Goal: Task Accomplishment & Management: Manage account settings

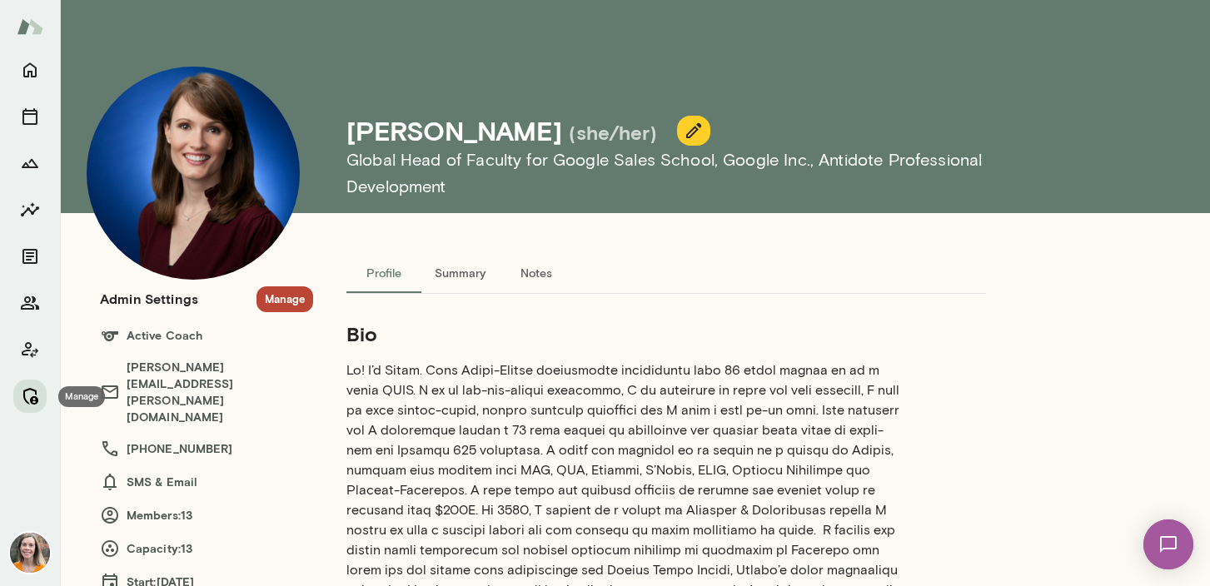
click at [34, 400] on icon "Manage" at bounding box center [30, 396] width 20 height 20
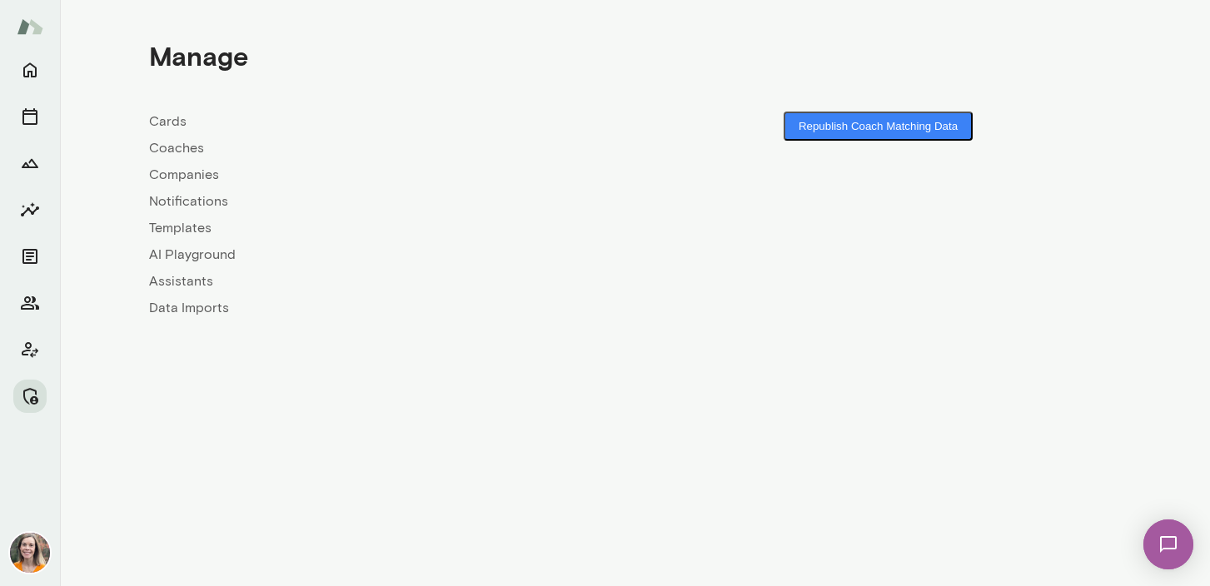
click at [173, 147] on link "Coaches" at bounding box center [392, 148] width 486 height 20
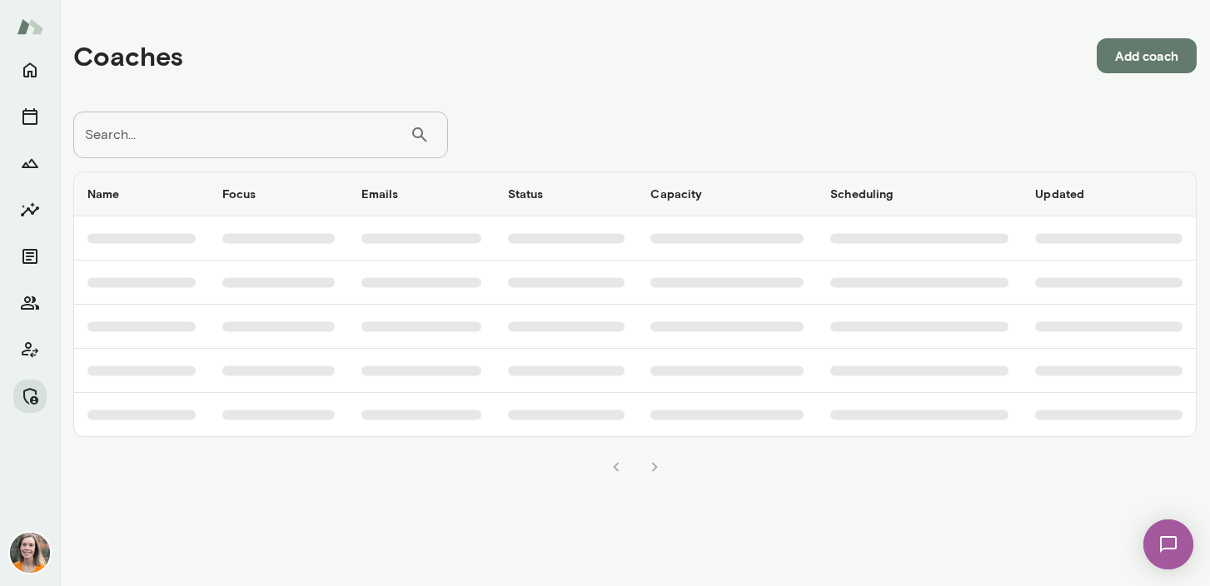
click at [240, 140] on input "Search..." at bounding box center [241, 135] width 336 height 47
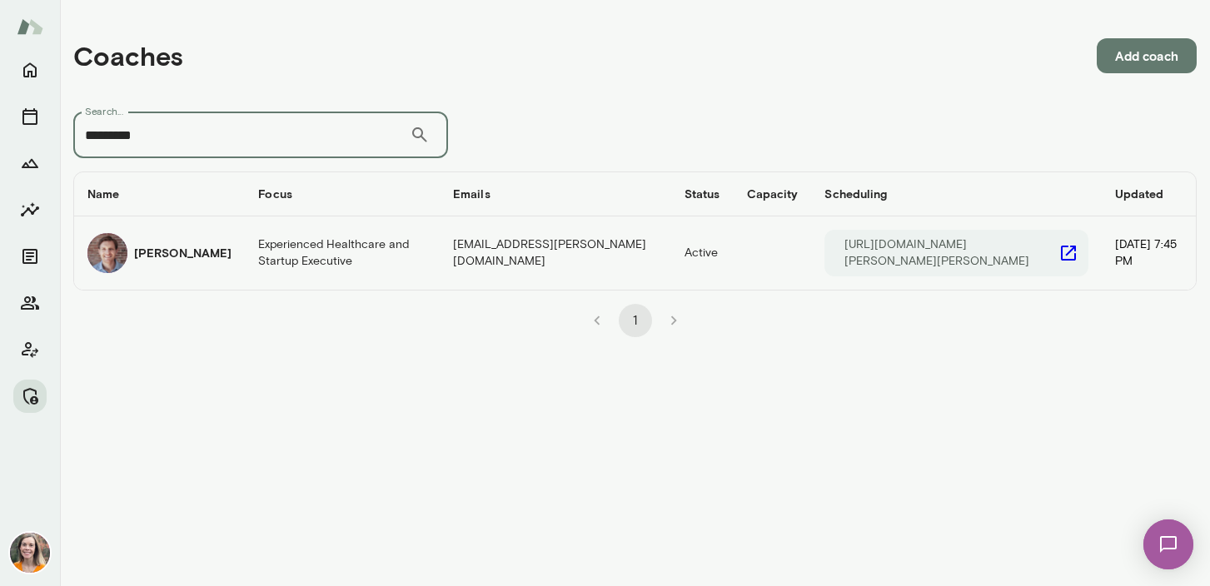
type input "*********"
click at [277, 249] on td "Experienced Healthcare and Startup Executive" at bounding box center [342, 253] width 195 height 73
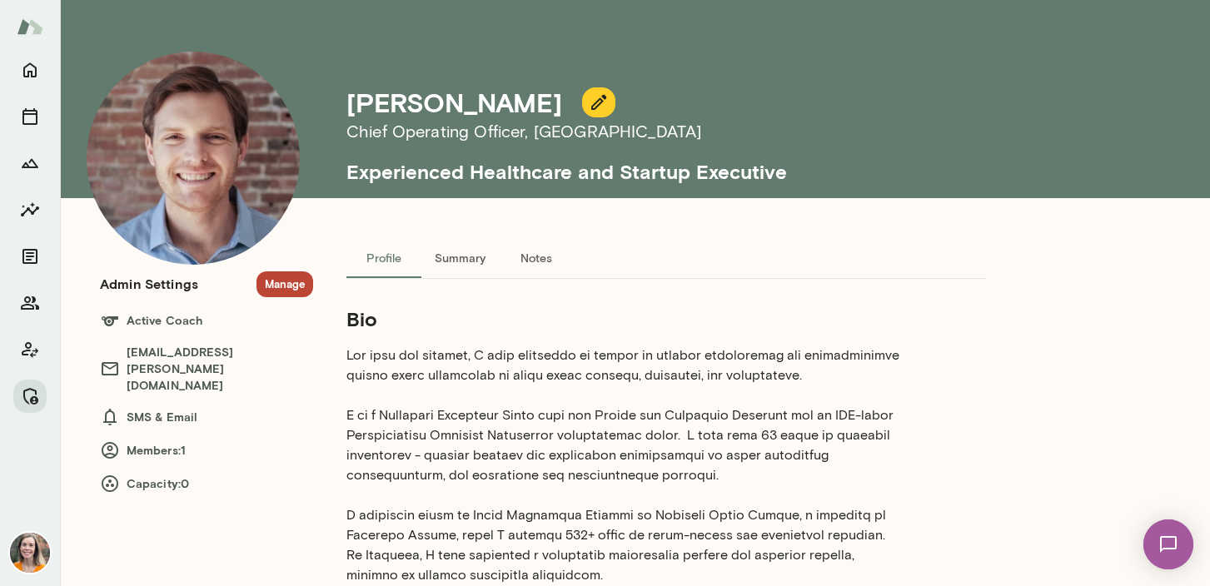
scroll to position [19, 0]
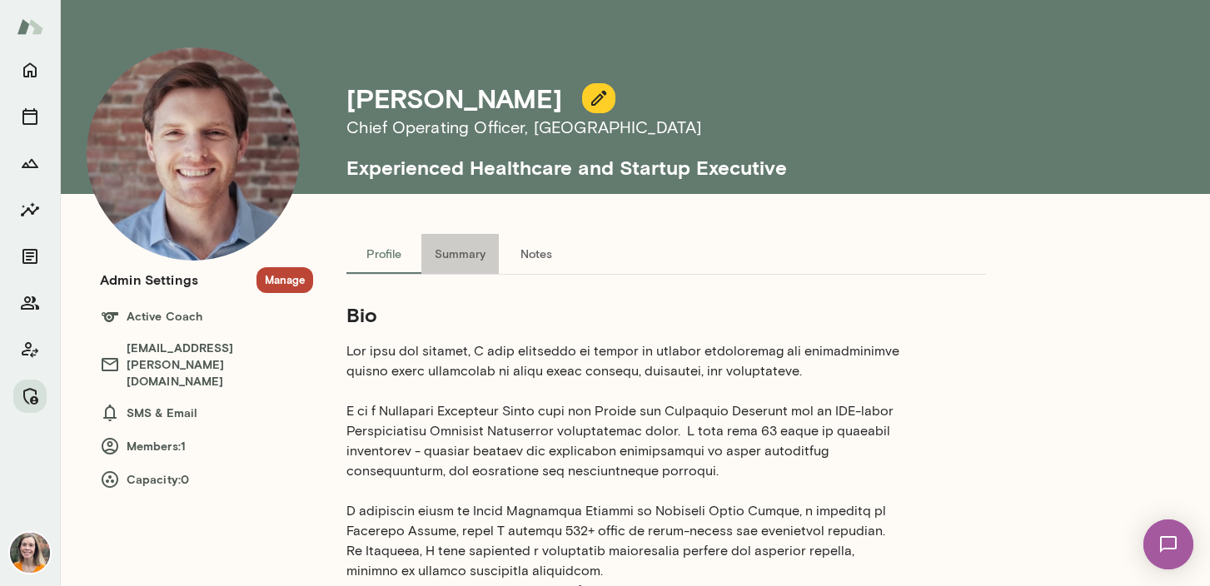
click at [456, 247] on button "Summary" at bounding box center [459, 254] width 77 height 40
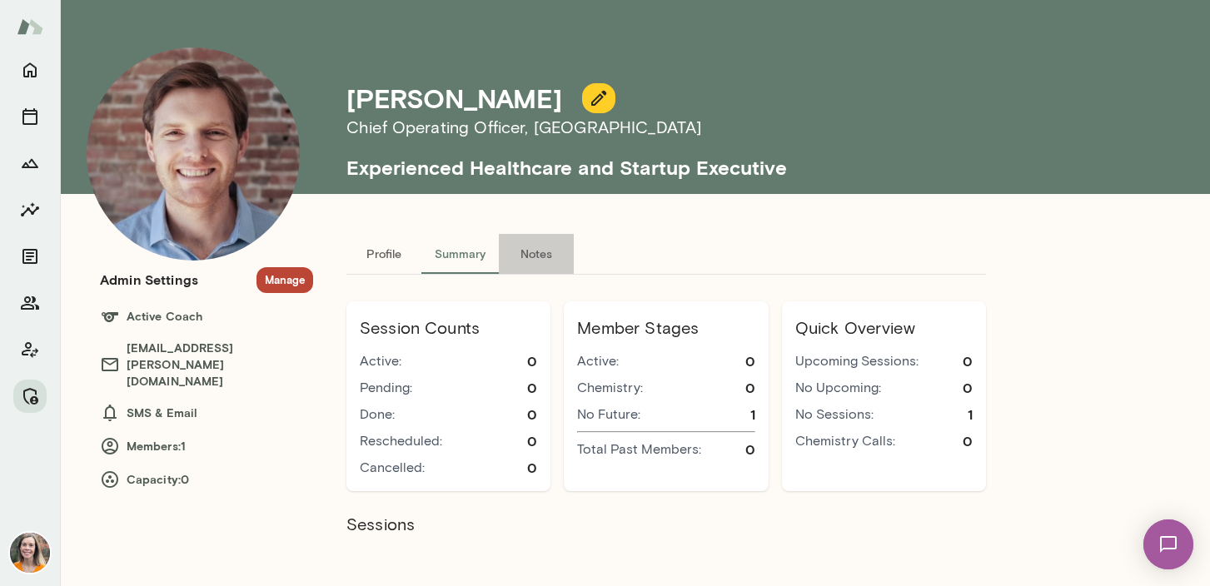
click at [540, 250] on button "Notes" at bounding box center [536, 254] width 75 height 40
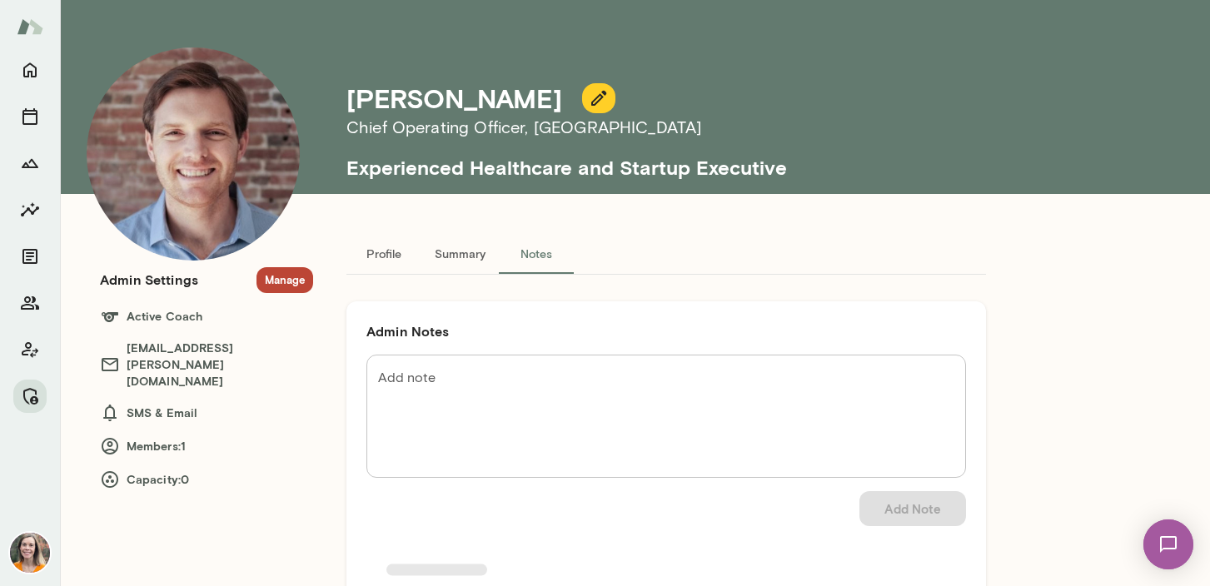
scroll to position [0, 0]
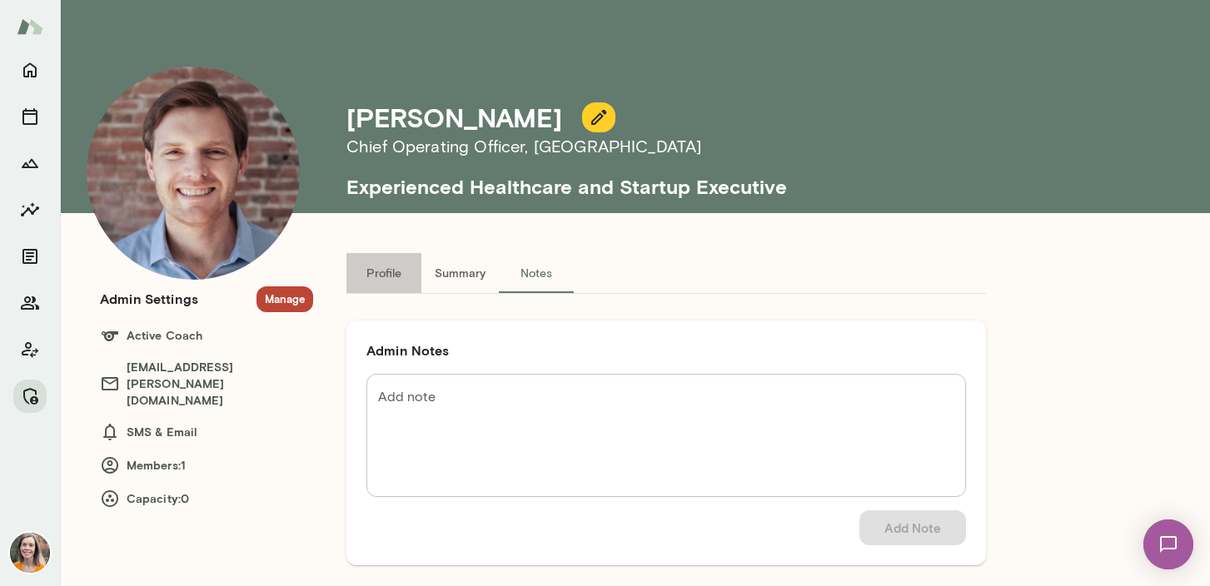
click at [383, 272] on button "Profile" at bounding box center [383, 273] width 75 height 40
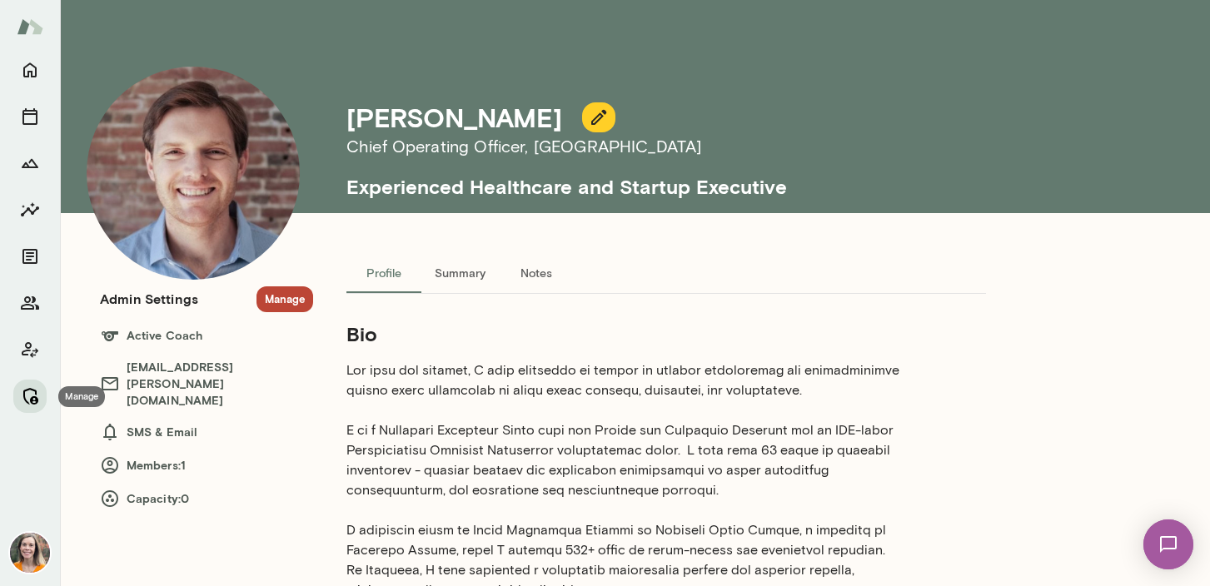
click at [32, 393] on icon "Manage" at bounding box center [30, 396] width 20 height 20
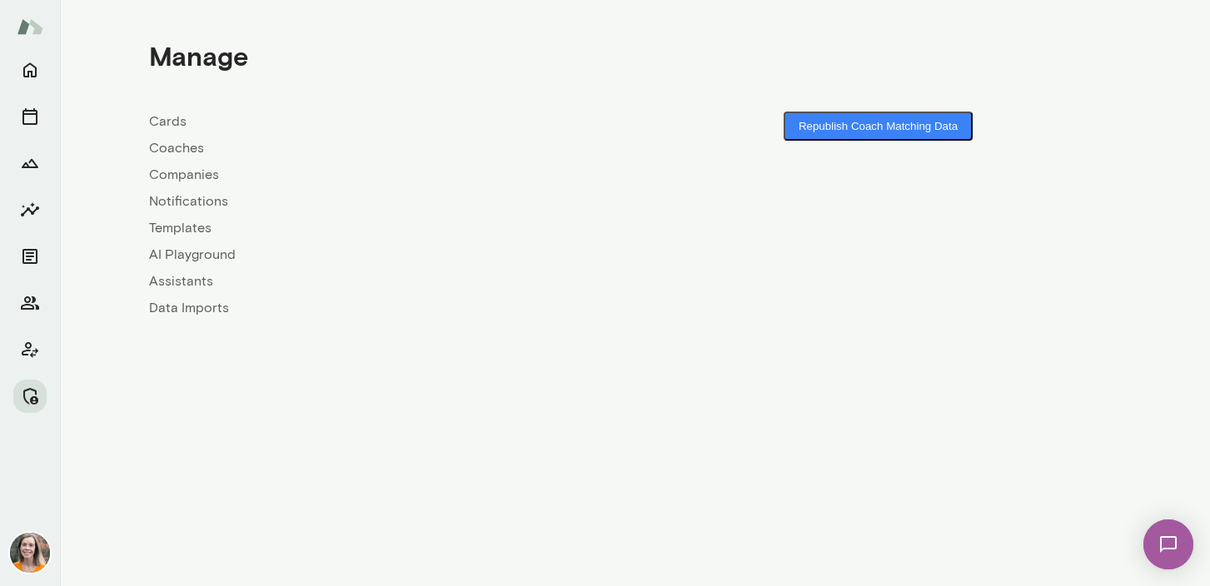
click at [168, 150] on link "Coaches" at bounding box center [392, 148] width 486 height 20
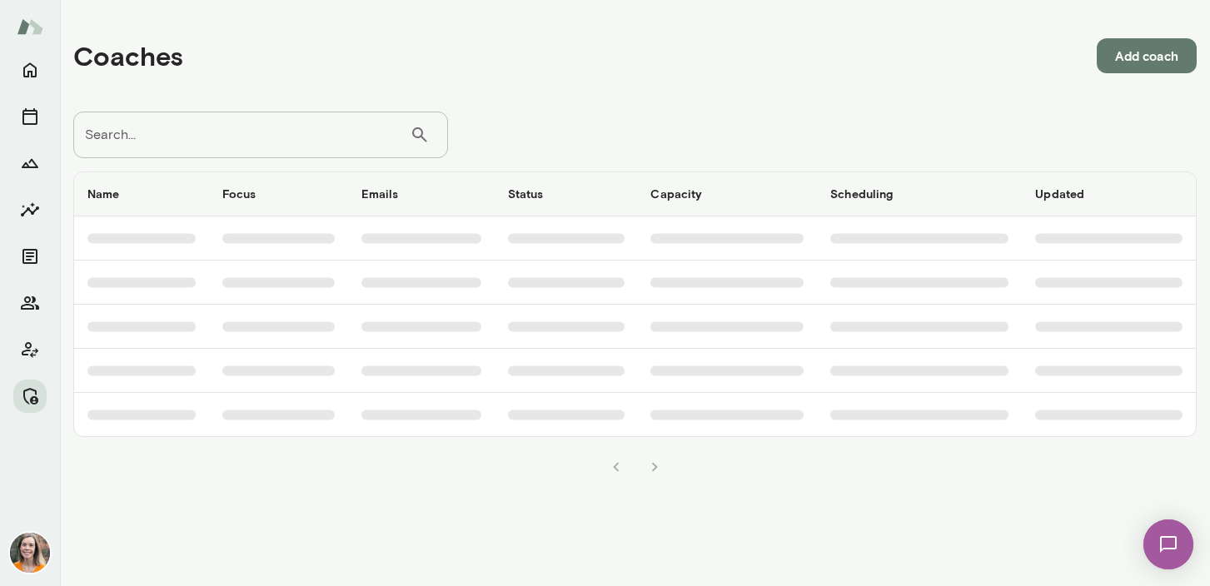
click at [168, 150] on input "Search..." at bounding box center [241, 135] width 336 height 47
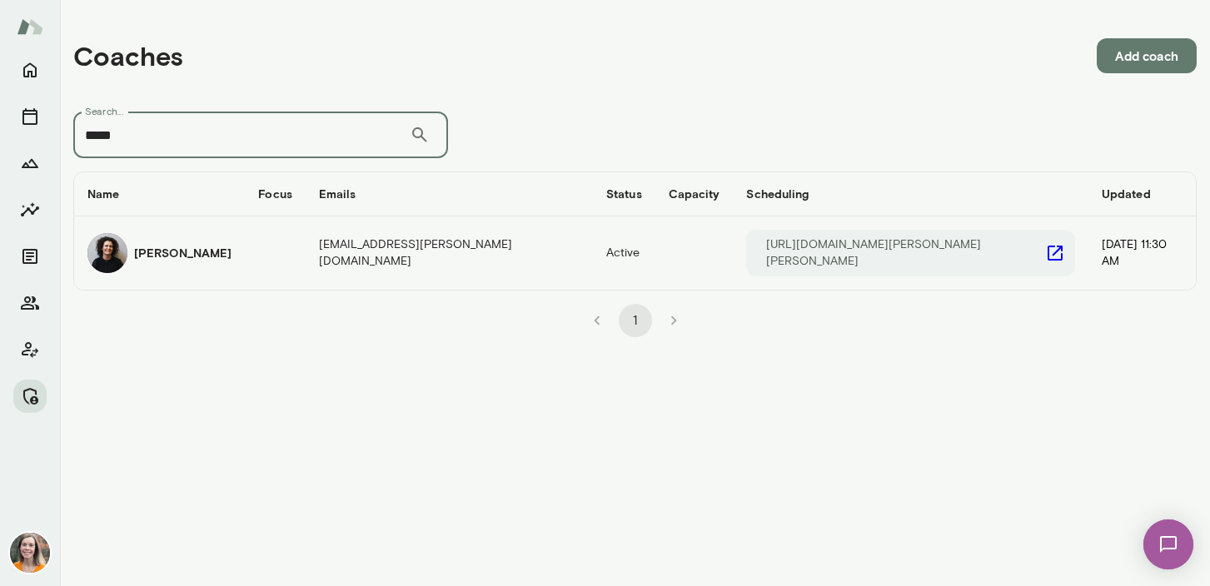
type input "*****"
click at [187, 250] on h6 "[PERSON_NAME]" at bounding box center [182, 253] width 97 height 17
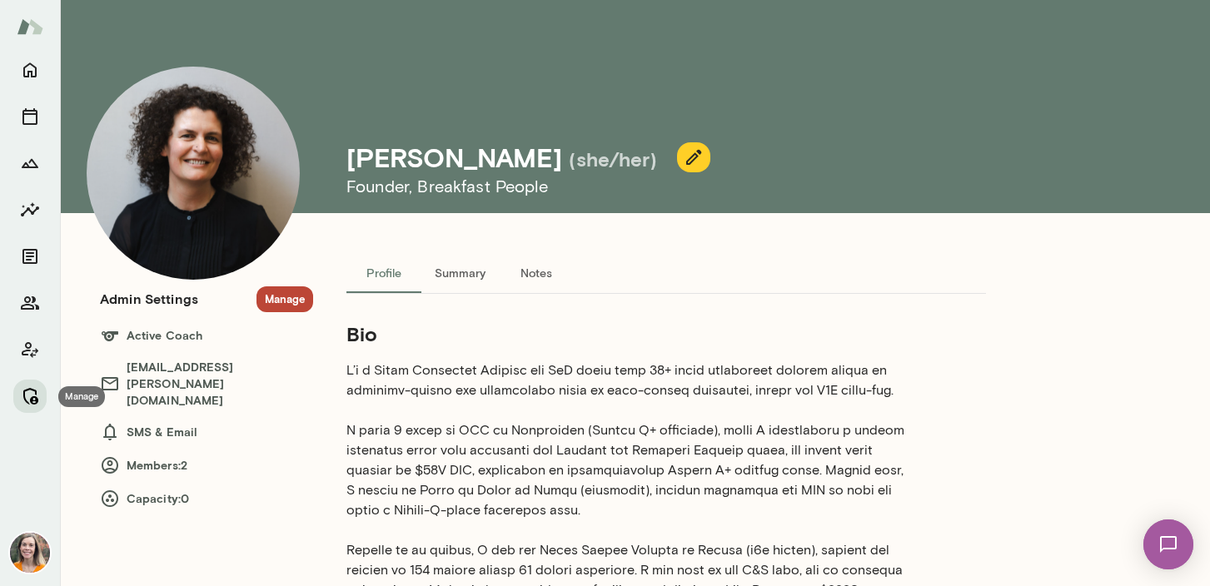
click at [27, 395] on icon "Manage" at bounding box center [30, 396] width 20 height 20
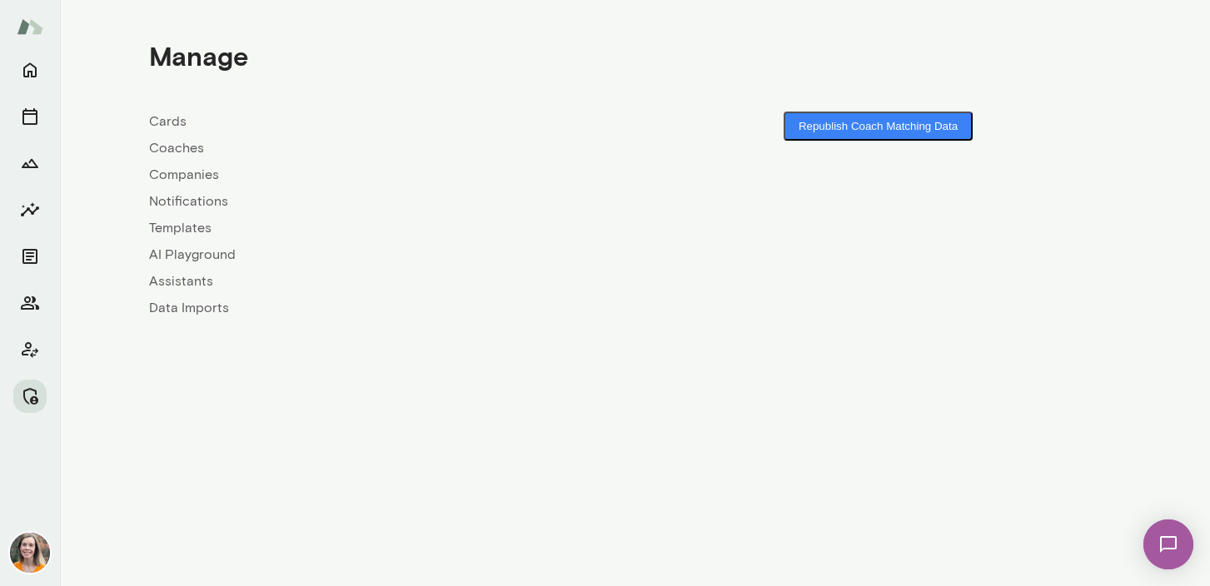
click at [172, 144] on link "Coaches" at bounding box center [392, 148] width 486 height 20
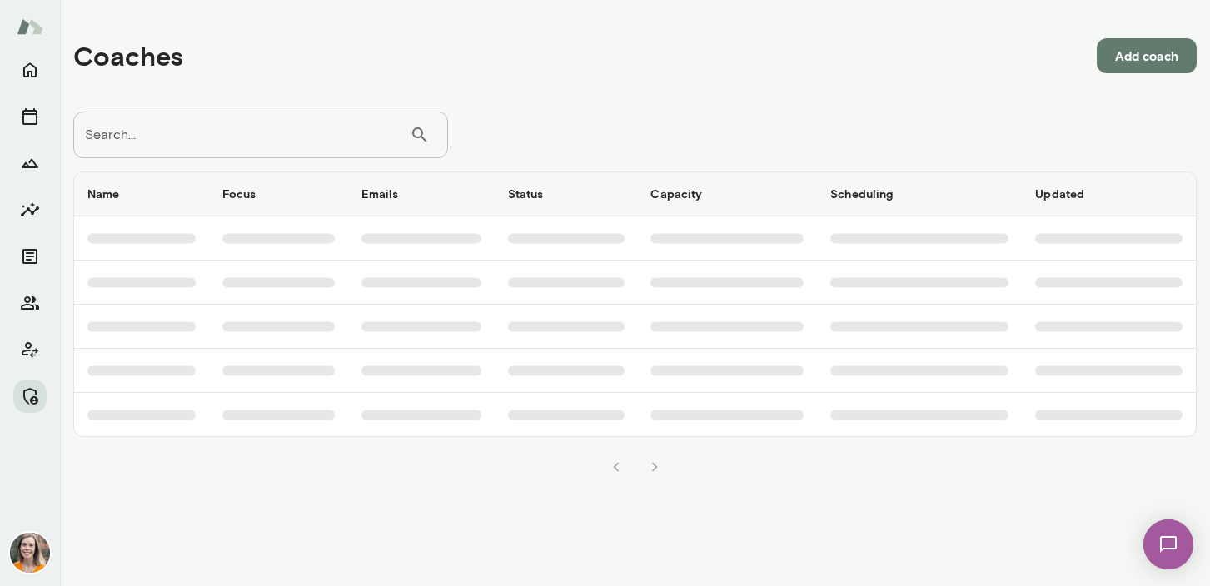
click at [229, 136] on input "Search..." at bounding box center [241, 135] width 336 height 47
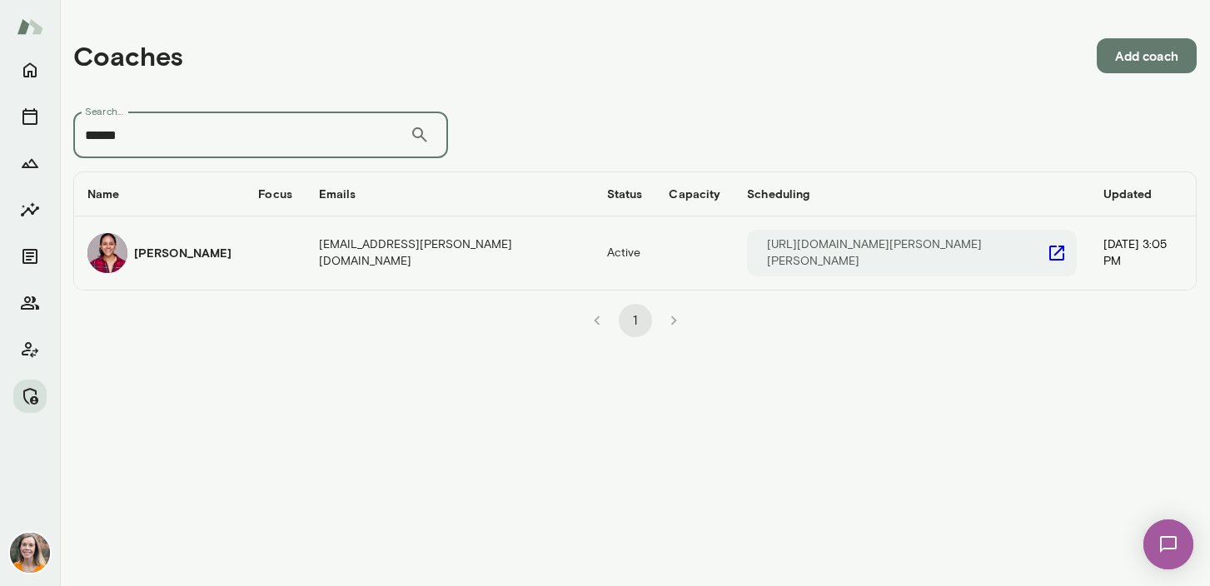
type input "******"
click at [257, 253] on td "coaches table" at bounding box center [275, 253] width 61 height 73
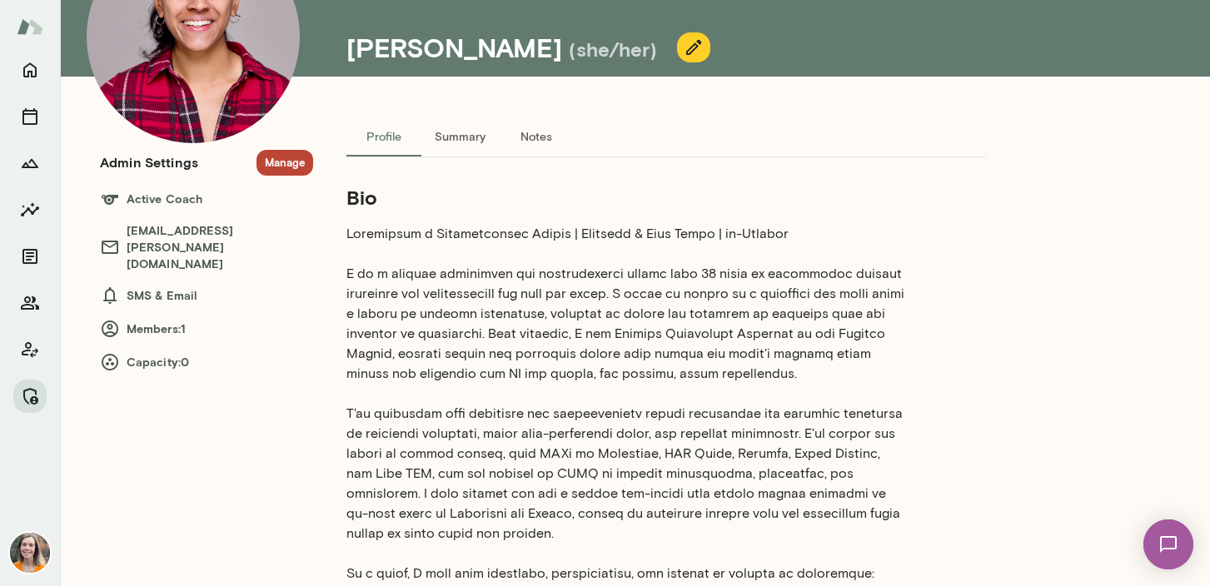
scroll to position [141, 0]
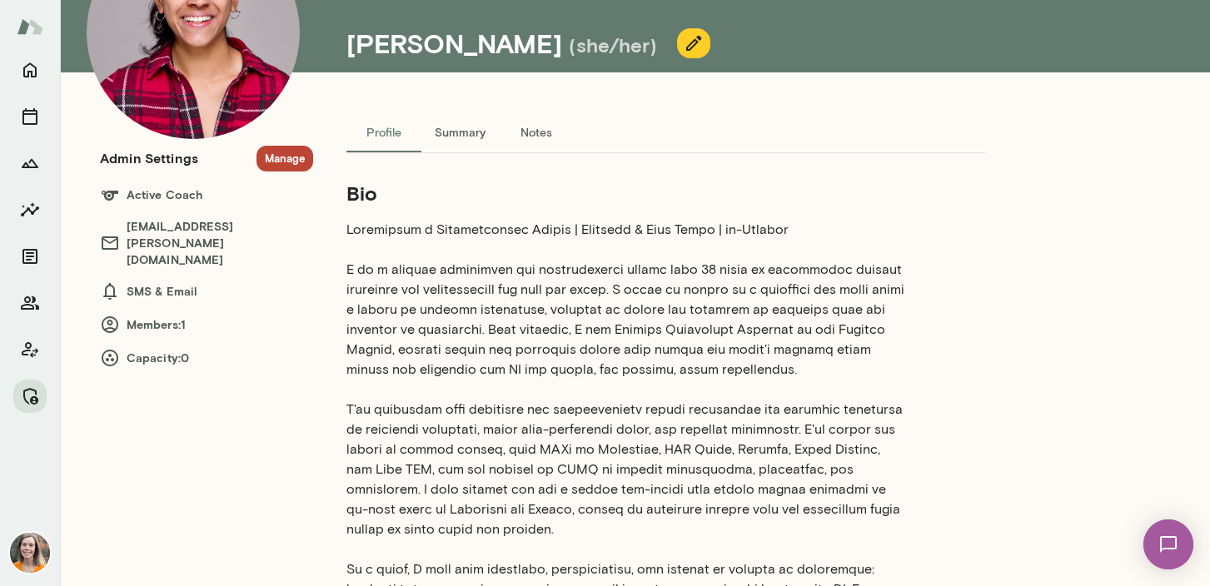
click at [684, 42] on icon "button" at bounding box center [694, 43] width 20 height 20
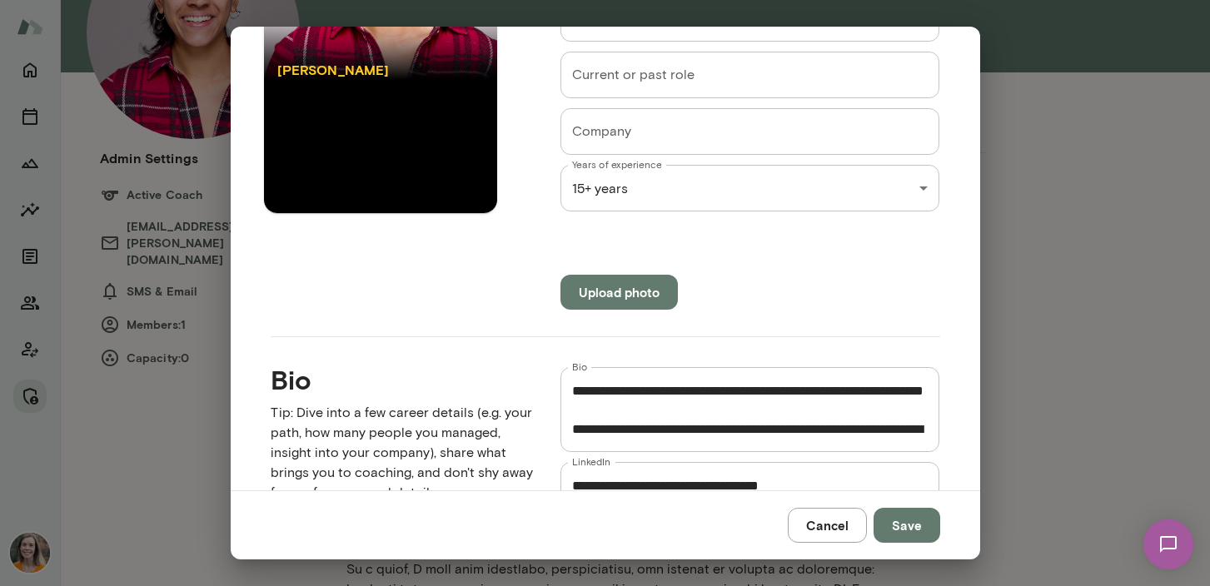
scroll to position [257, 0]
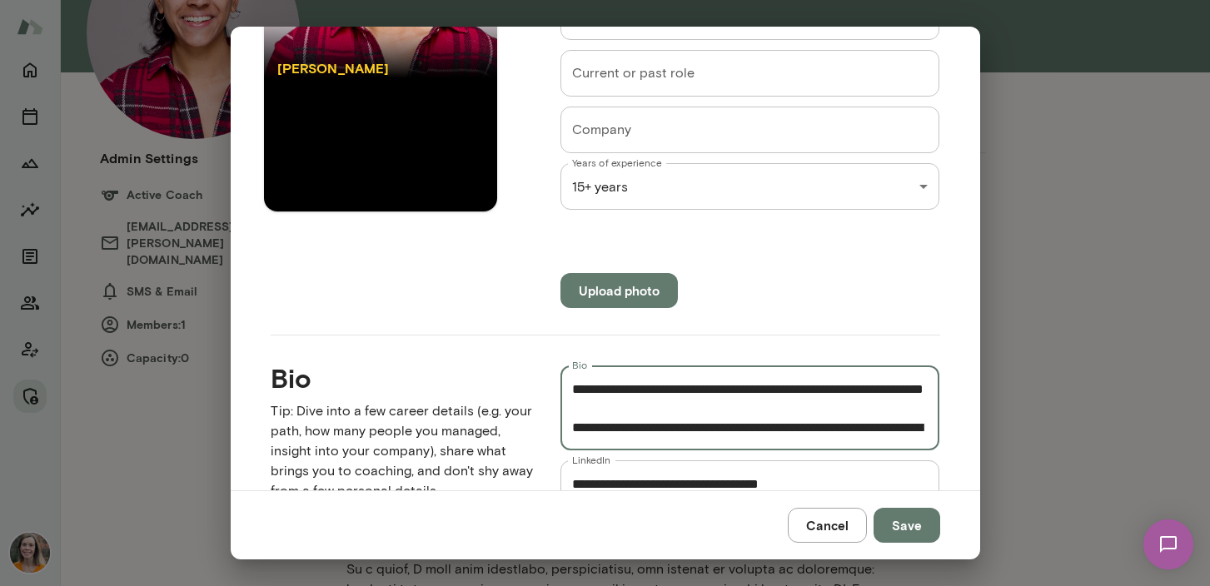
drag, startPoint x: 694, startPoint y: 406, endPoint x: 561, endPoint y: 376, distance: 136.4
click at [561, 376] on div "* Bio" at bounding box center [751, 408] width 380 height 85
type textarea "**********"
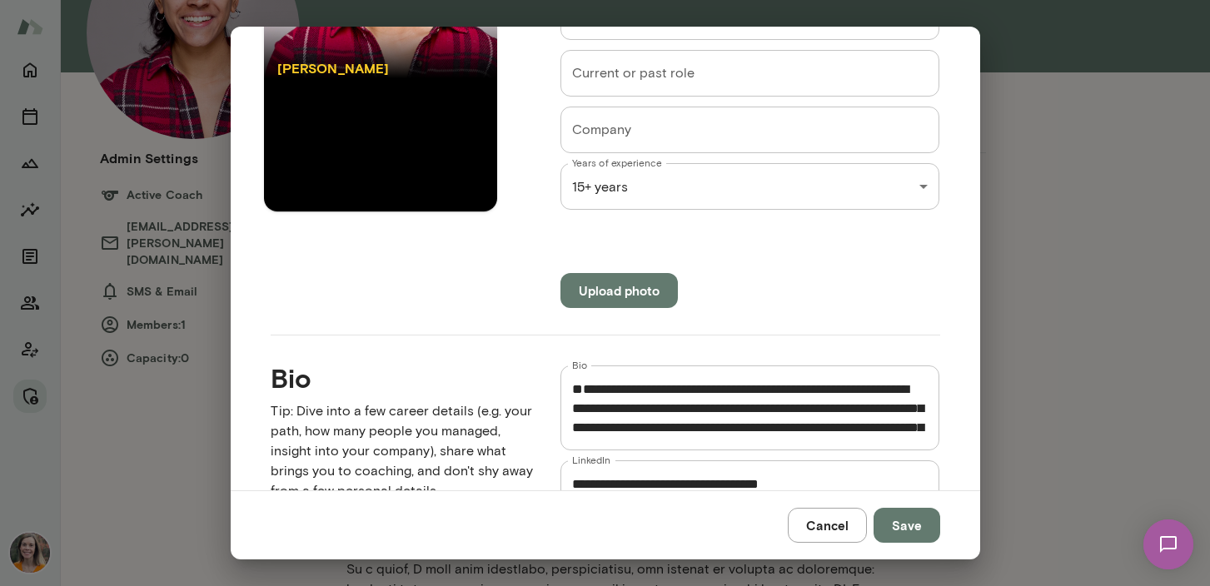
click at [570, 426] on div "* Bio" at bounding box center [751, 408] width 380 height 85
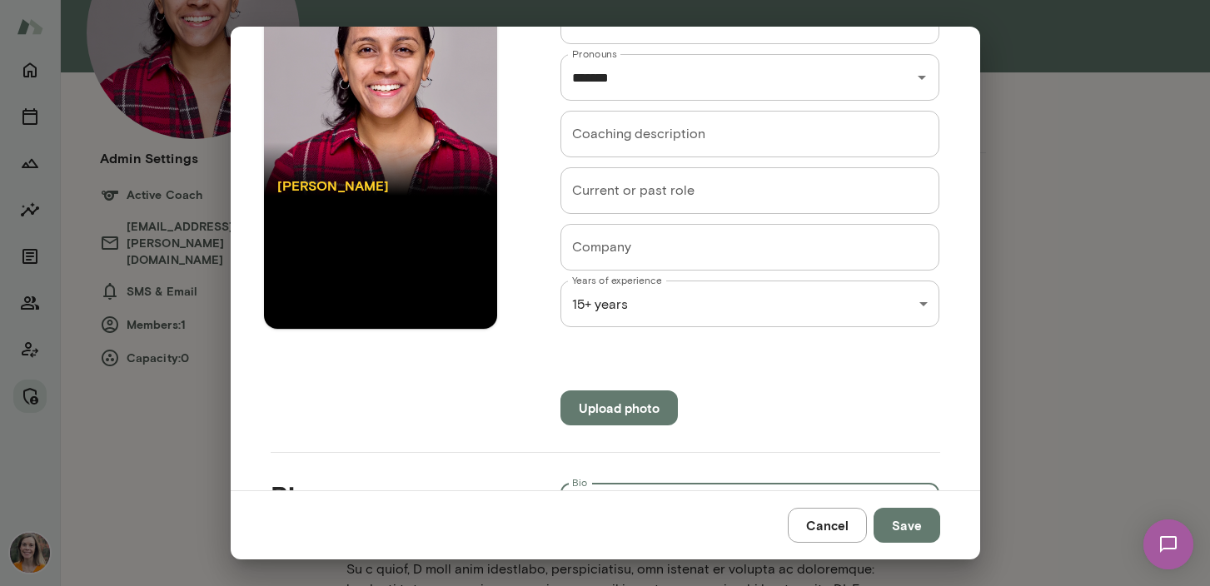
scroll to position [137, 0]
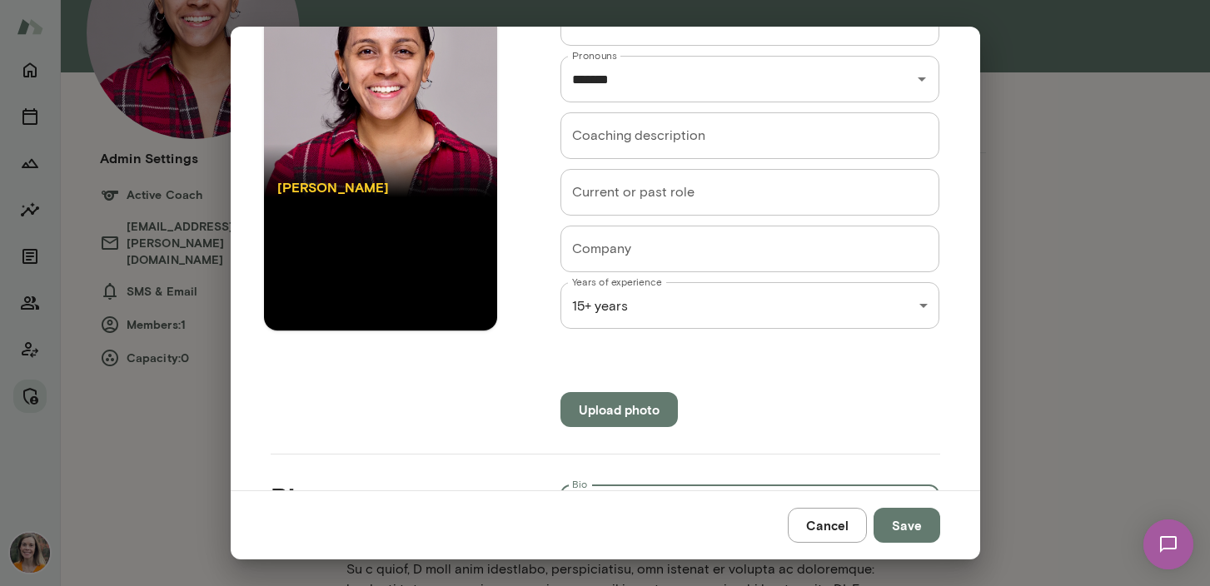
click at [628, 190] on input "Current or past role" at bounding box center [751, 192] width 380 height 47
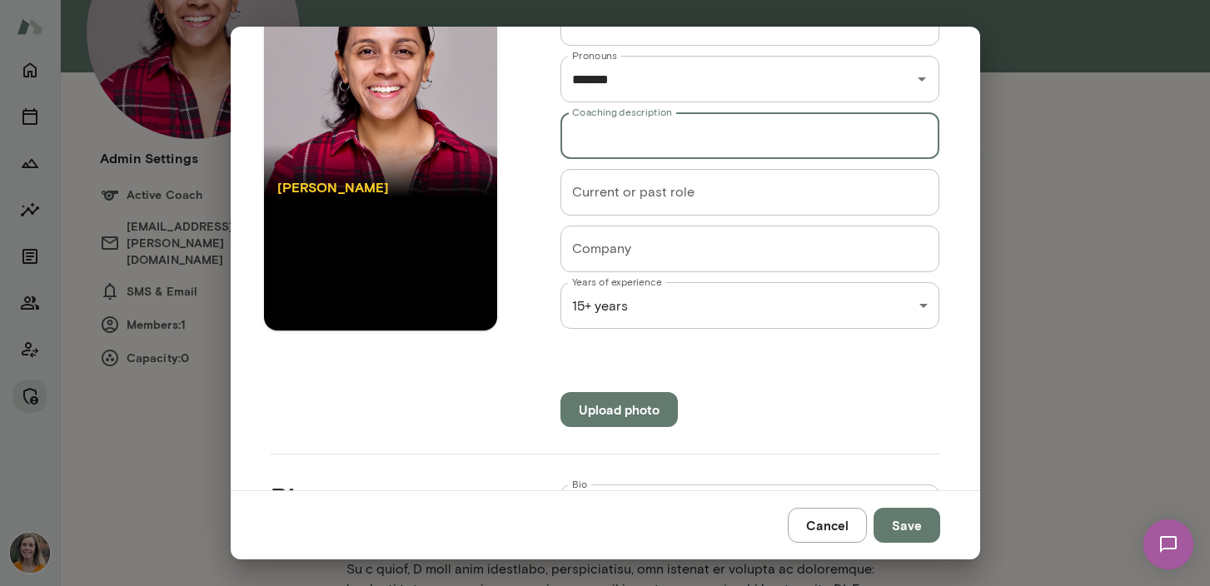
click at [626, 135] on input "Coaching description" at bounding box center [751, 135] width 380 height 47
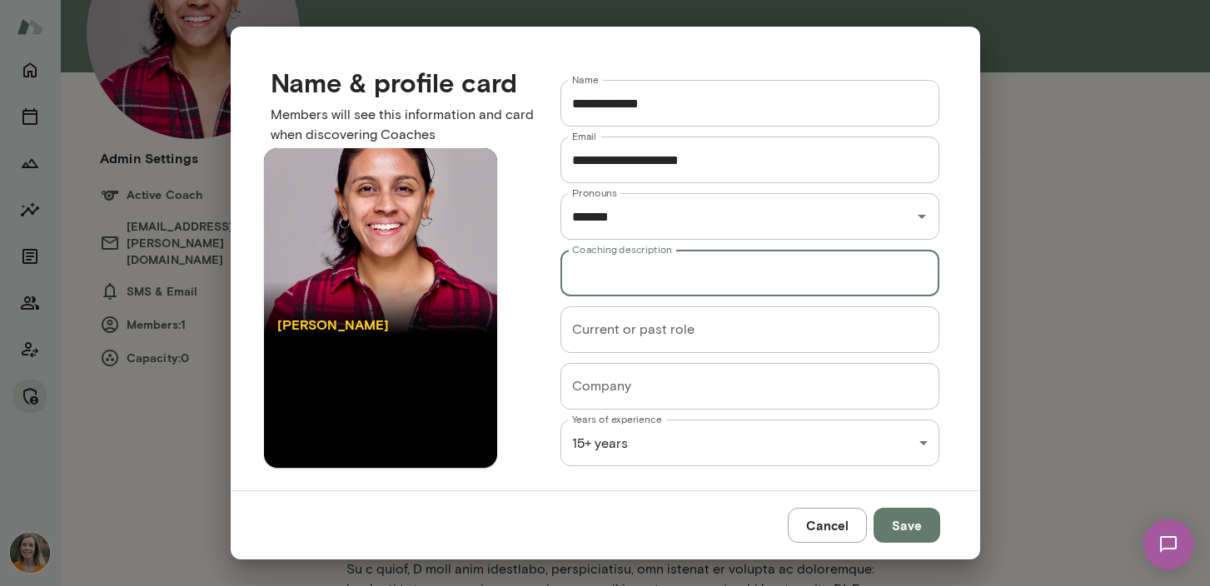
scroll to position [1, 0]
paste input "**********"
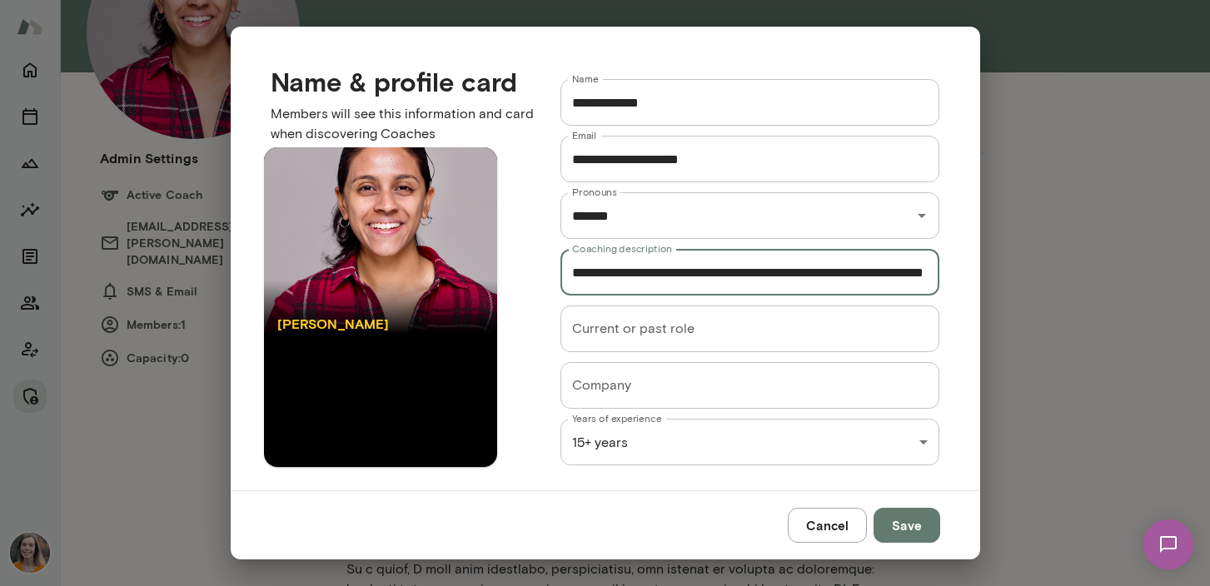
scroll to position [0, 72]
type input "**********"
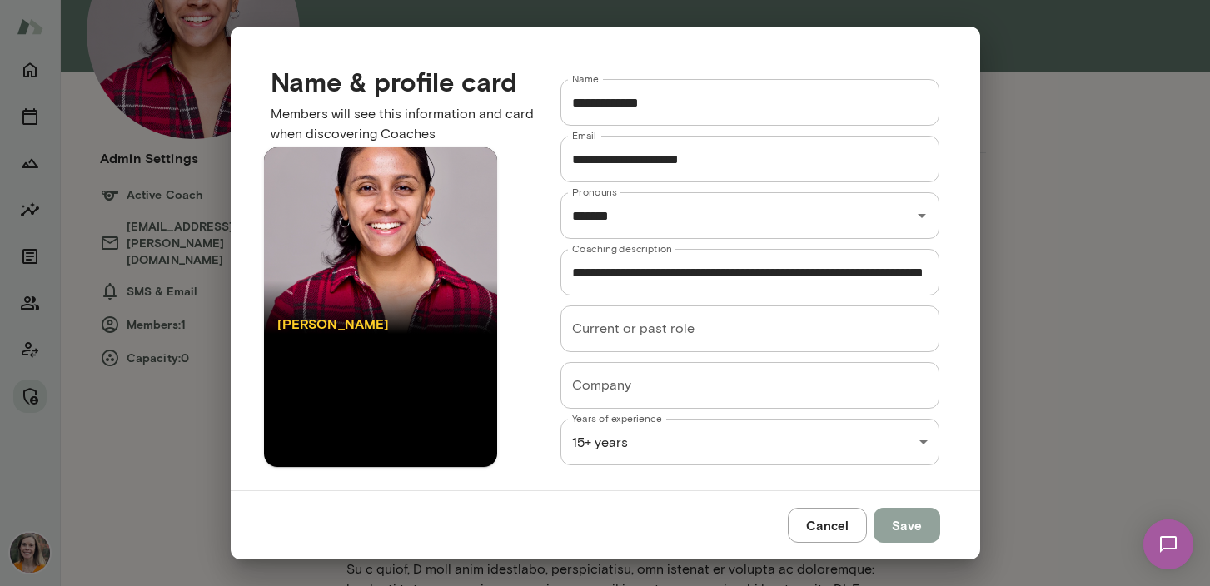
click at [905, 528] on button "Save" at bounding box center [907, 525] width 67 height 35
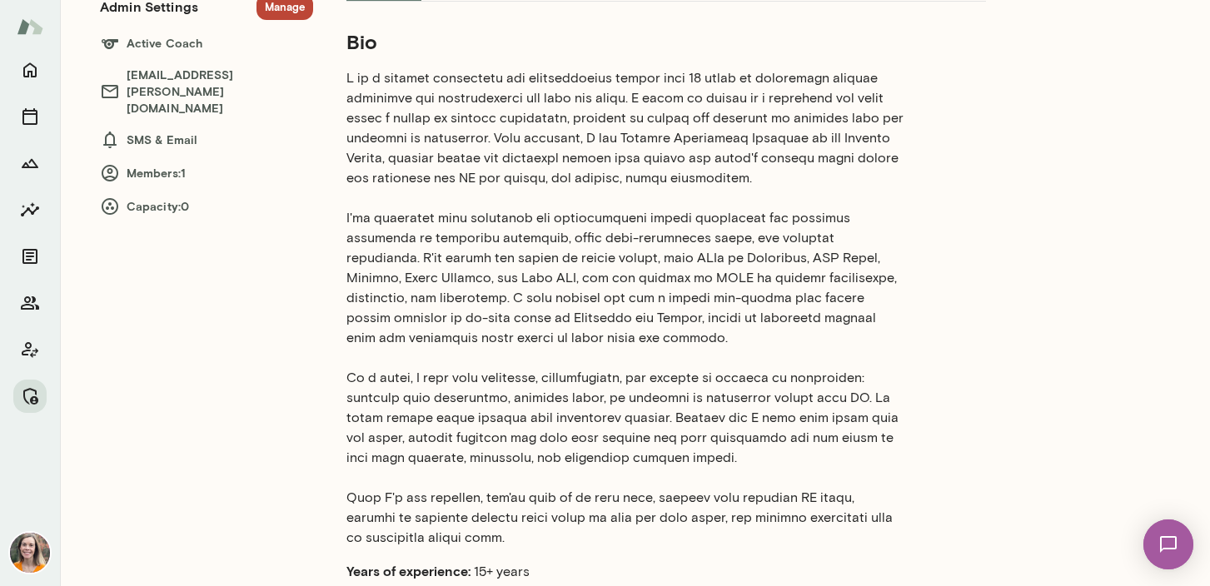
scroll to position [0, 0]
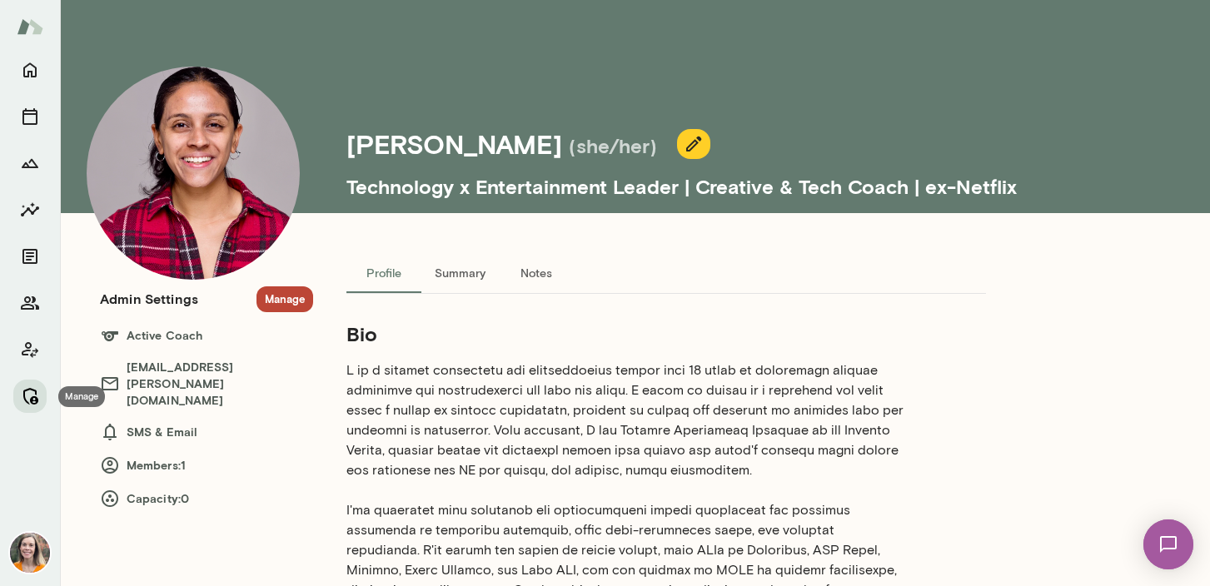
click at [29, 396] on icon "Manage" at bounding box center [30, 396] width 20 height 20
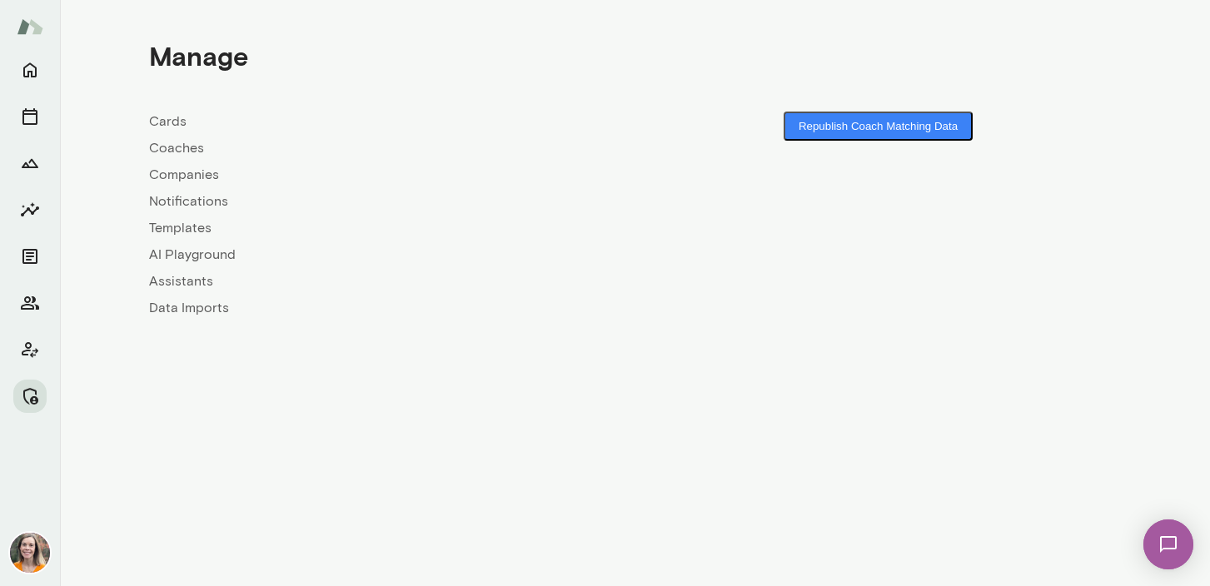
click at [176, 143] on link "Coaches" at bounding box center [392, 148] width 486 height 20
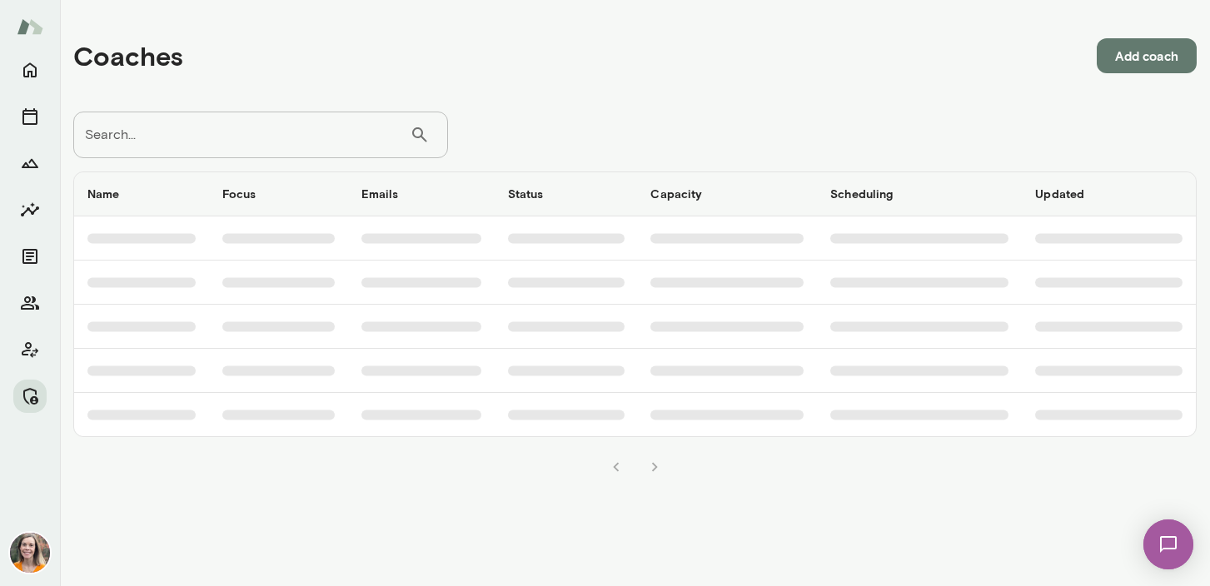
click at [241, 141] on input "Search..." at bounding box center [241, 135] width 336 height 47
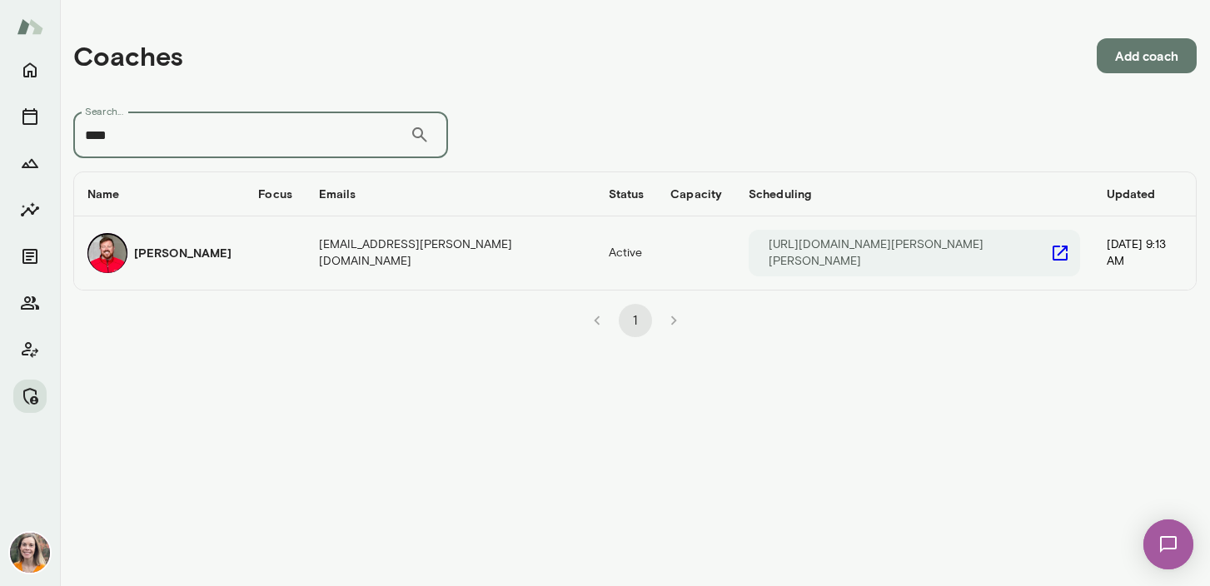
type input "****"
click at [225, 257] on div "[PERSON_NAME]" at bounding box center [159, 253] width 144 height 40
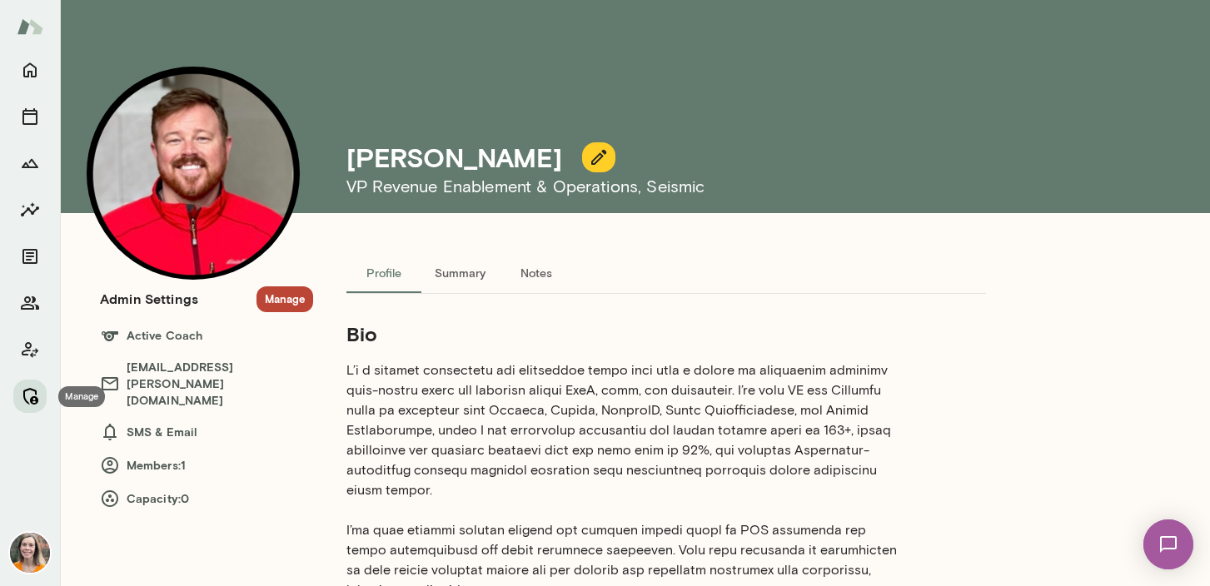
click at [34, 396] on icon "Manage" at bounding box center [30, 396] width 20 height 20
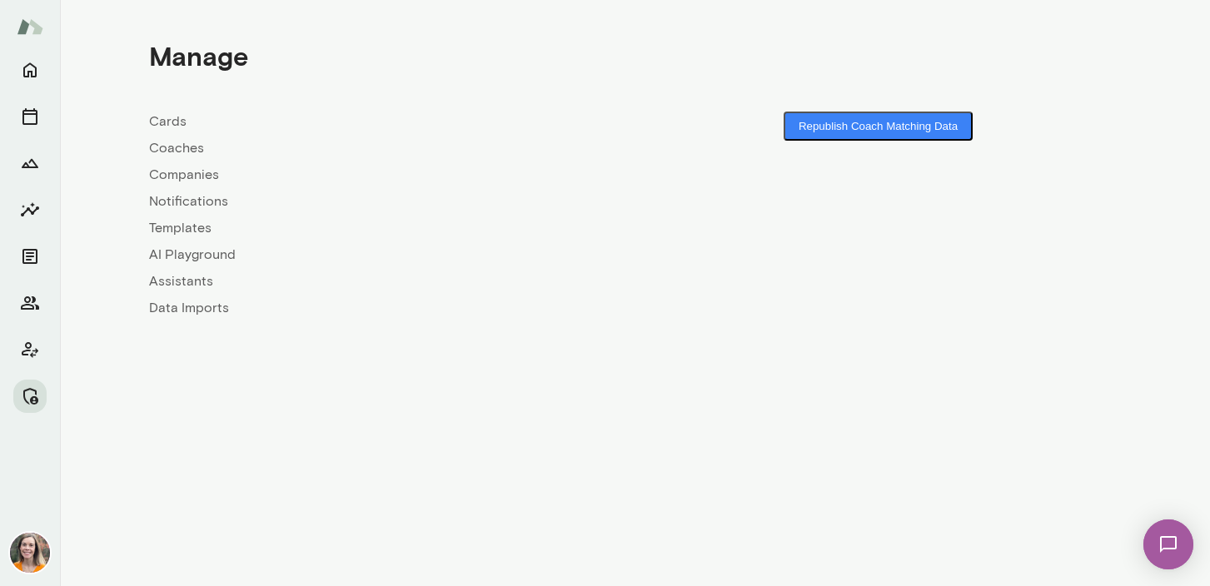
click at [172, 152] on link "Coaches" at bounding box center [392, 148] width 486 height 20
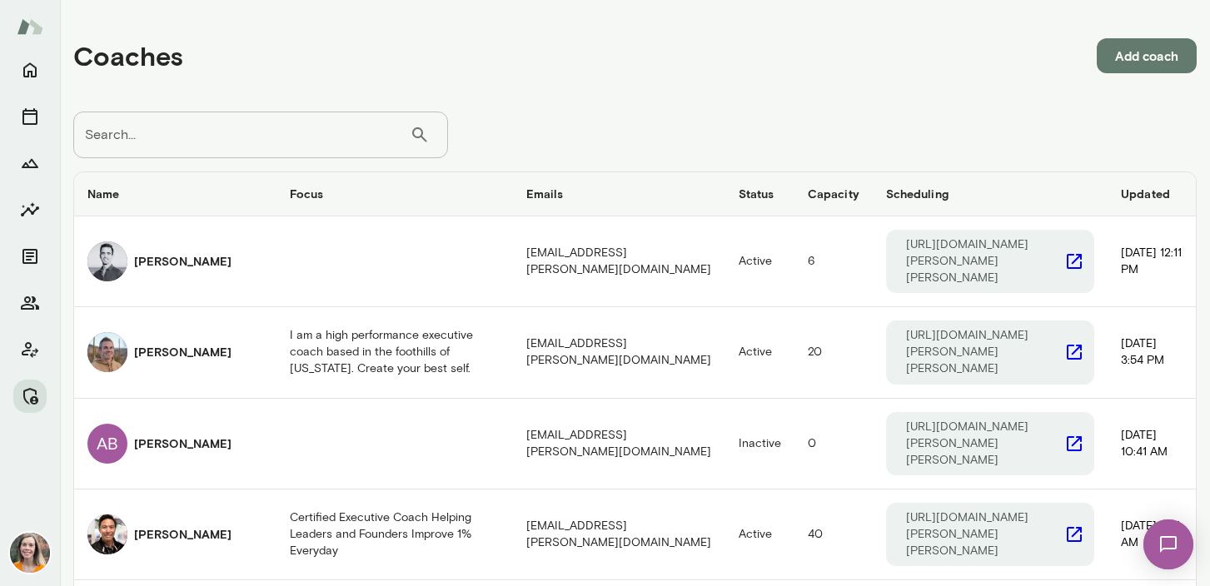
click at [229, 144] on input "Search..." at bounding box center [241, 135] width 336 height 47
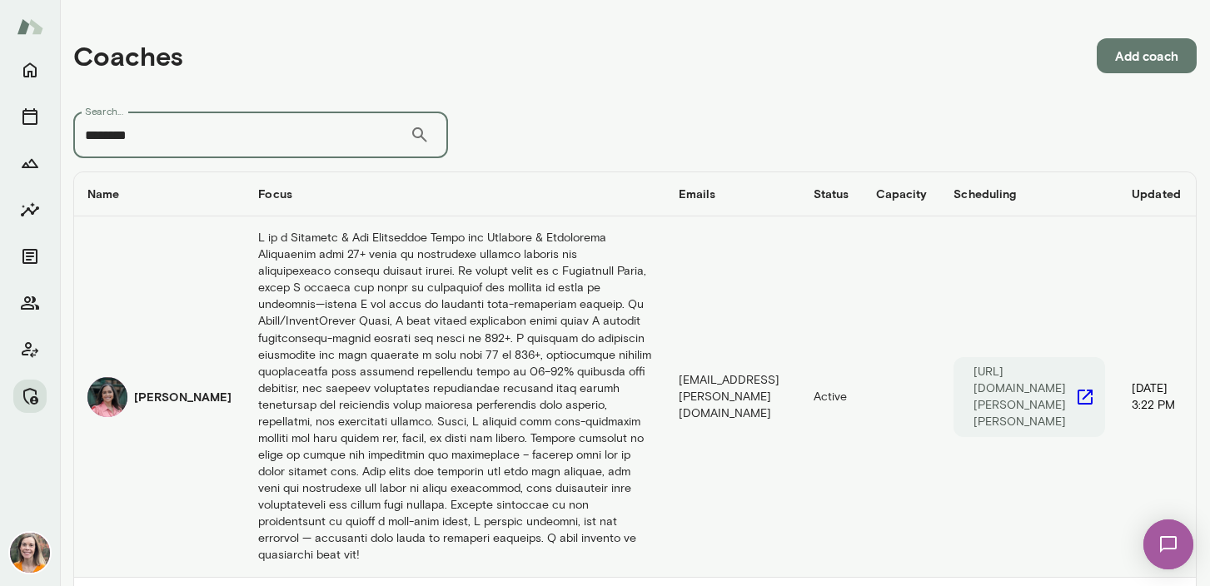
type input "********"
click at [122, 414] on img "coaches table" at bounding box center [107, 397] width 40 height 40
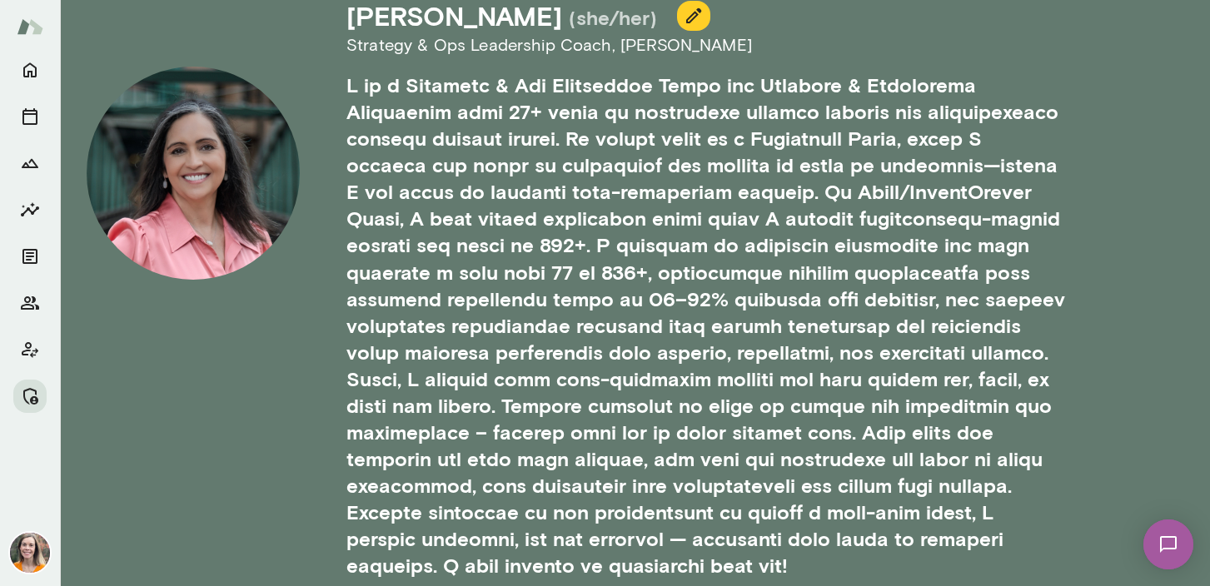
click at [684, 15] on icon "button" at bounding box center [694, 16] width 20 height 20
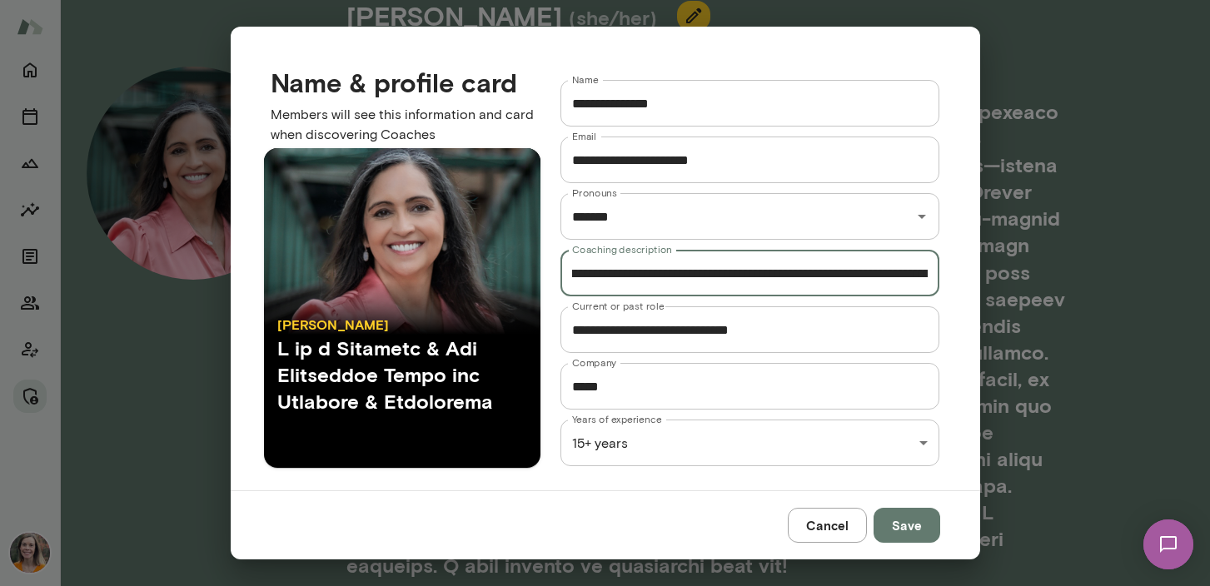
scroll to position [0, 7759]
drag, startPoint x: 569, startPoint y: 272, endPoint x: 1223, endPoint y: 268, distance: 654.7
click at [1209, 0] on html "**********" at bounding box center [605, 0] width 1210 height 0
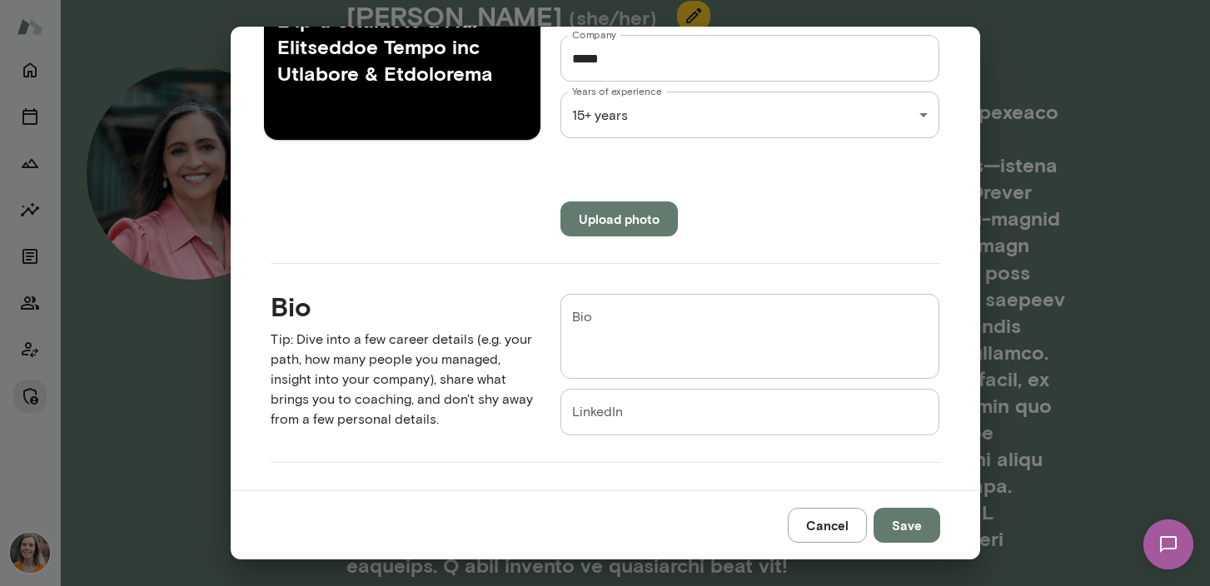
scroll to position [330, 0]
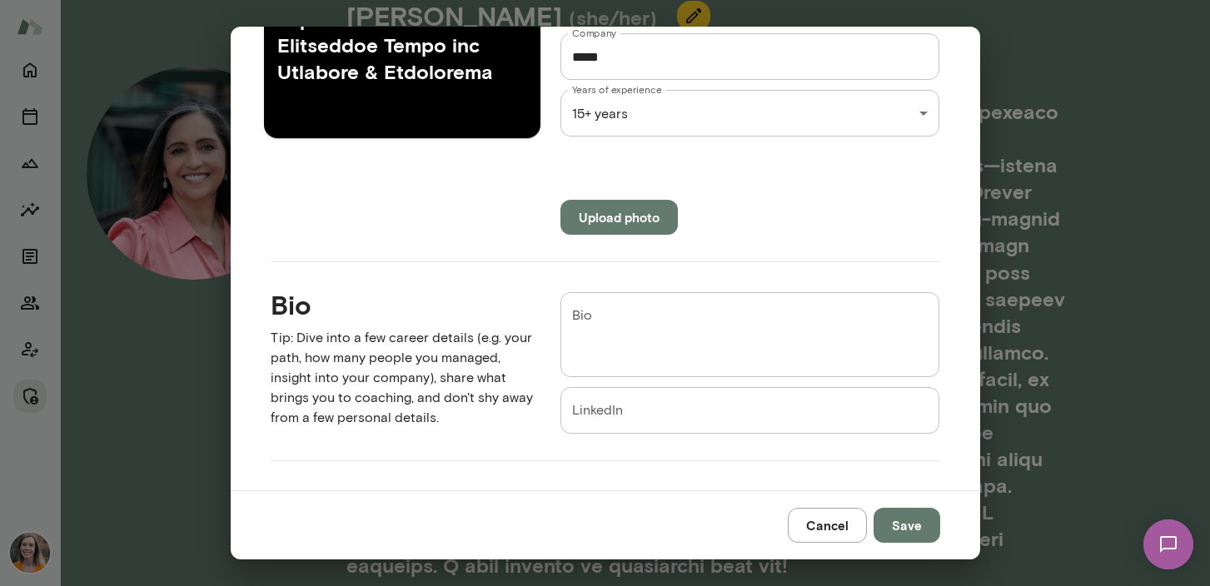
click at [610, 317] on textarea "Bio" at bounding box center [750, 334] width 356 height 57
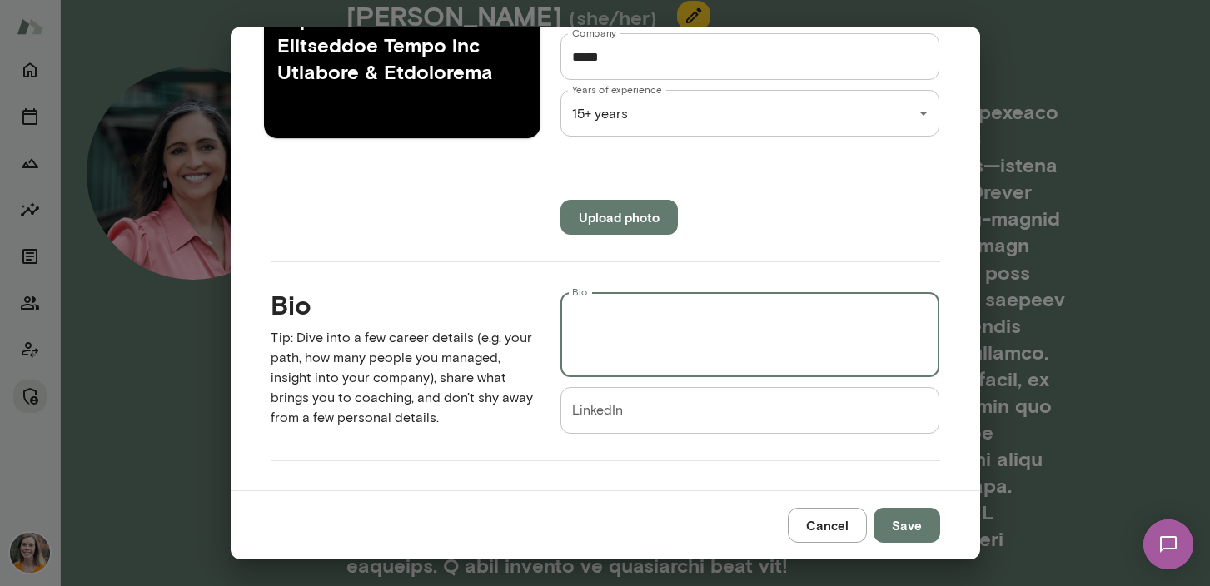
paste textarea "**********"
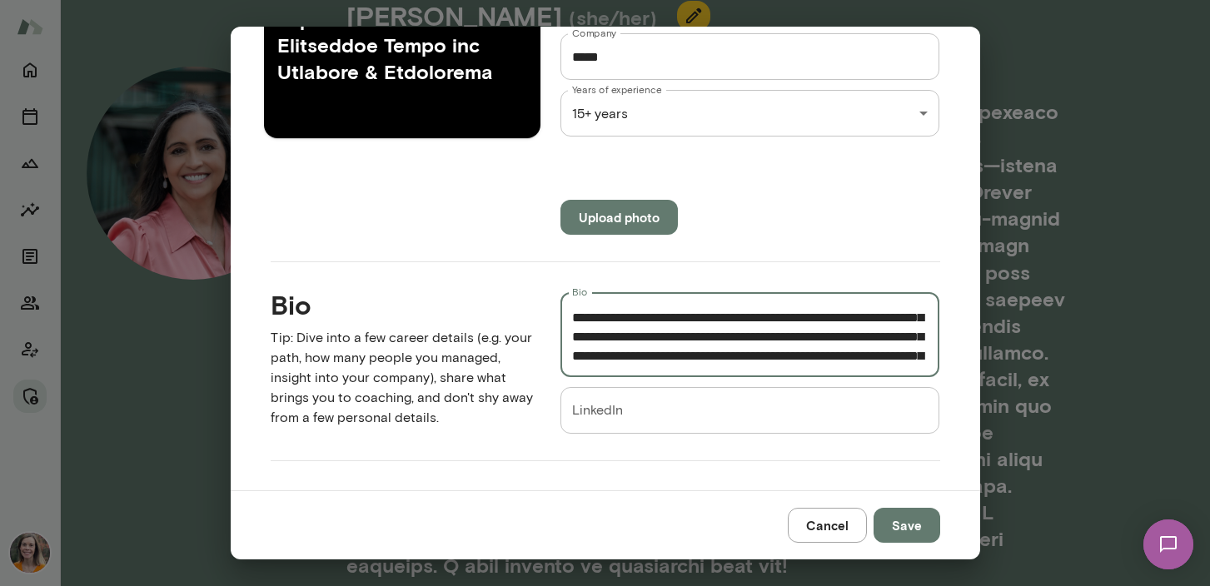
scroll to position [0, 0]
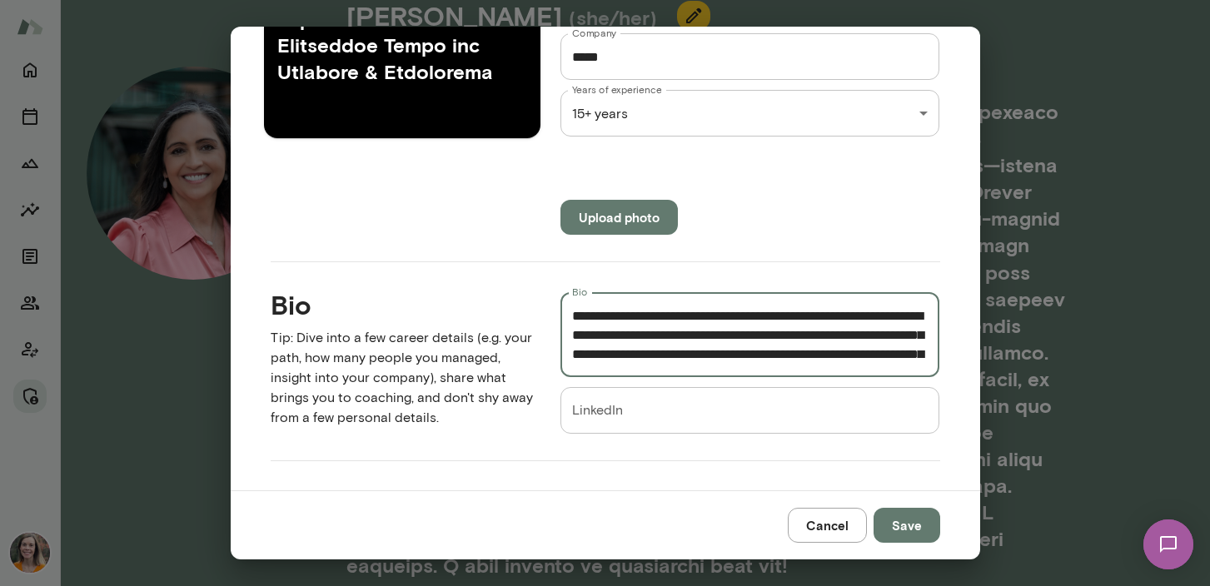
type textarea "**********"
click at [907, 526] on button "Save" at bounding box center [907, 525] width 67 height 35
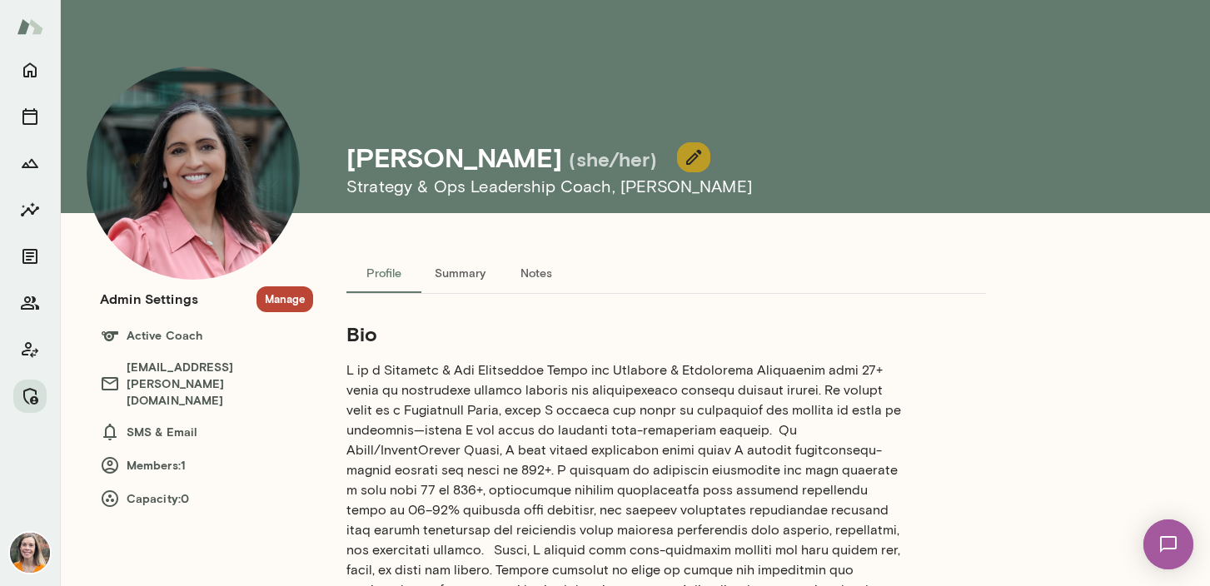
click at [684, 157] on icon "button" at bounding box center [694, 157] width 20 height 20
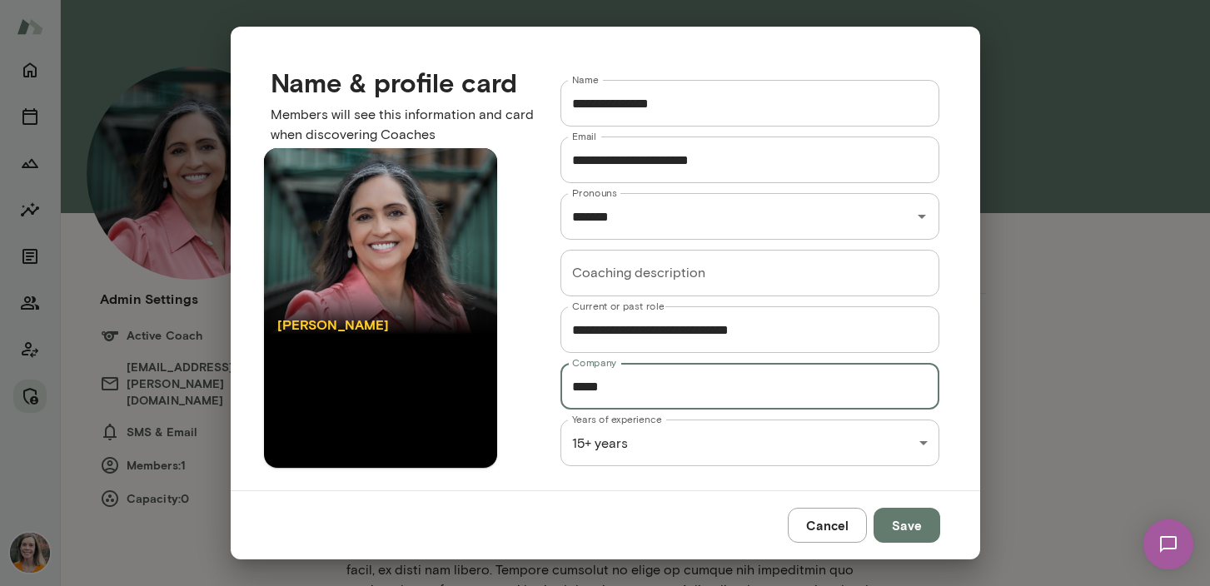
drag, startPoint x: 638, startPoint y: 387, endPoint x: 554, endPoint y: 386, distance: 84.1
click at [554, 386] on div "**********" at bounding box center [737, 308] width 406 height 511
click at [912, 529] on button "Save" at bounding box center [907, 525] width 67 height 35
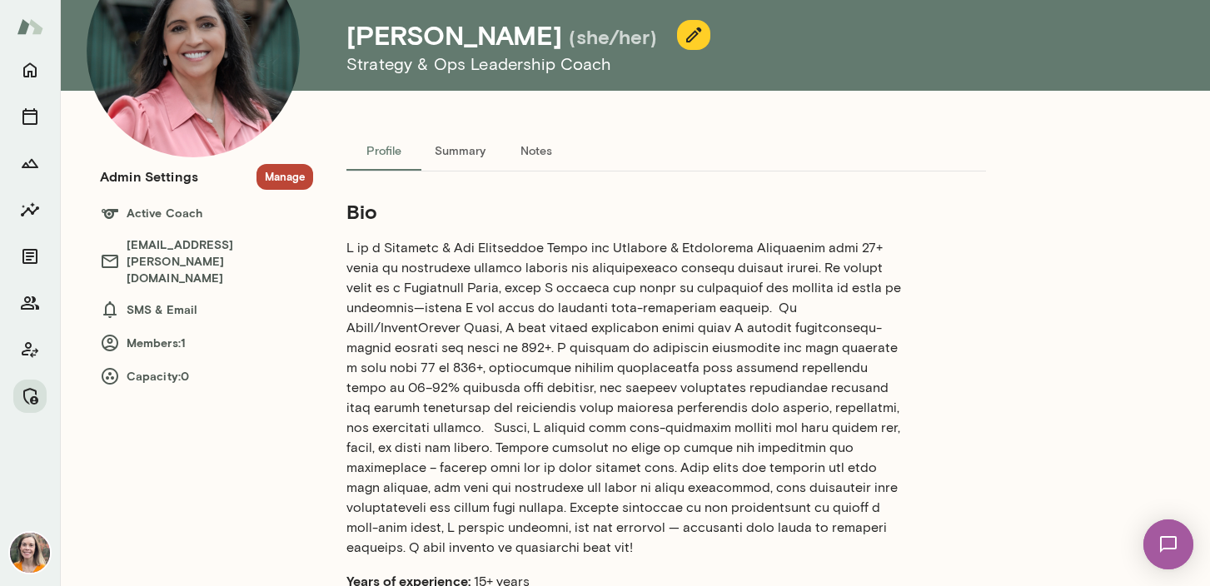
scroll to position [119, 0]
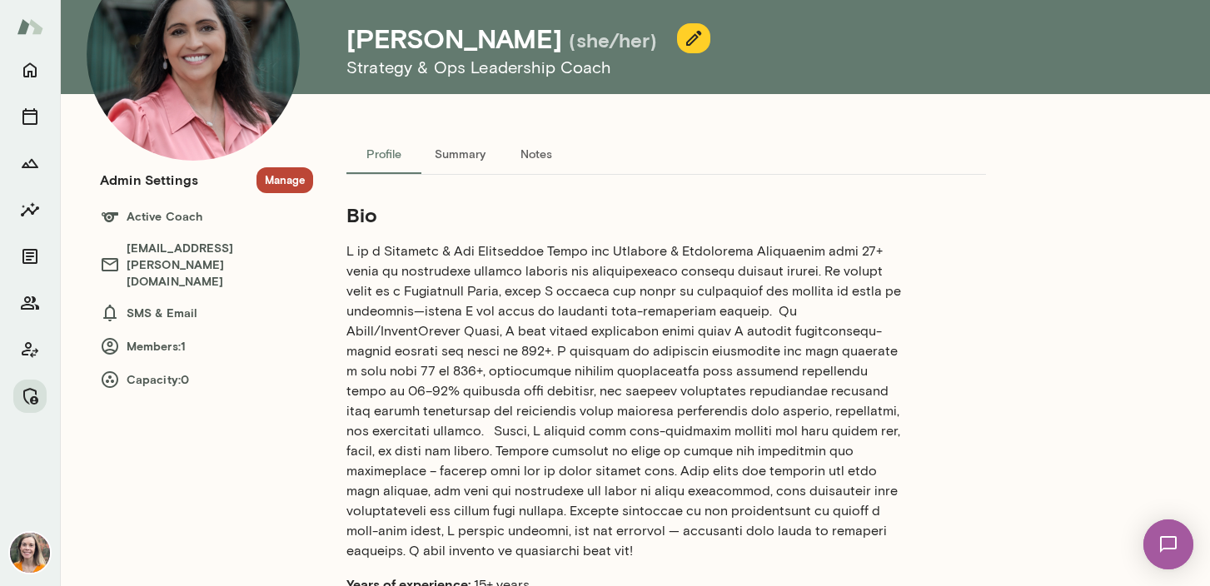
click at [684, 34] on icon "button" at bounding box center [694, 38] width 20 height 20
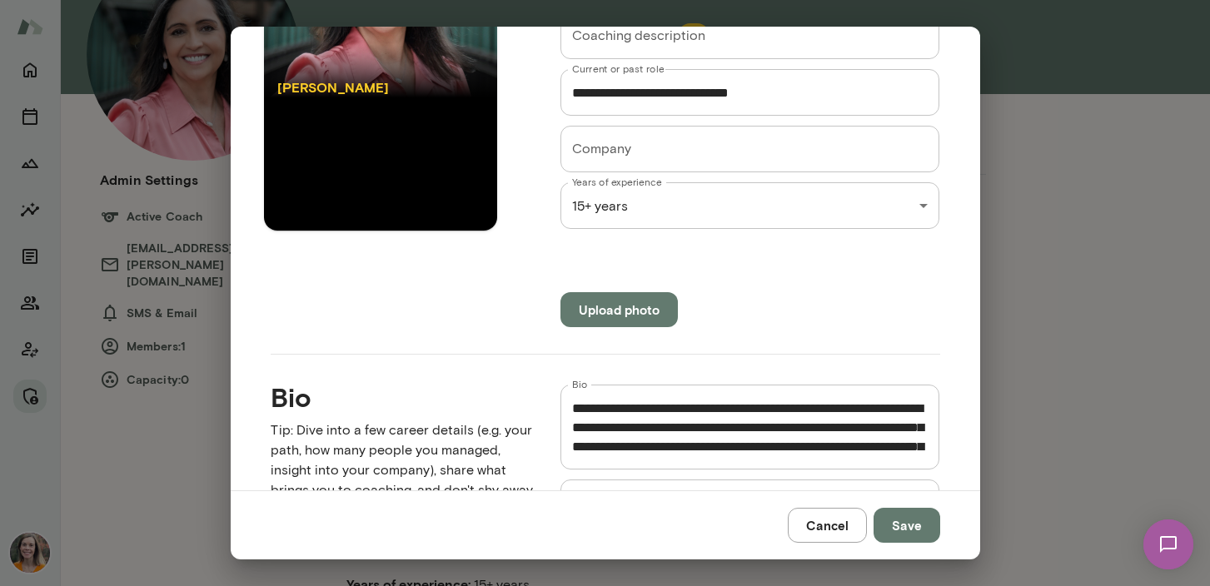
scroll to position [393, 0]
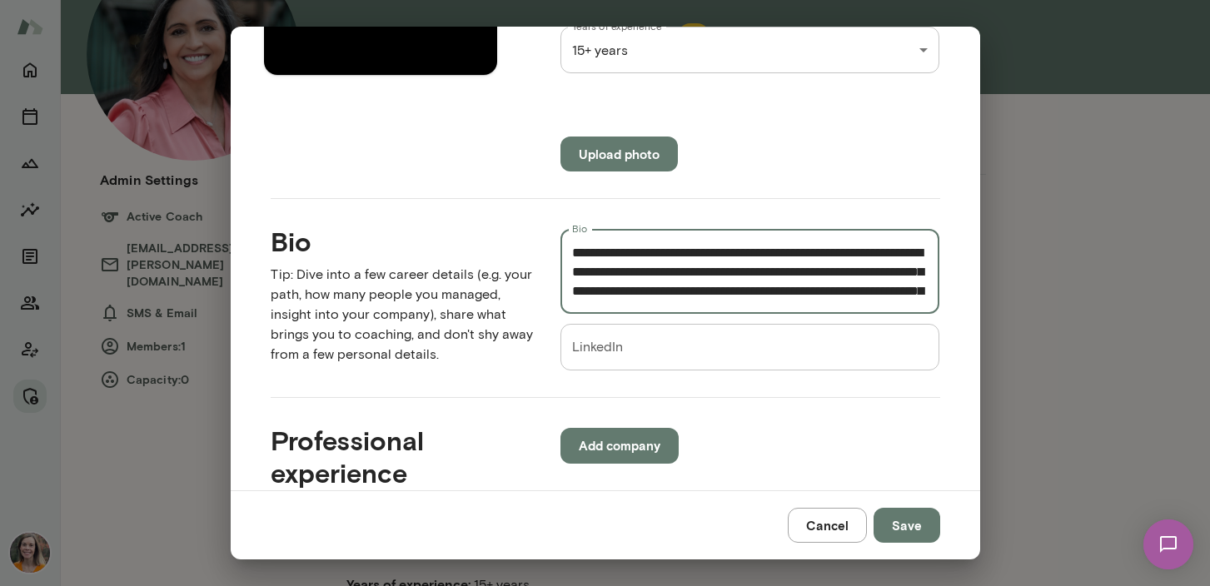
click at [863, 254] on textarea "Bio" at bounding box center [750, 271] width 356 height 57
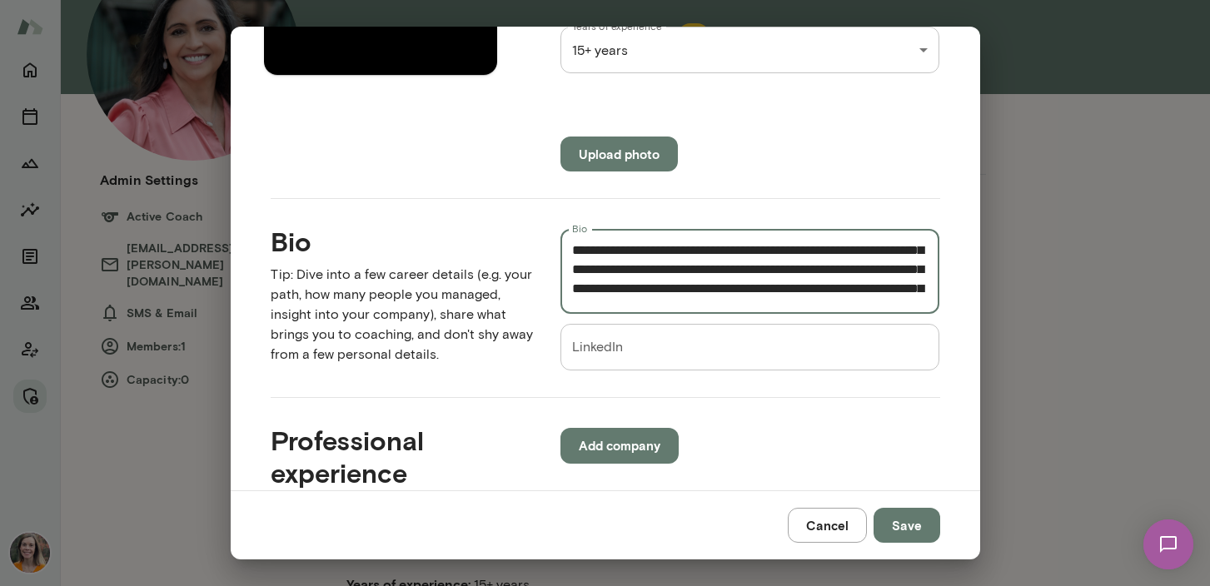
click at [624, 268] on textarea "Bio" at bounding box center [750, 271] width 356 height 57
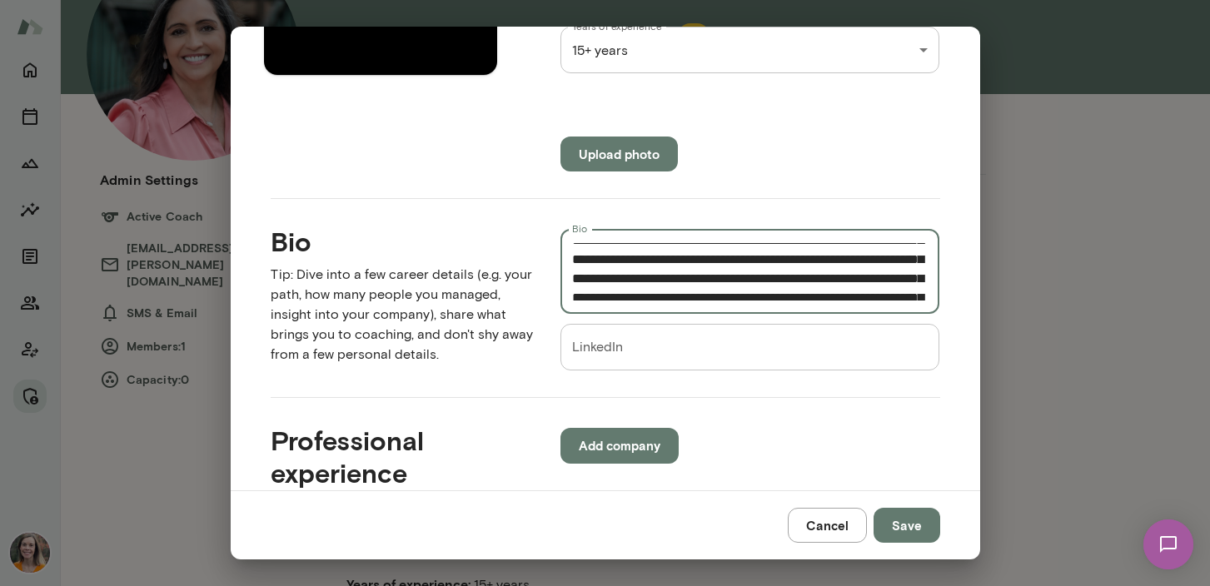
scroll to position [282, 0]
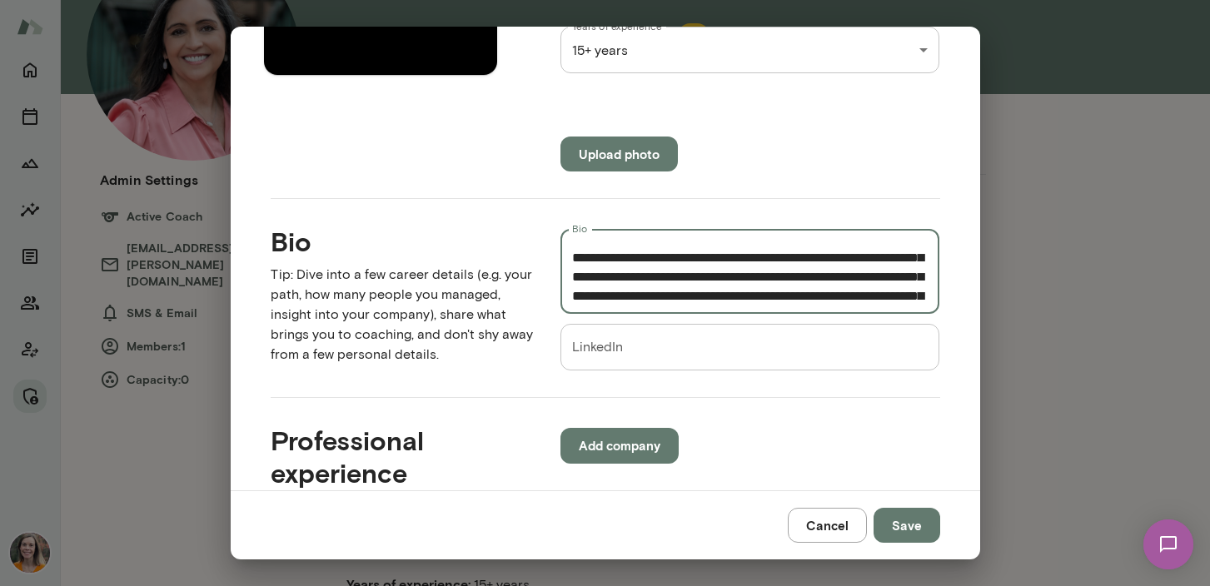
click at [697, 274] on textarea "Bio" at bounding box center [750, 271] width 356 height 57
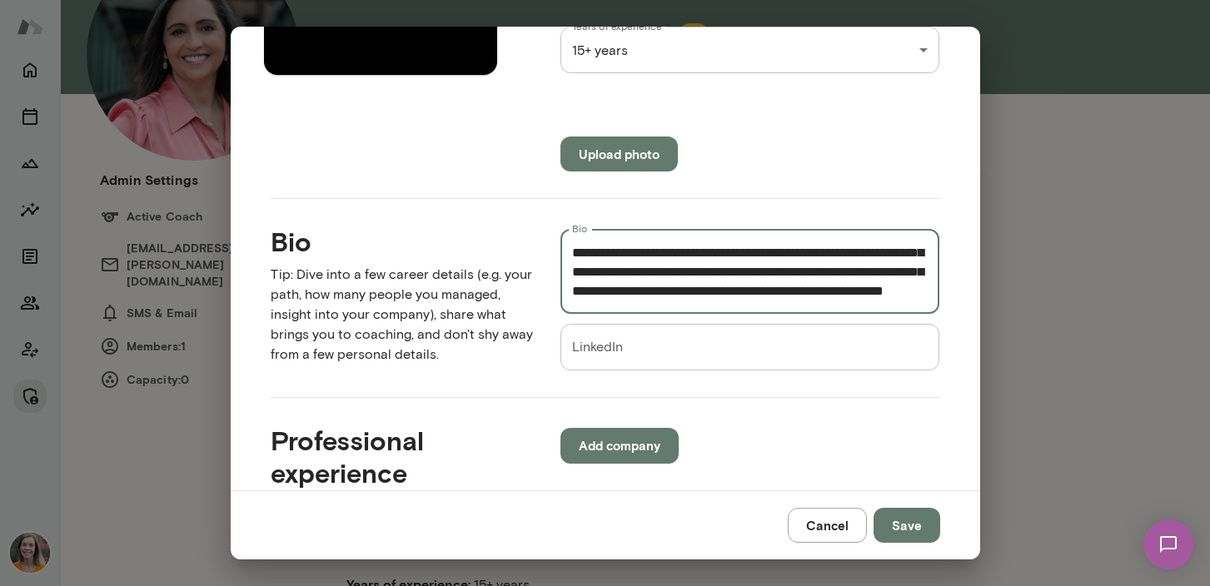
scroll to position [445, 0]
click at [695, 267] on textarea "Bio" at bounding box center [750, 271] width 356 height 57
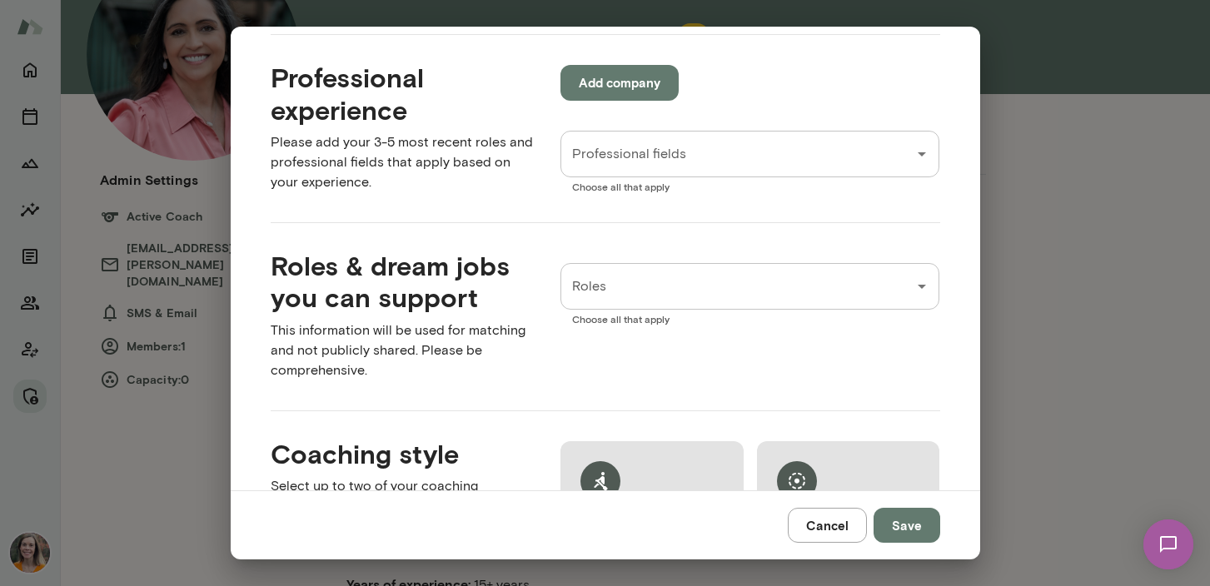
scroll to position [758, 0]
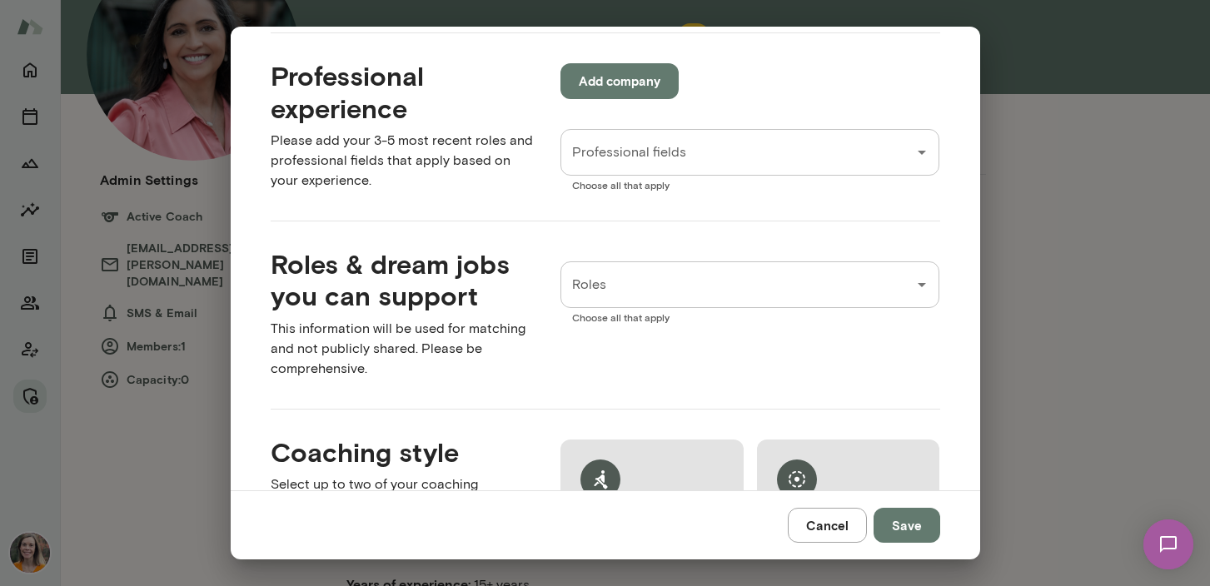
type textarea "**********"
click at [910, 525] on button "Save" at bounding box center [907, 525] width 67 height 35
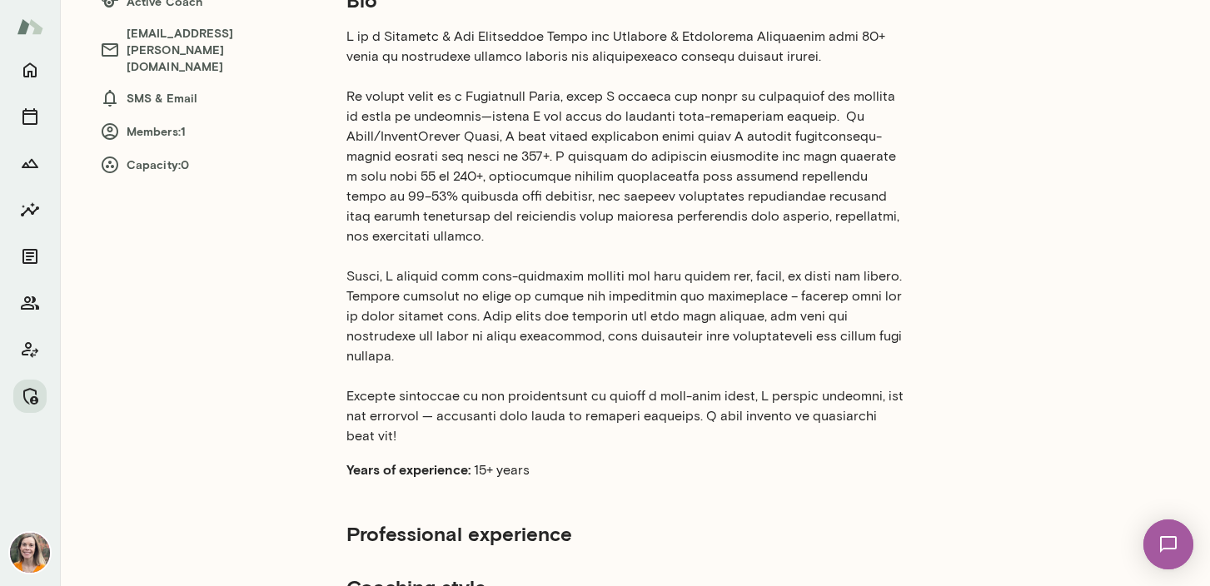
scroll to position [0, 0]
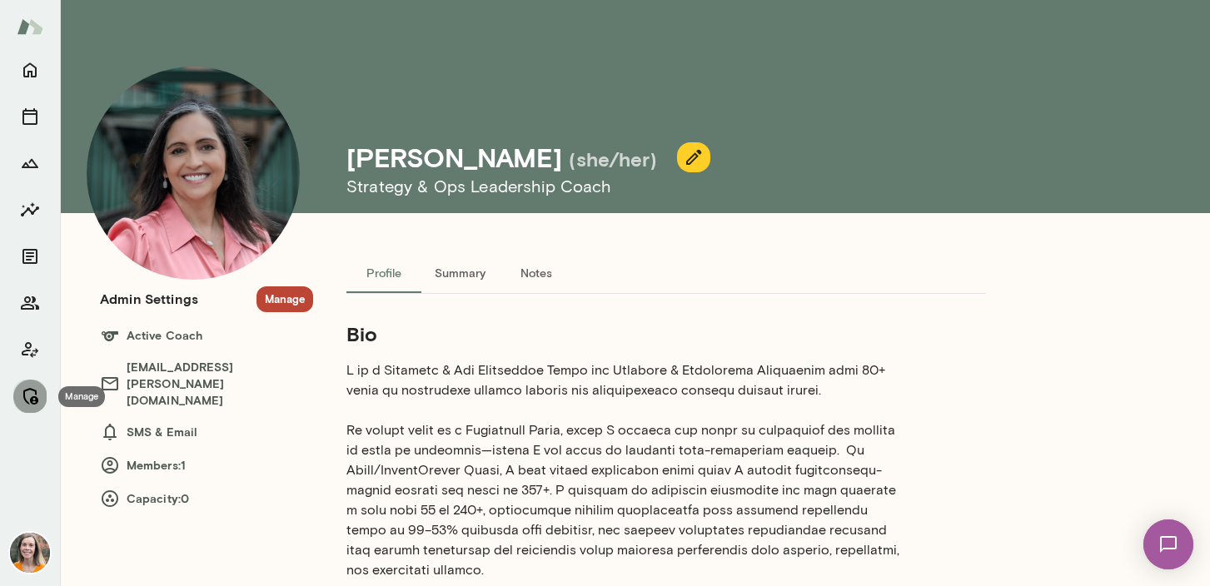
click at [31, 396] on icon "Manage" at bounding box center [30, 396] width 20 height 20
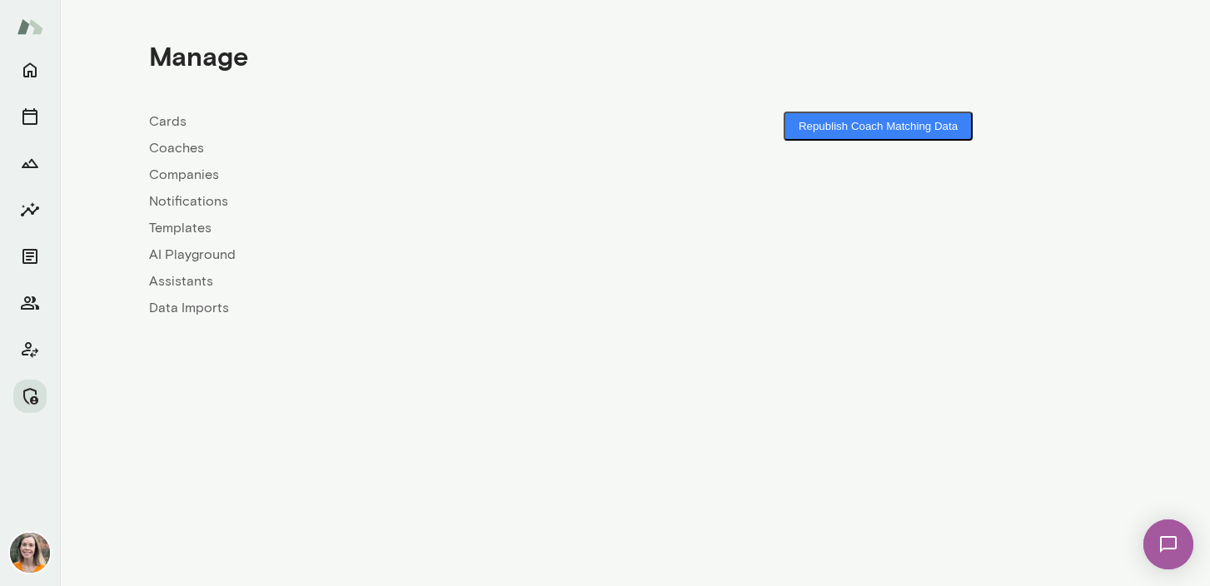
click at [167, 148] on link "Coaches" at bounding box center [392, 148] width 486 height 20
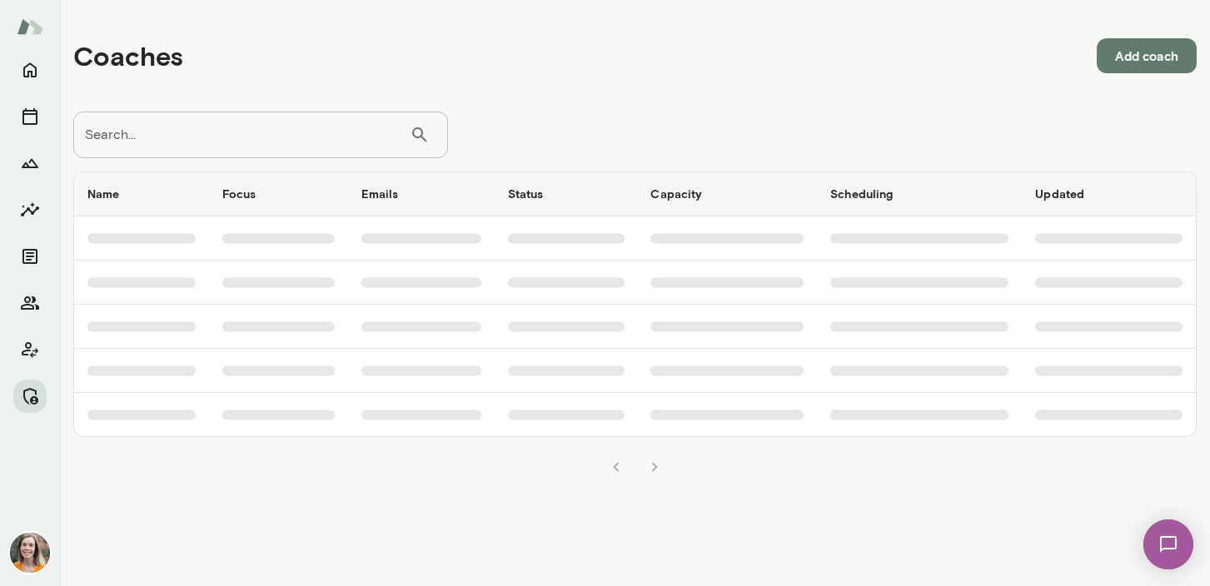
click at [236, 142] on input "Search..." at bounding box center [241, 135] width 336 height 47
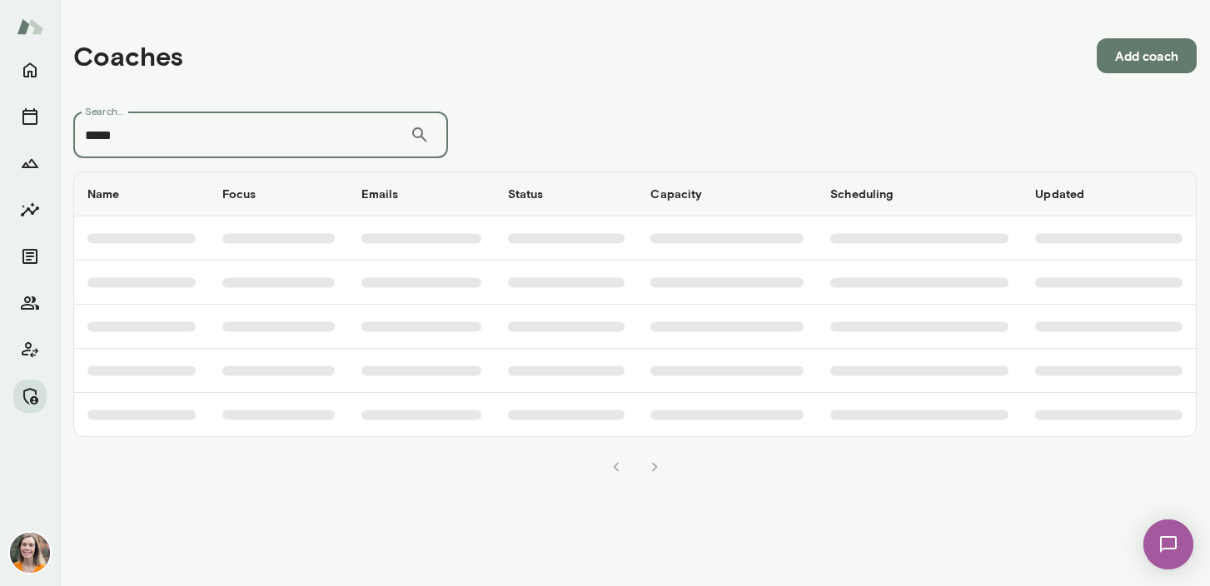
type input "*****"
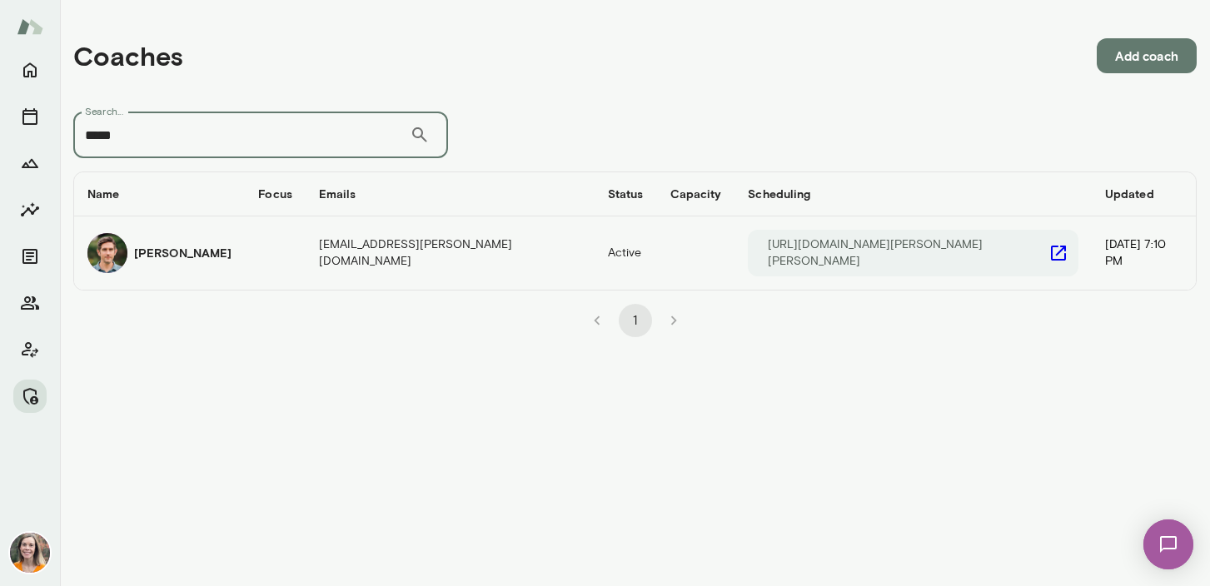
click at [202, 256] on h6 "[PERSON_NAME]" at bounding box center [182, 253] width 97 height 17
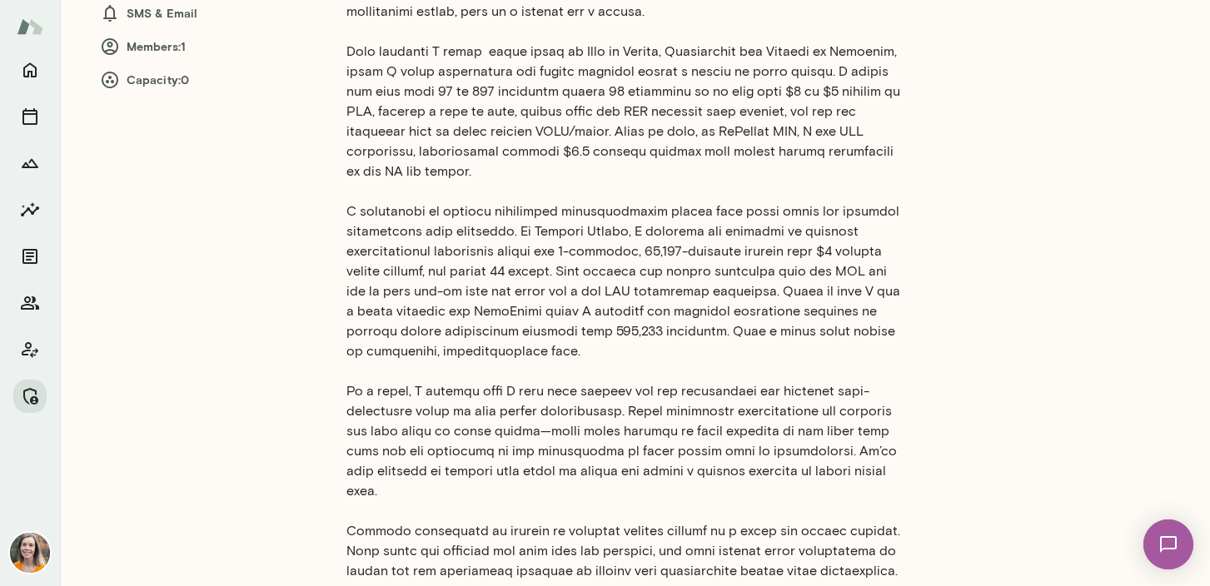
scroll to position [32, 0]
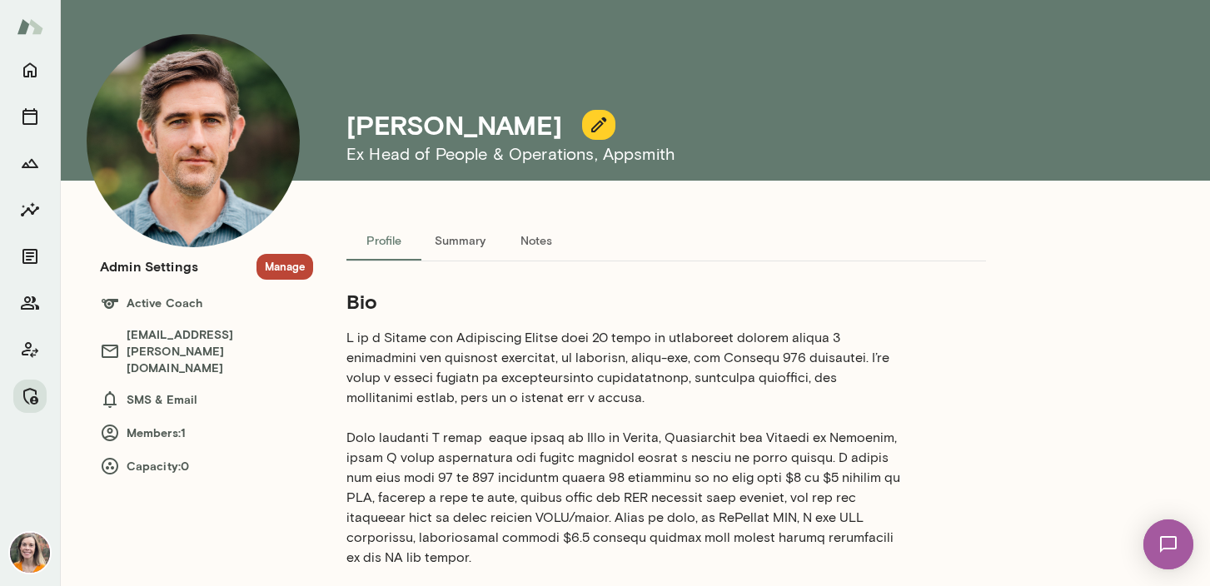
click at [591, 126] on icon "button" at bounding box center [598, 124] width 15 height 15
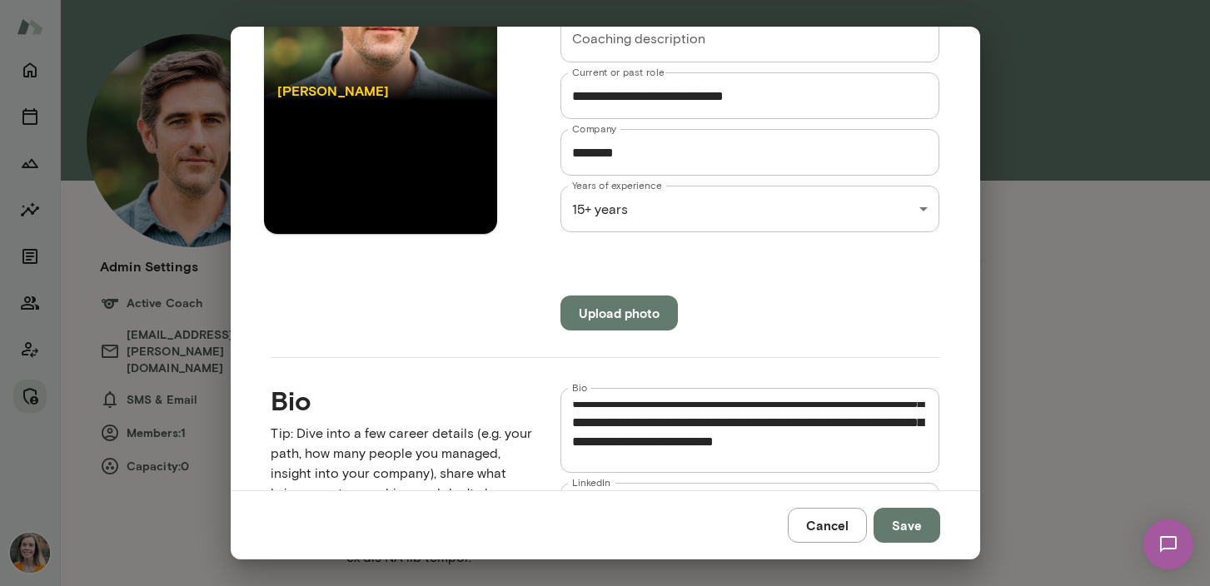
scroll to position [581, 0]
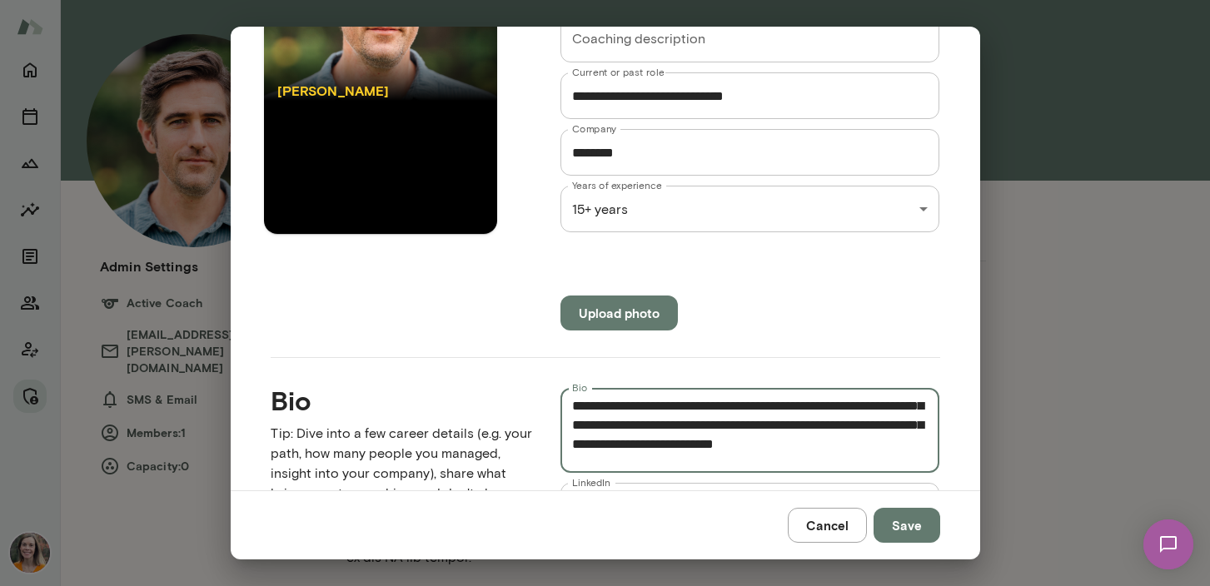
drag, startPoint x: 768, startPoint y: 428, endPoint x: 699, endPoint y: 426, distance: 69.1
click at [699, 426] on textarea "Bio" at bounding box center [750, 430] width 356 height 57
type textarea "**********"
click at [915, 521] on button "Save" at bounding box center [907, 525] width 67 height 35
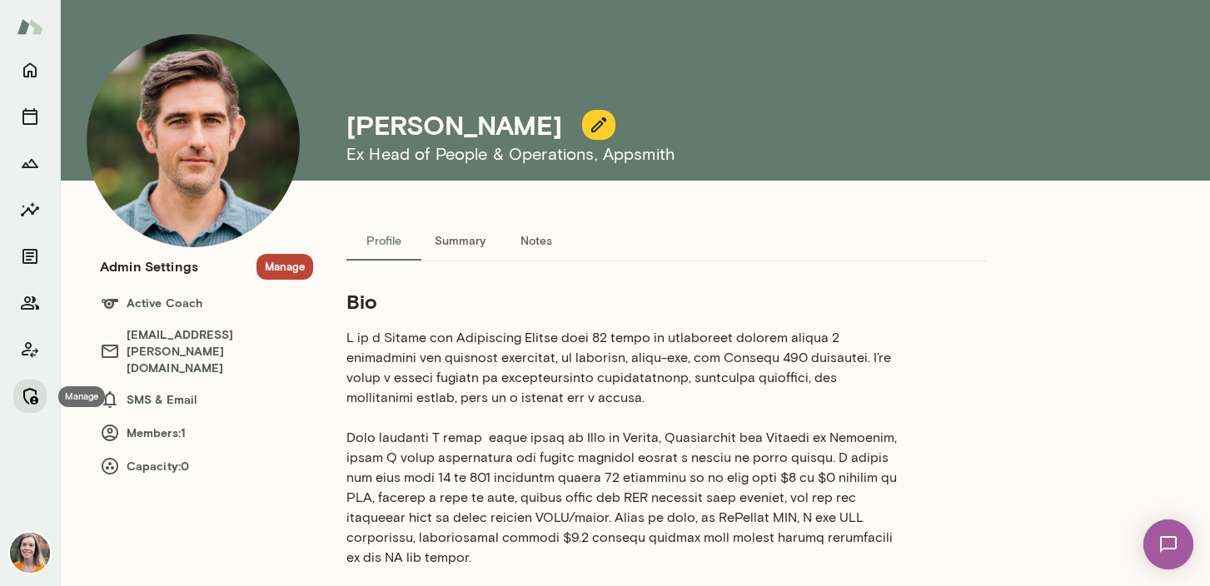
click at [30, 398] on icon "Manage" at bounding box center [30, 396] width 20 height 20
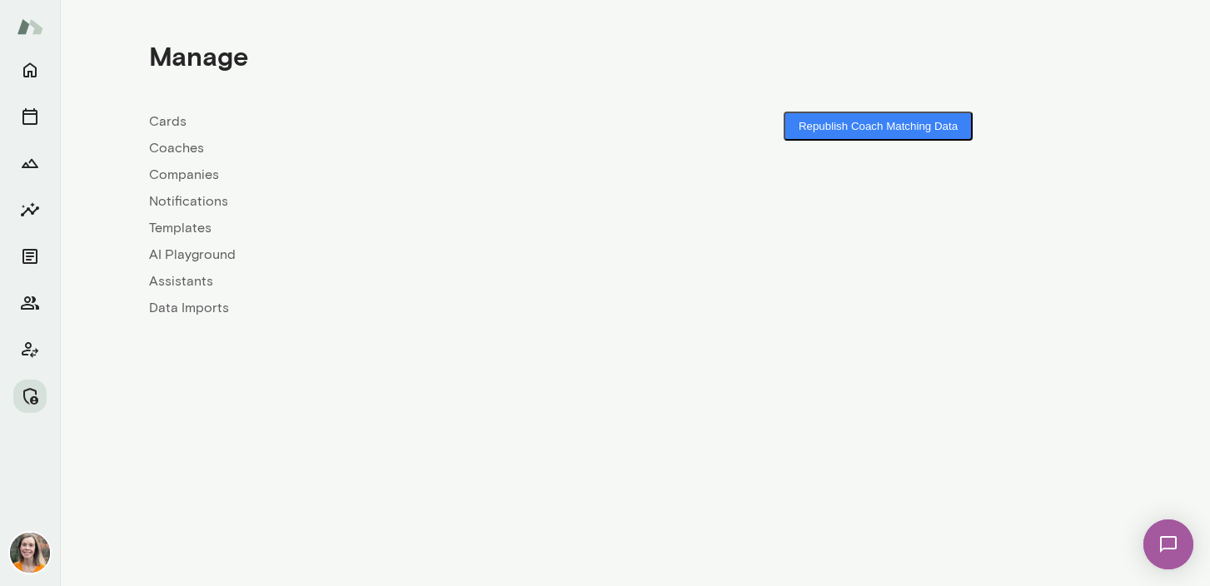
click at [174, 146] on link "Coaches" at bounding box center [392, 148] width 486 height 20
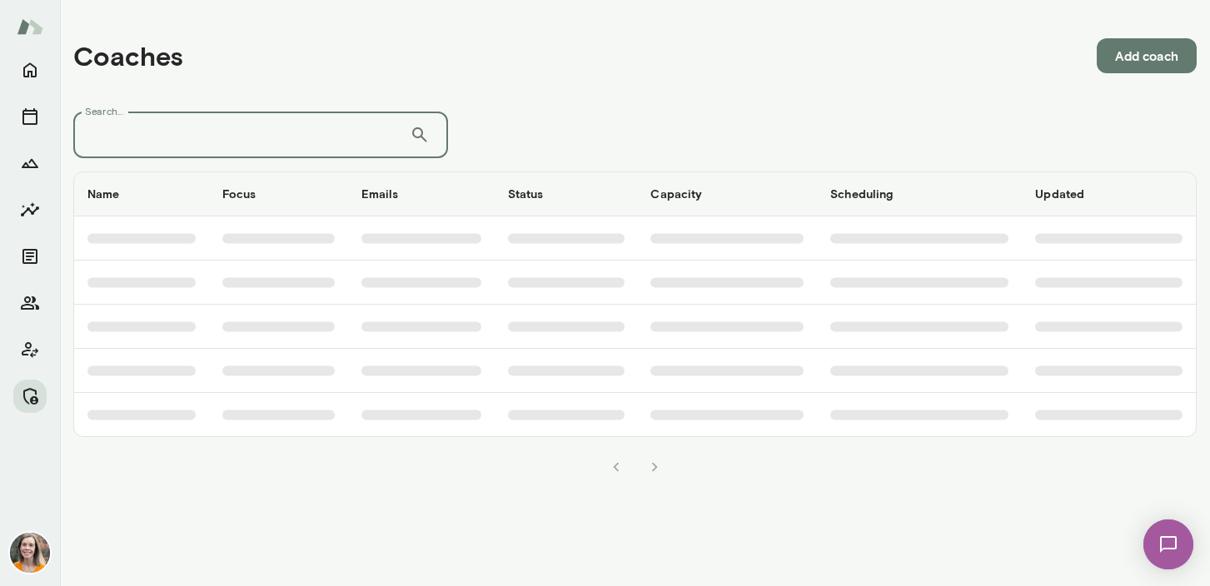
click at [247, 141] on input "Search..." at bounding box center [241, 135] width 336 height 47
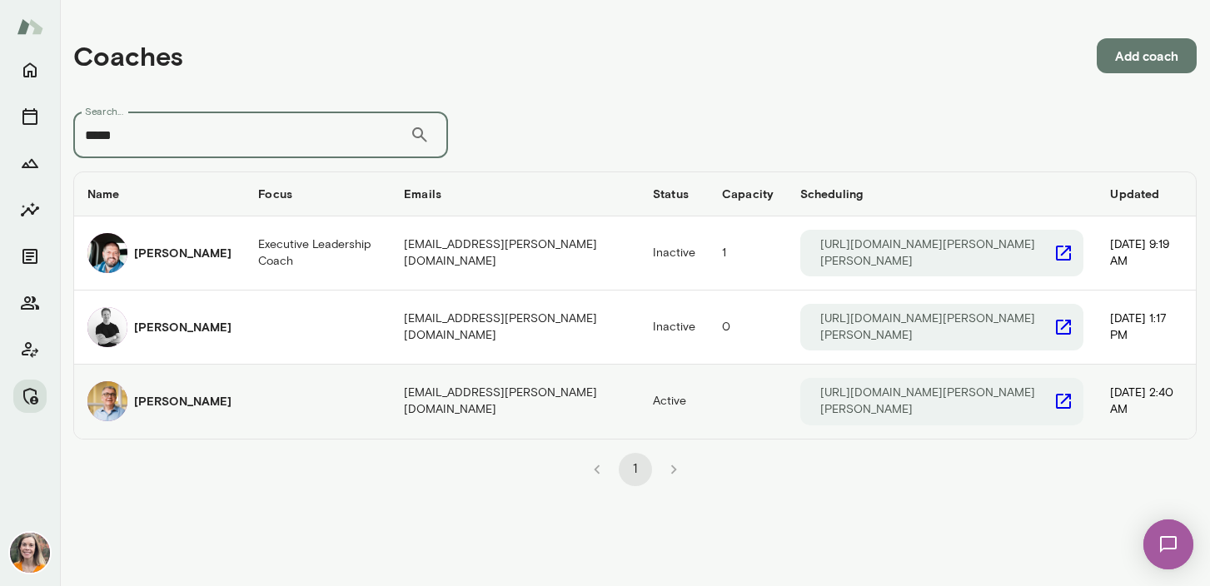
type input "*****"
click at [152, 393] on h6 "[PERSON_NAME]" at bounding box center [182, 401] width 97 height 17
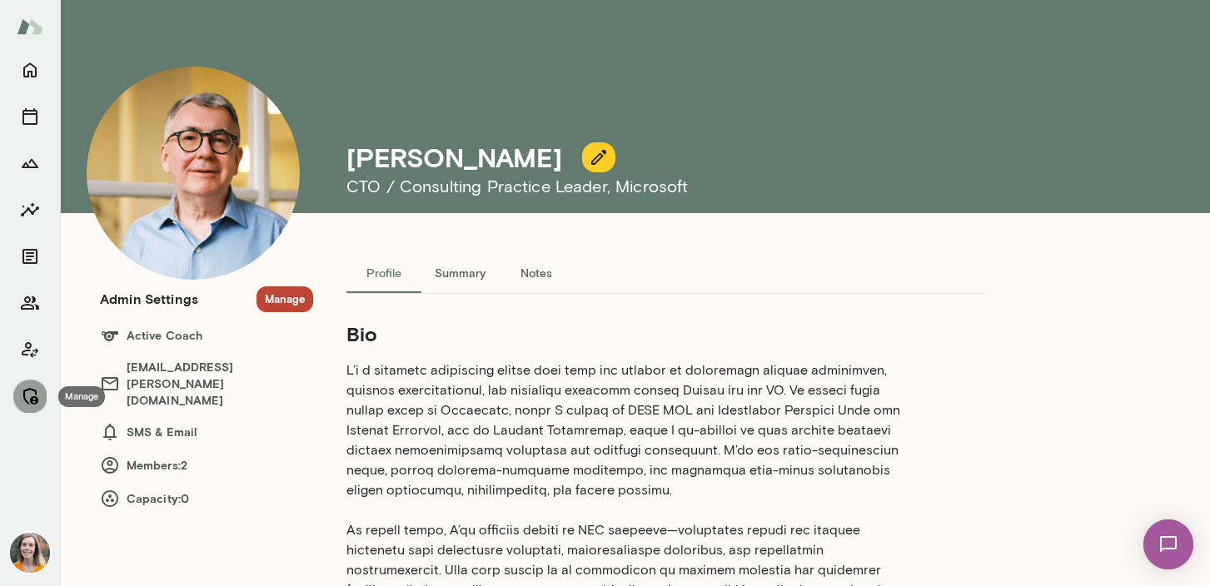
click at [27, 391] on icon "Manage" at bounding box center [30, 396] width 20 height 20
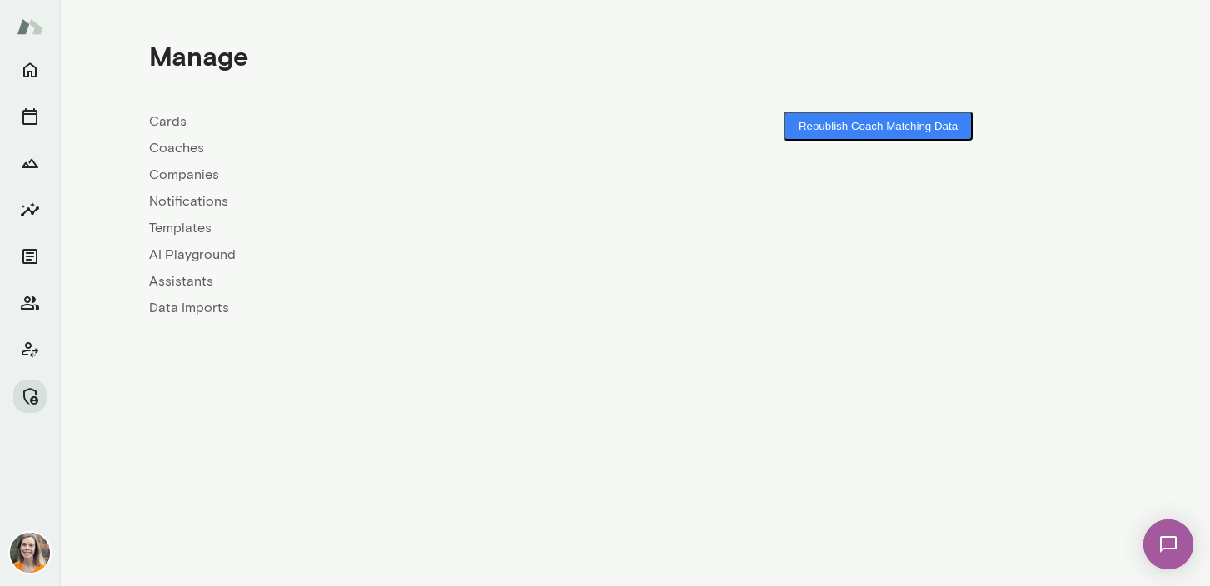
click at [171, 147] on link "Coaches" at bounding box center [392, 148] width 486 height 20
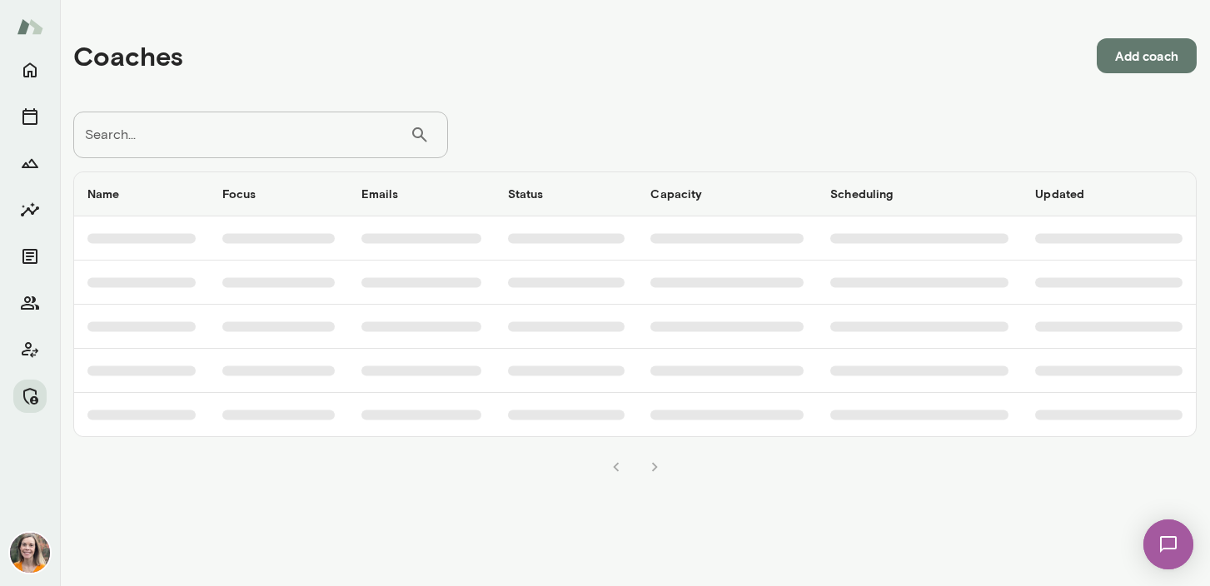
click at [257, 138] on input "Search..." at bounding box center [241, 135] width 336 height 47
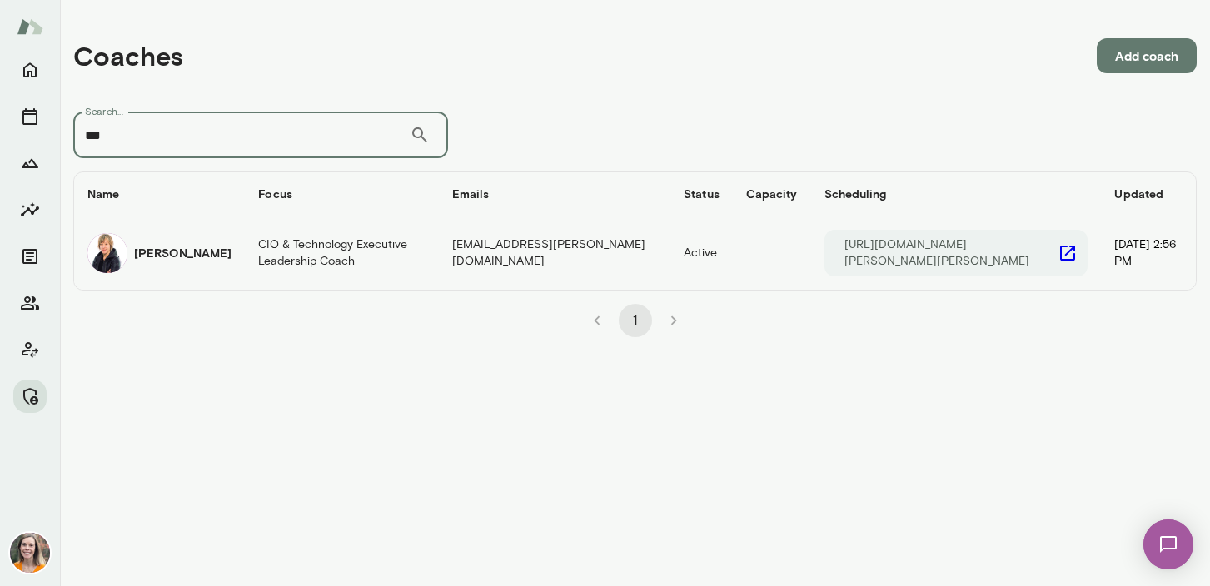
type input "***"
click at [186, 256] on h6 "[PERSON_NAME]" at bounding box center [182, 253] width 97 height 17
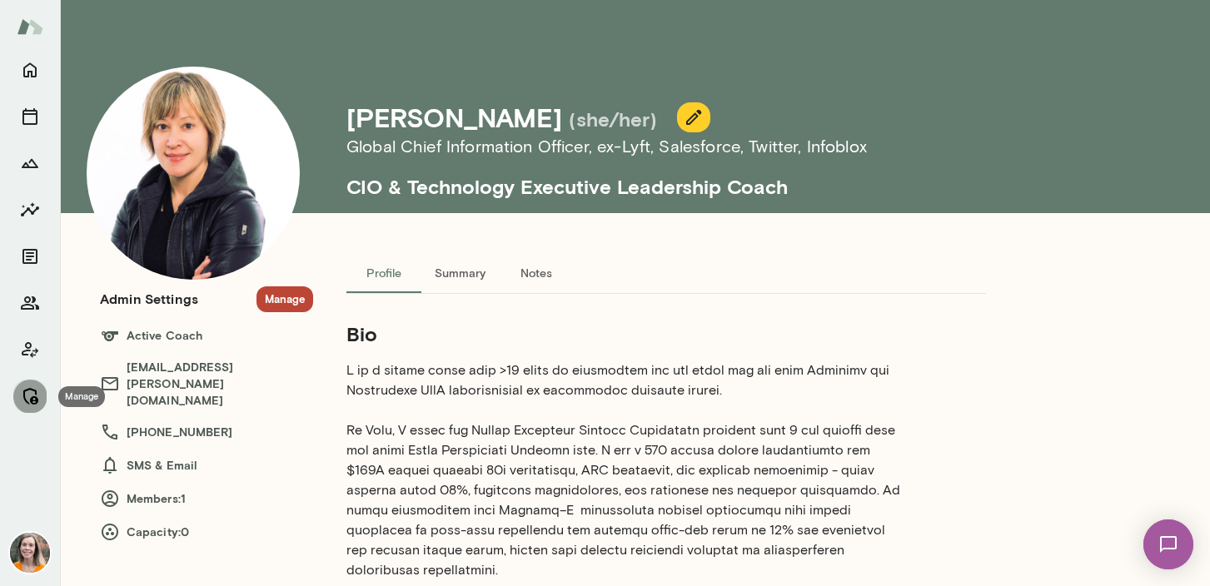
click at [28, 398] on icon "Manage" at bounding box center [30, 396] width 20 height 20
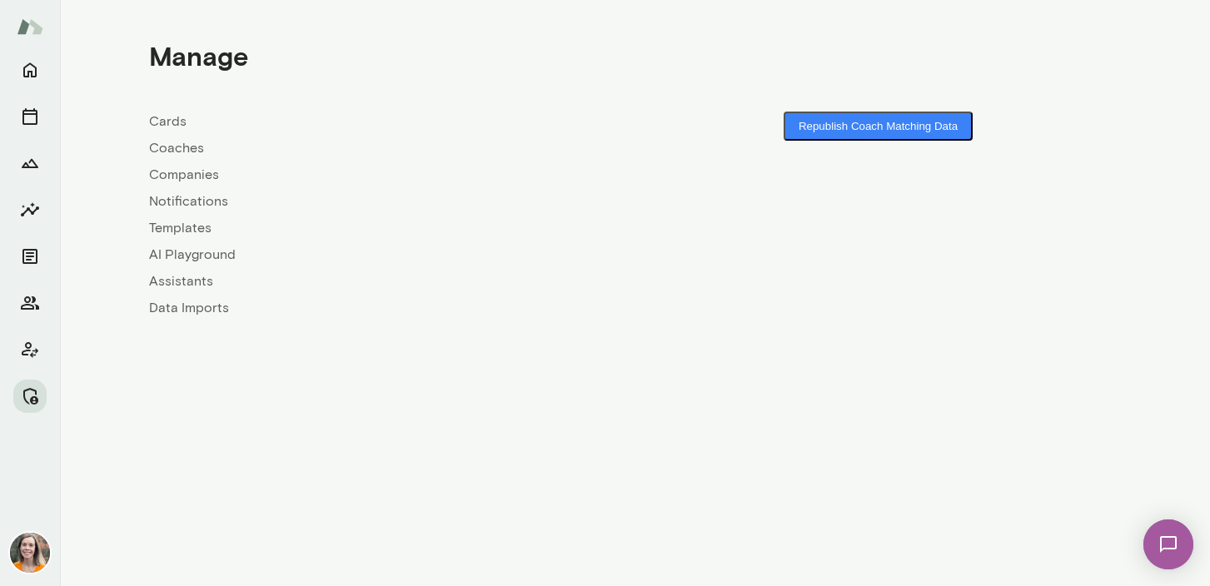
click at [180, 147] on link "Coaches" at bounding box center [392, 148] width 486 height 20
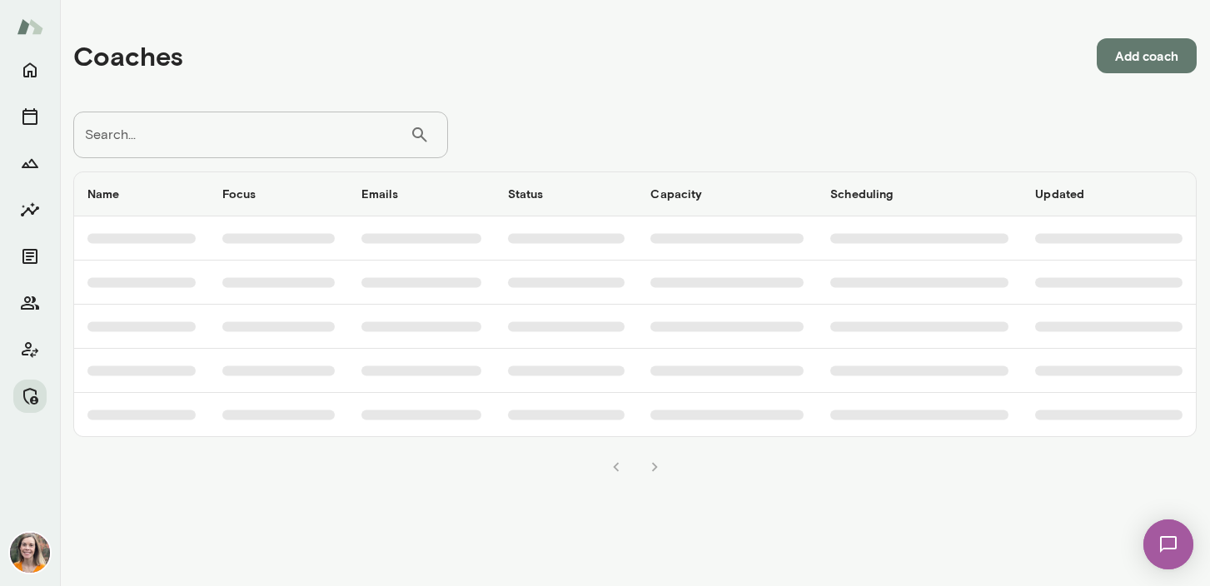
click at [180, 135] on input "Search..." at bounding box center [241, 135] width 336 height 47
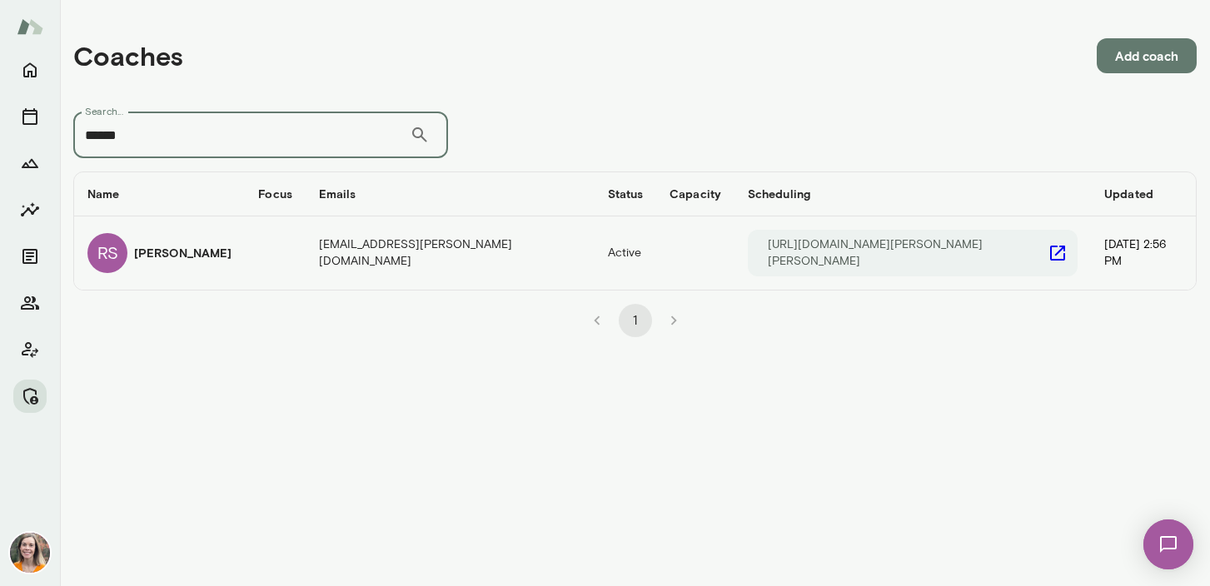
type input "******"
click at [221, 257] on div "RS [PERSON_NAME]" at bounding box center [159, 253] width 144 height 40
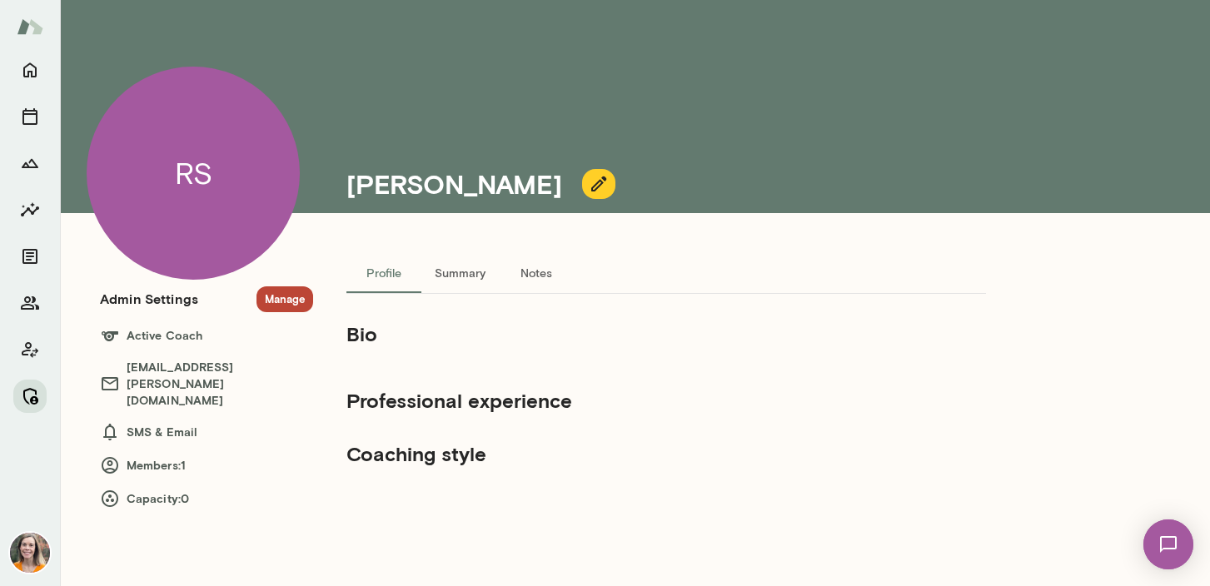
click at [27, 398] on icon "Manage" at bounding box center [30, 396] width 20 height 20
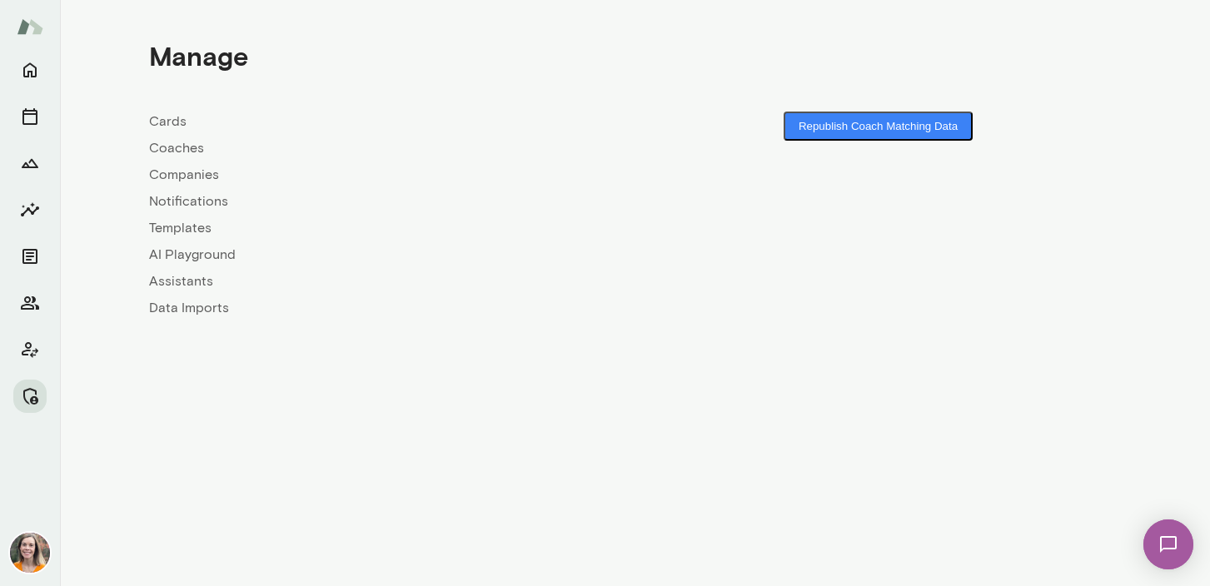
click at [163, 146] on link "Coaches" at bounding box center [392, 148] width 486 height 20
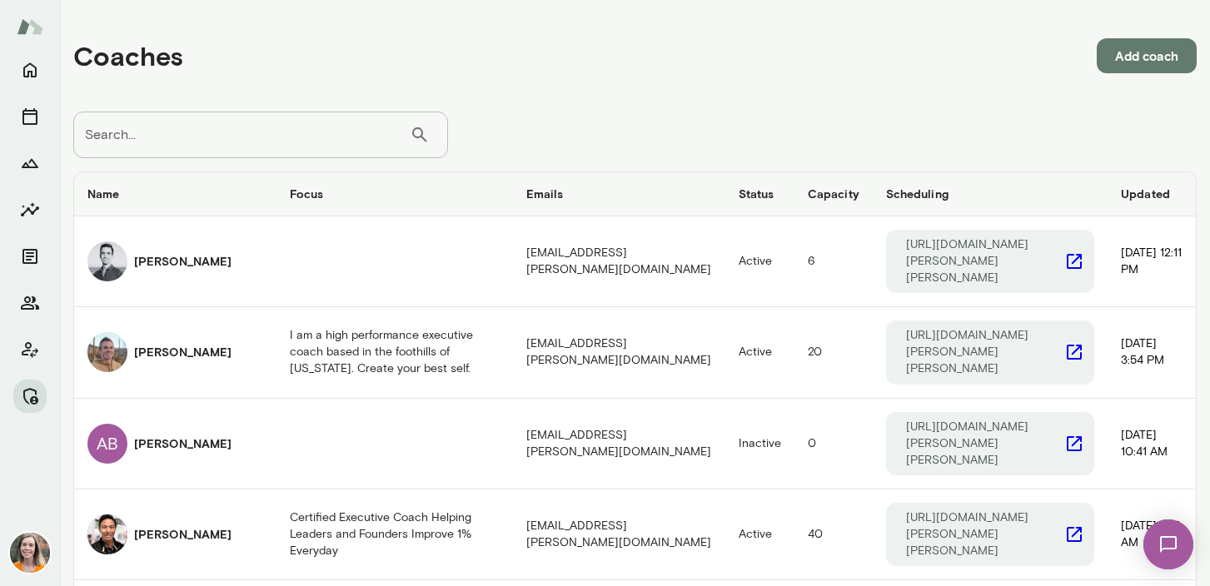
click at [234, 149] on input "Search..." at bounding box center [241, 135] width 336 height 47
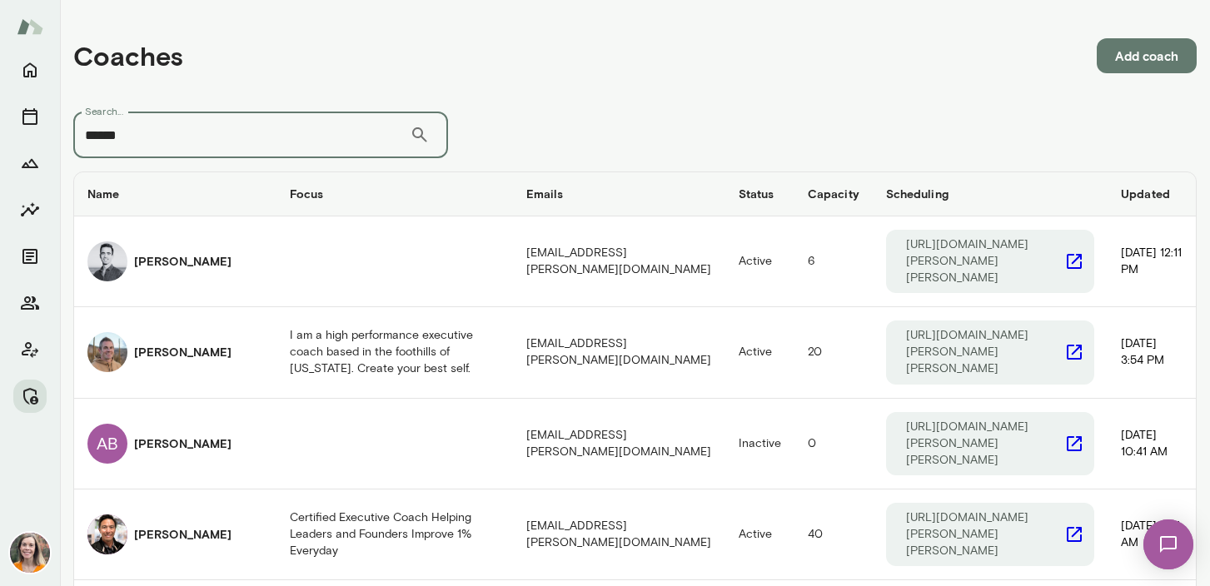
type input "******"
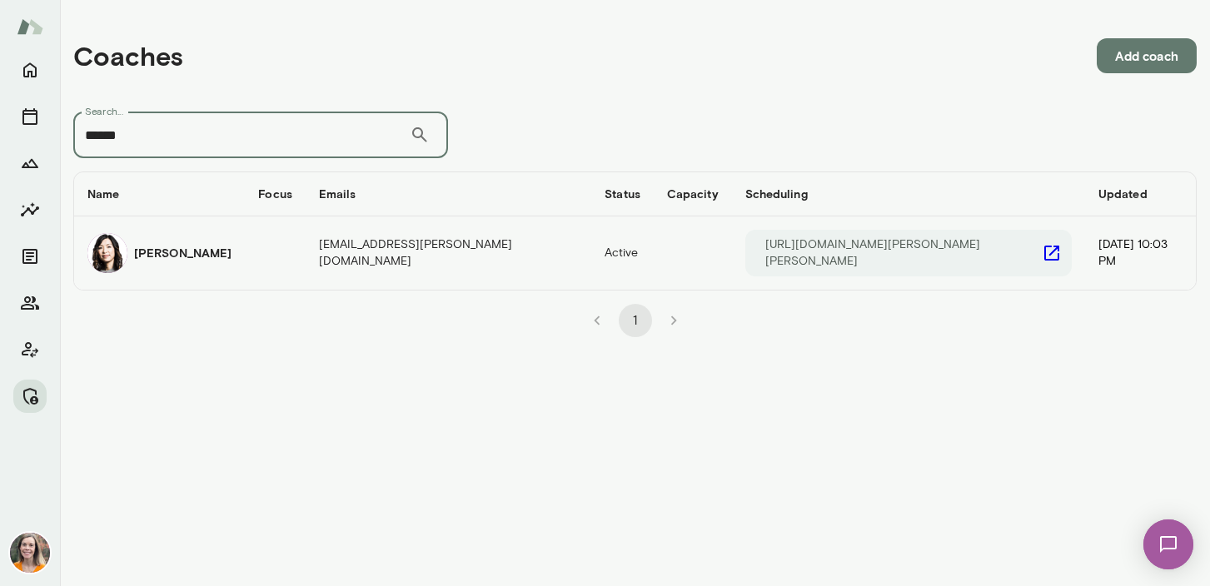
click at [257, 252] on td "coaches table" at bounding box center [275, 253] width 61 height 73
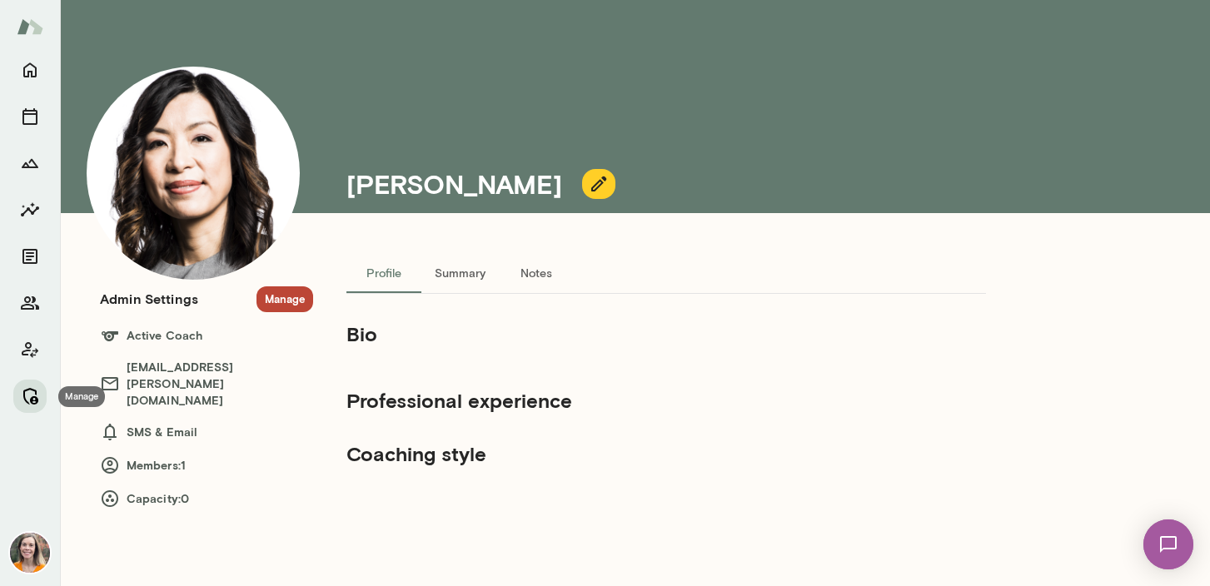
click at [28, 393] on icon "Manage" at bounding box center [30, 396] width 20 height 20
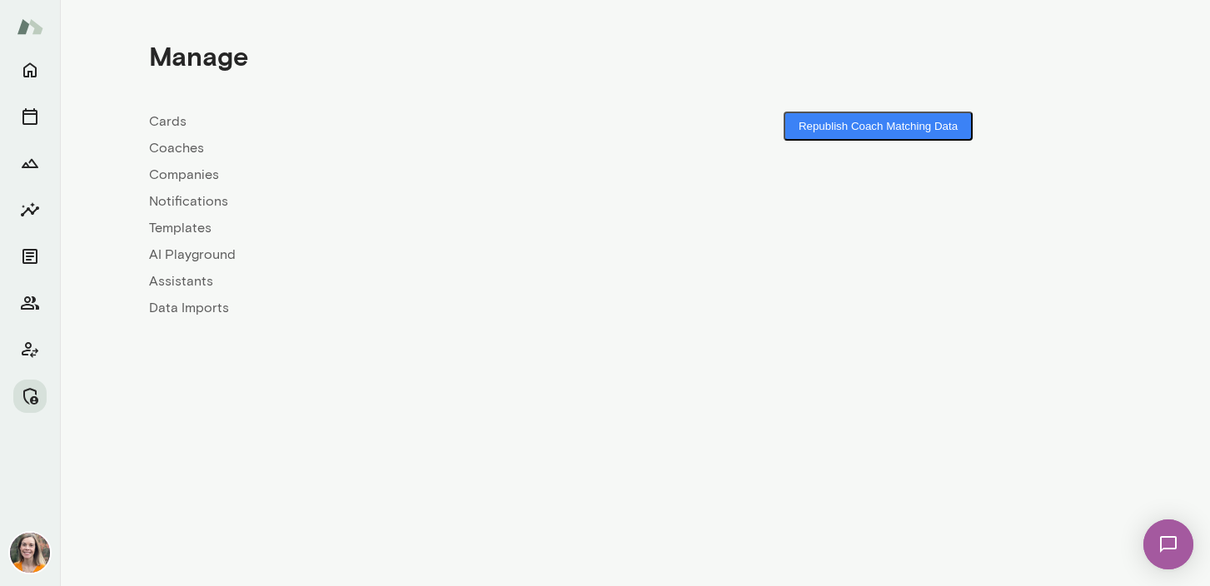
click at [171, 147] on link "Coaches" at bounding box center [392, 148] width 486 height 20
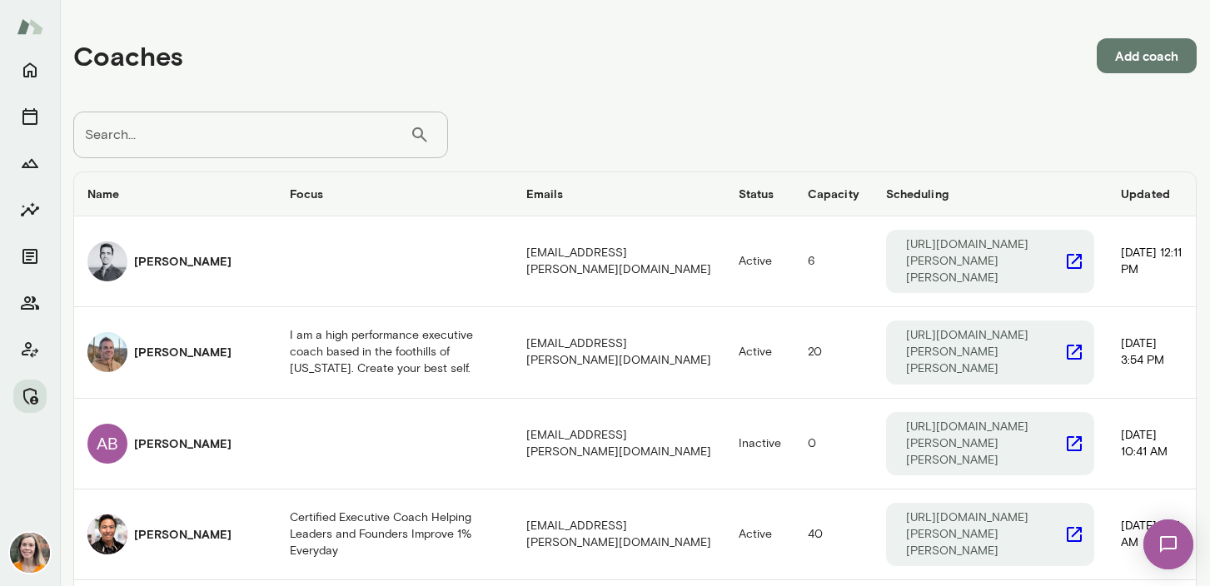
click at [209, 144] on input "Search..." at bounding box center [241, 135] width 336 height 47
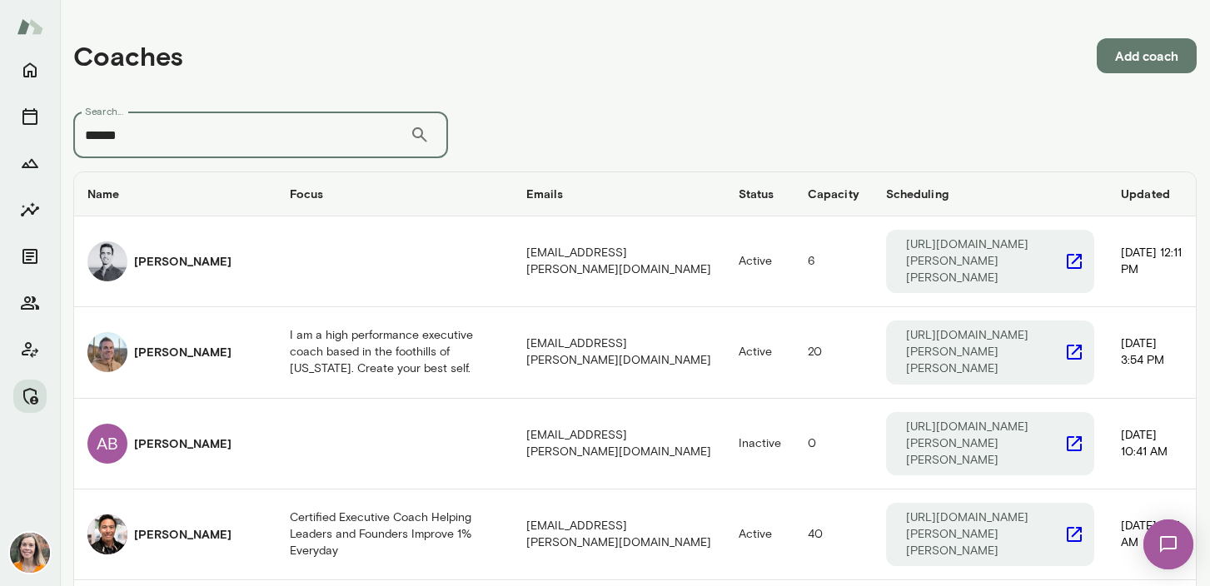
type input "******"
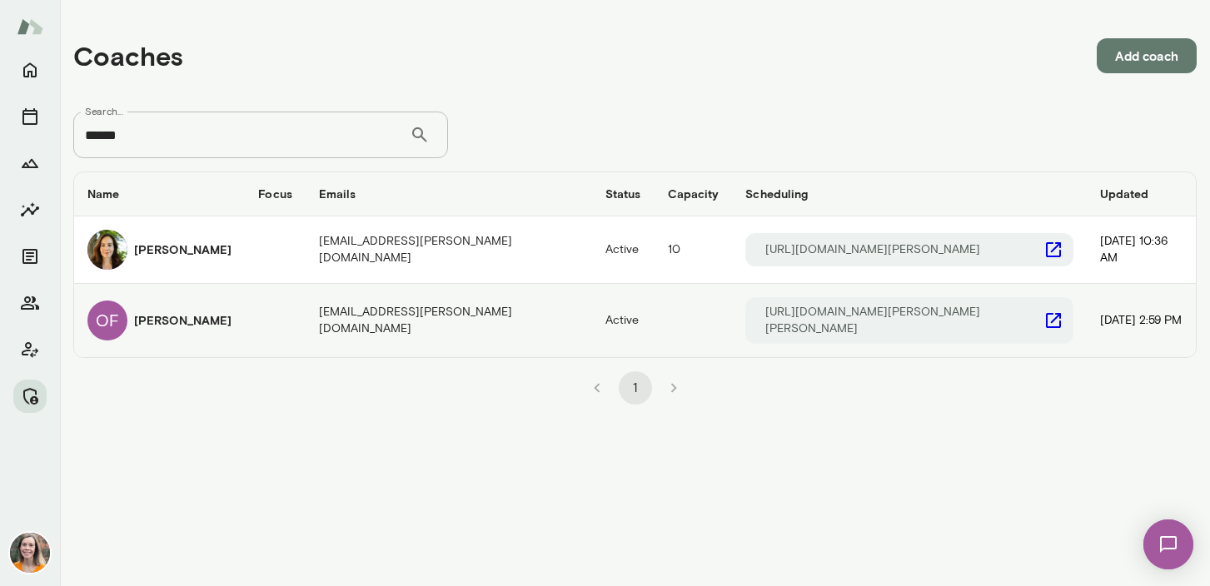
click at [203, 321] on h6 "[PERSON_NAME]" at bounding box center [182, 320] width 97 height 17
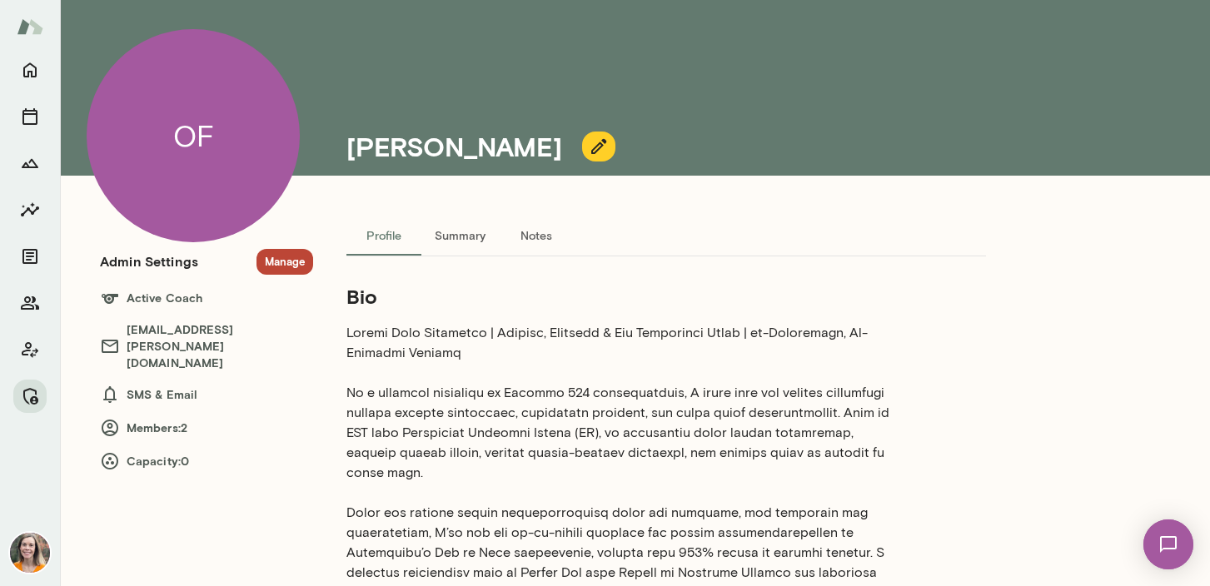
scroll to position [39, 0]
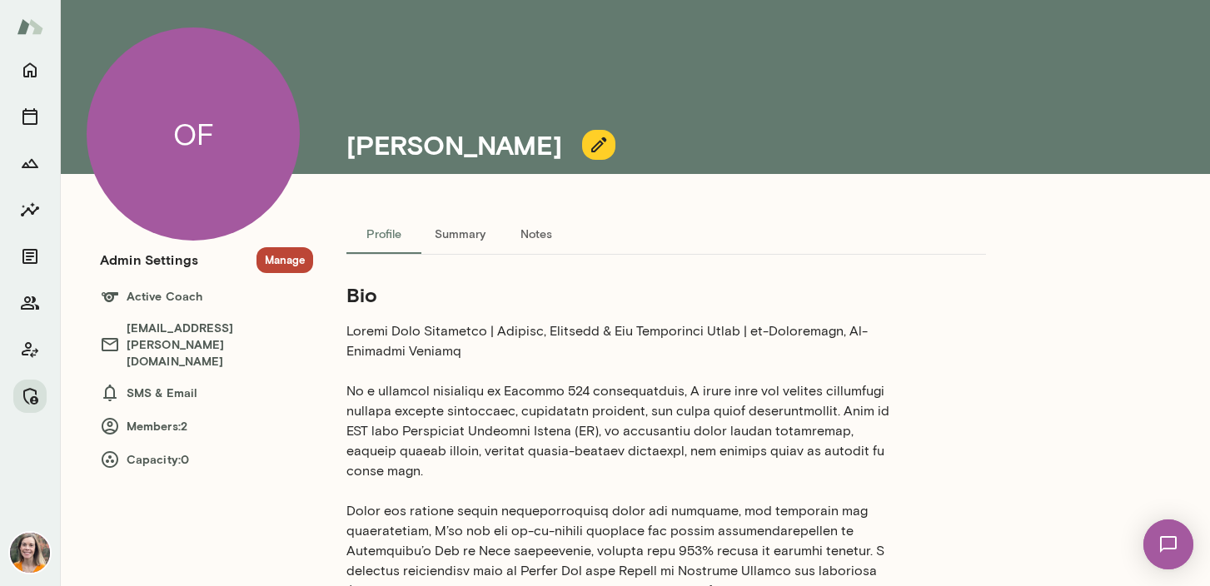
click at [589, 142] on icon "button" at bounding box center [599, 145] width 20 height 20
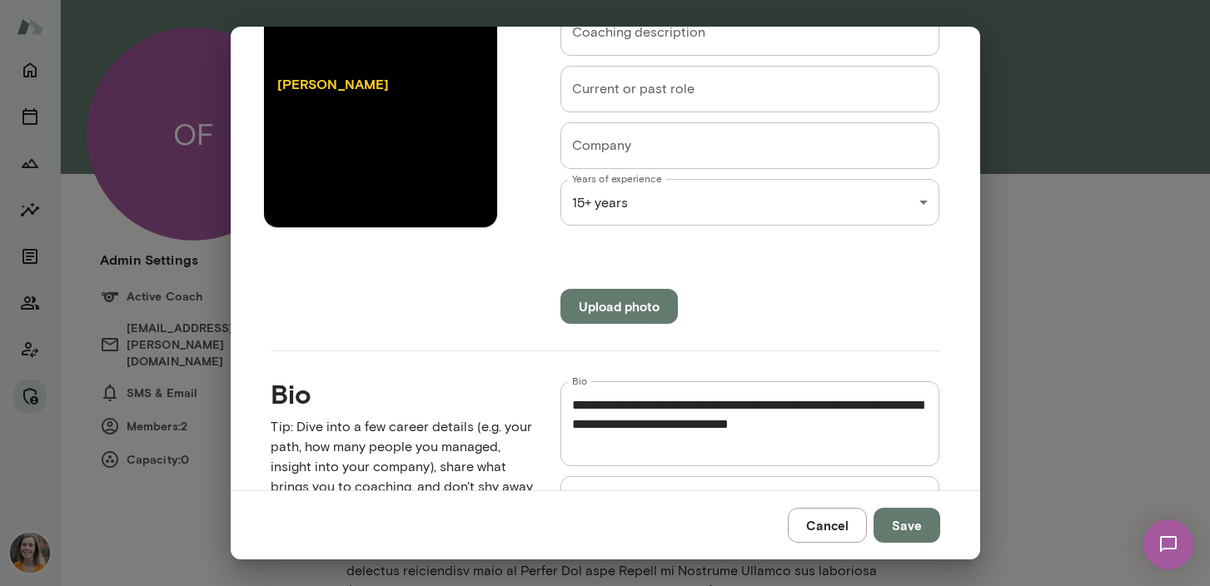
scroll to position [240, 0]
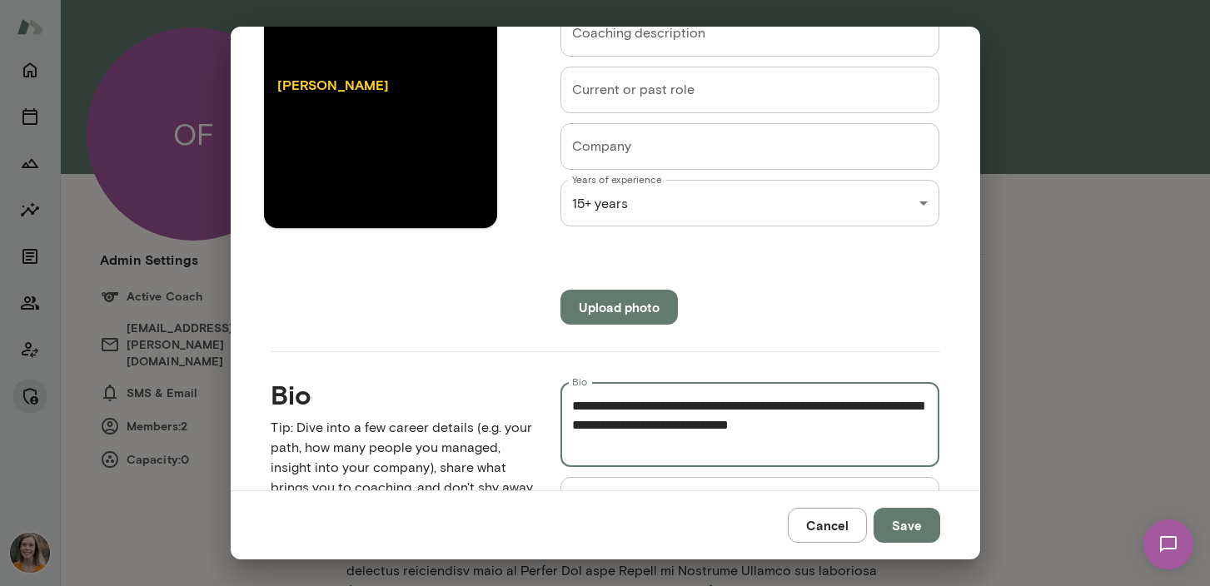
drag, startPoint x: 920, startPoint y: 427, endPoint x: 553, endPoint y: 401, distance: 368.3
click at [553, 401] on div "Bio * Bio LinkedIn LinkedIn" at bounding box center [737, 440] width 406 height 168
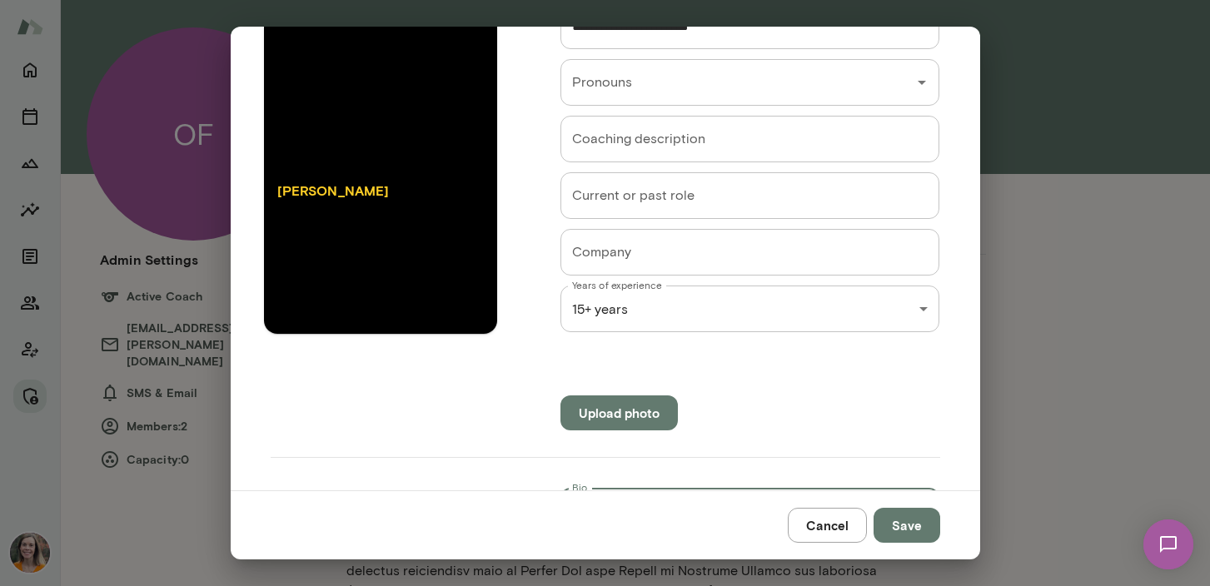
scroll to position [115, 0]
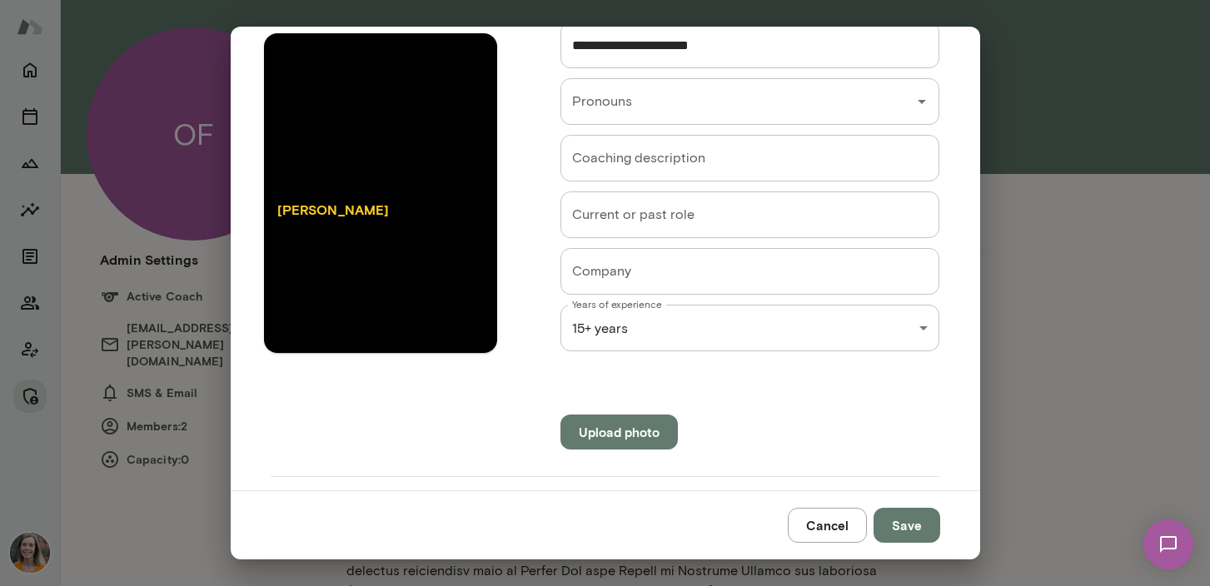
type textarea "**********"
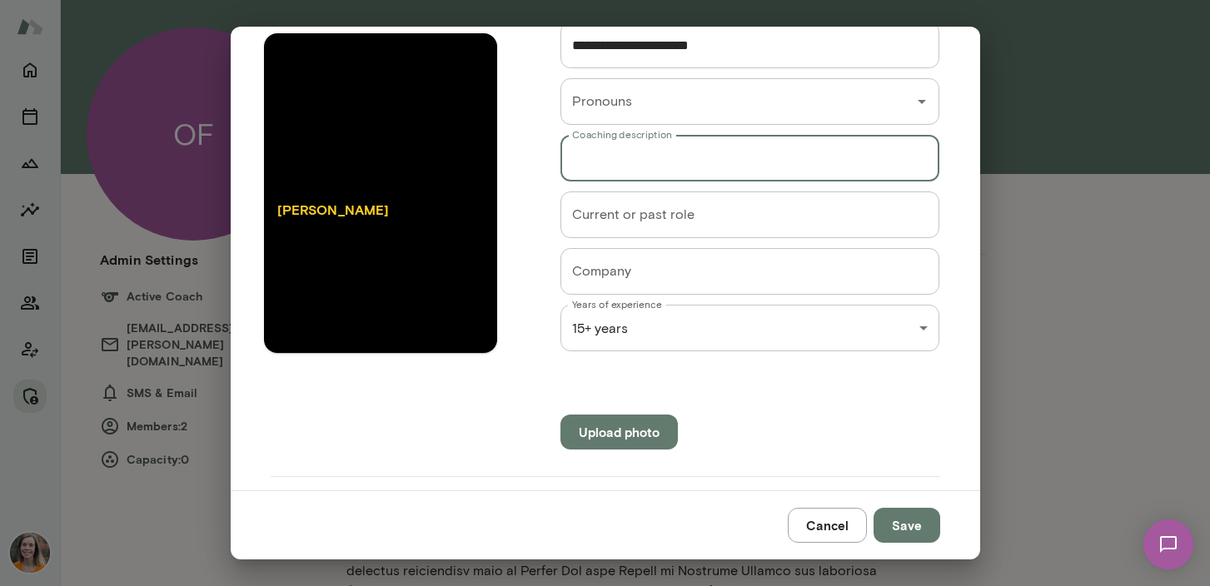
click at [655, 154] on input "Coaching description" at bounding box center [751, 158] width 380 height 47
paste input "**********"
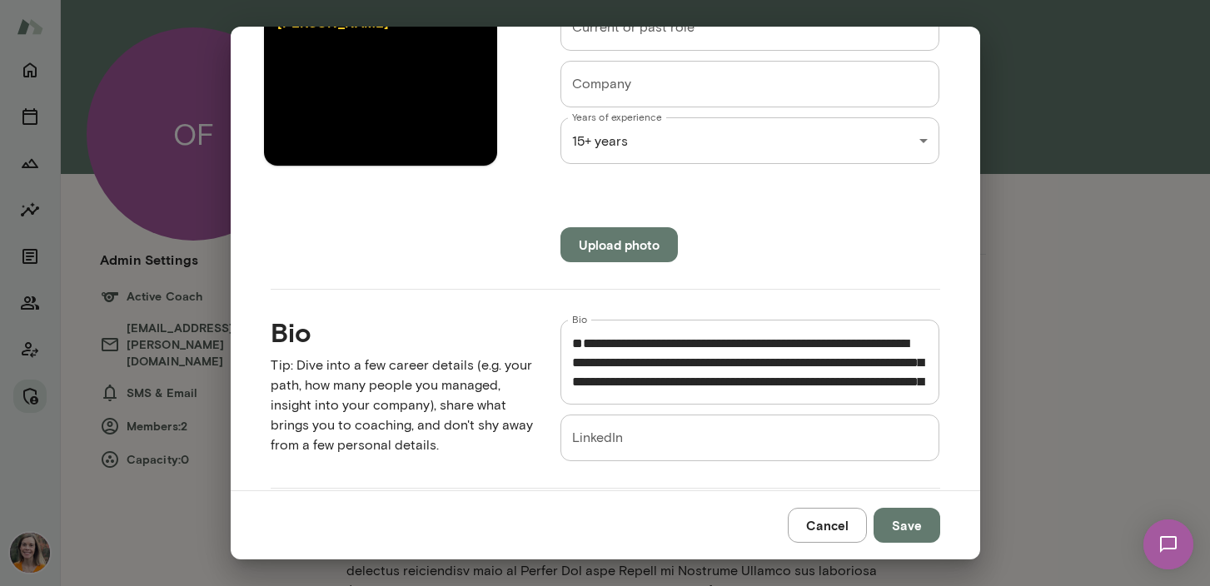
scroll to position [314, 0]
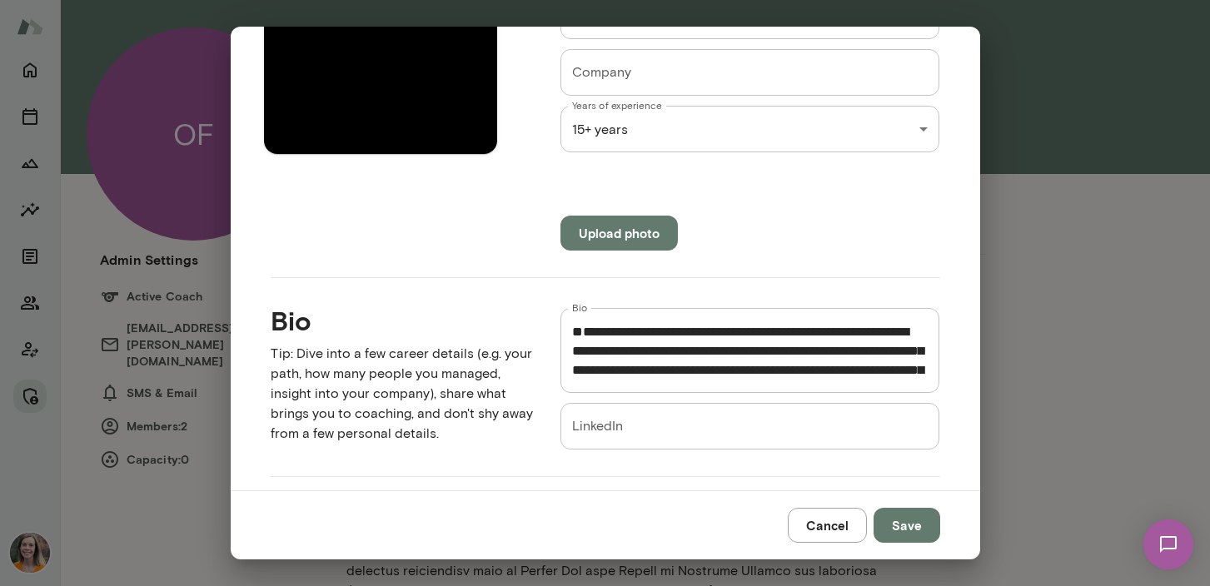
type input "**********"
click at [573, 371] on textarea "Bio" at bounding box center [750, 350] width 356 height 57
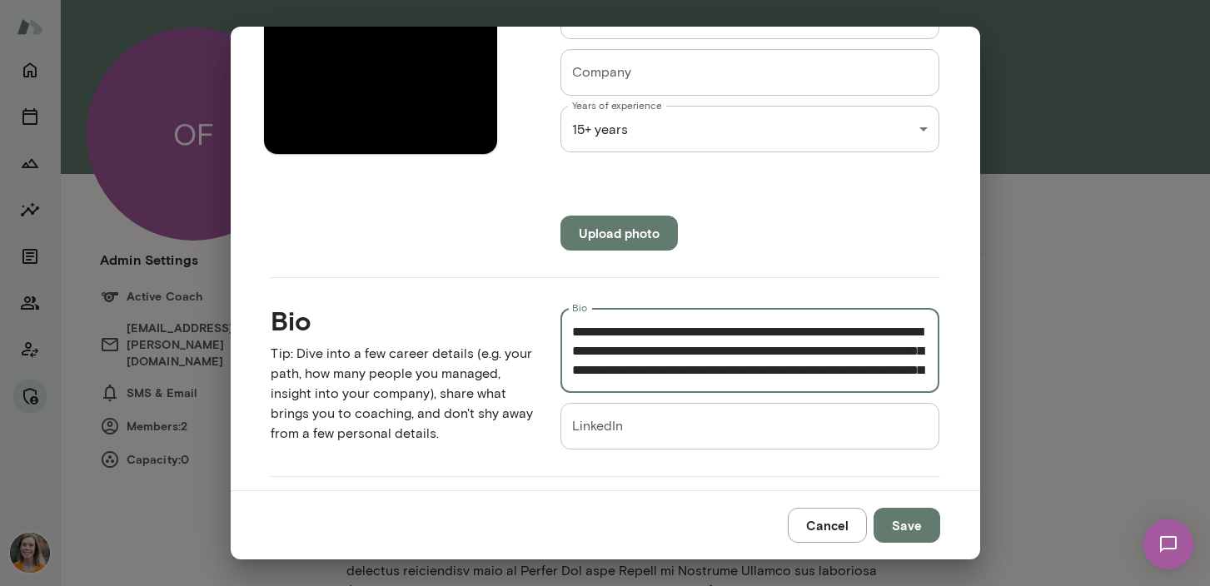
type textarea "**********"
click at [912, 529] on button "Save" at bounding box center [907, 525] width 67 height 35
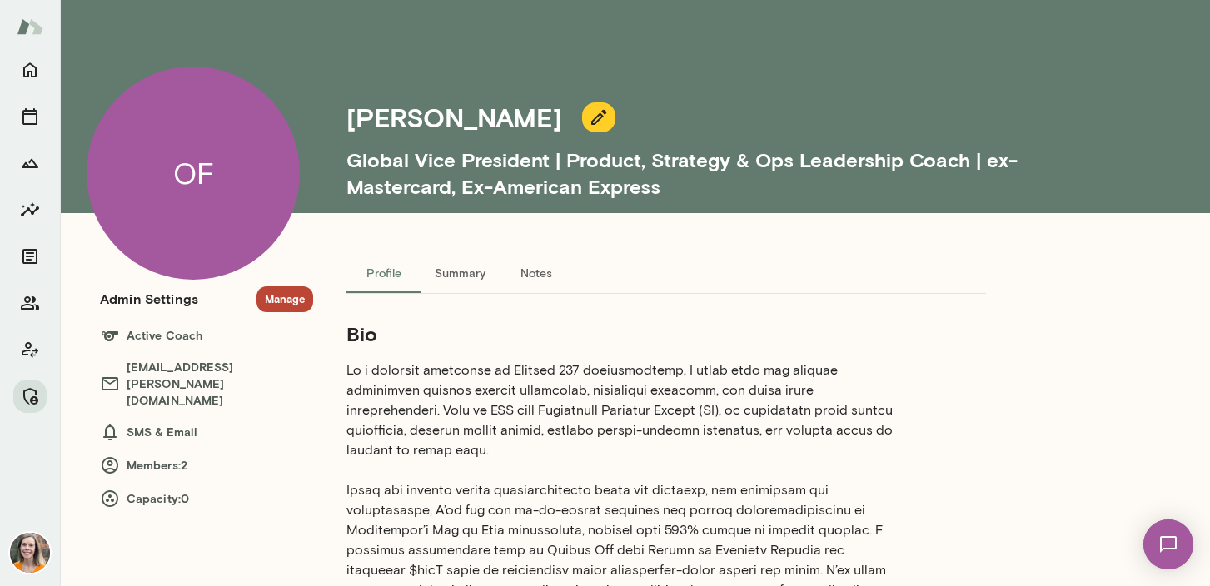
click at [464, 272] on button "Summary" at bounding box center [459, 273] width 77 height 40
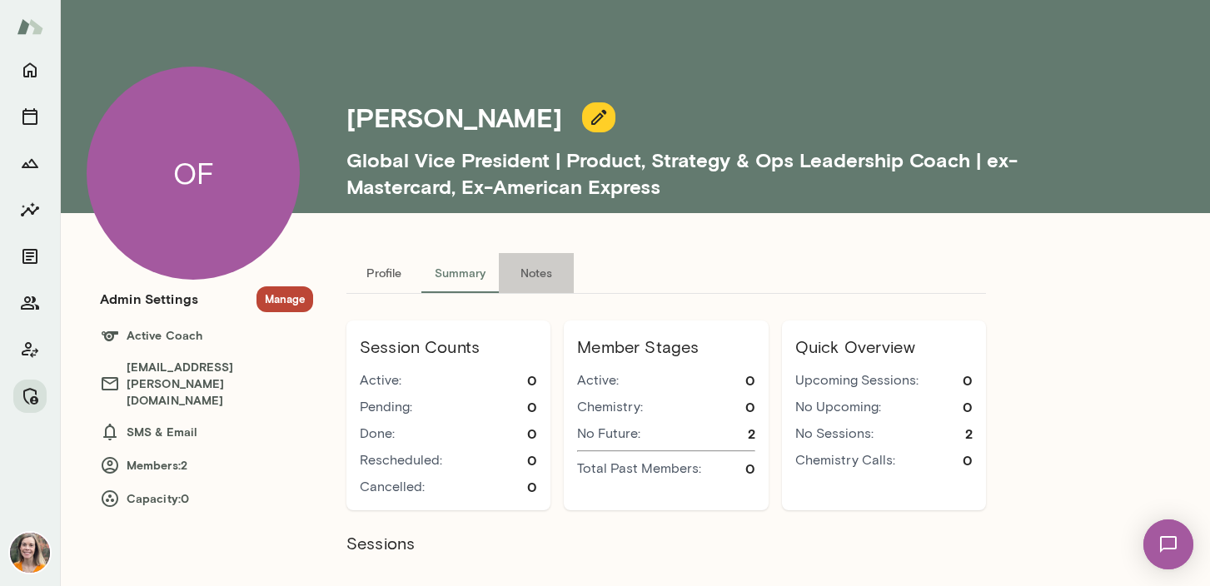
click at [536, 268] on button "Notes" at bounding box center [536, 273] width 75 height 40
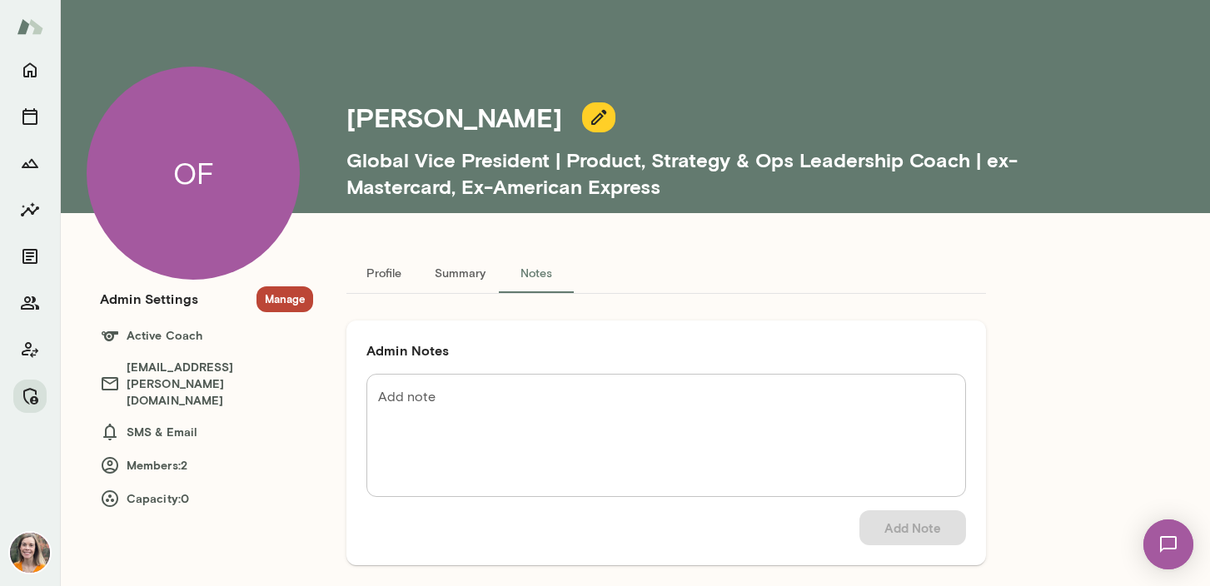
click at [384, 275] on button "Profile" at bounding box center [383, 273] width 75 height 40
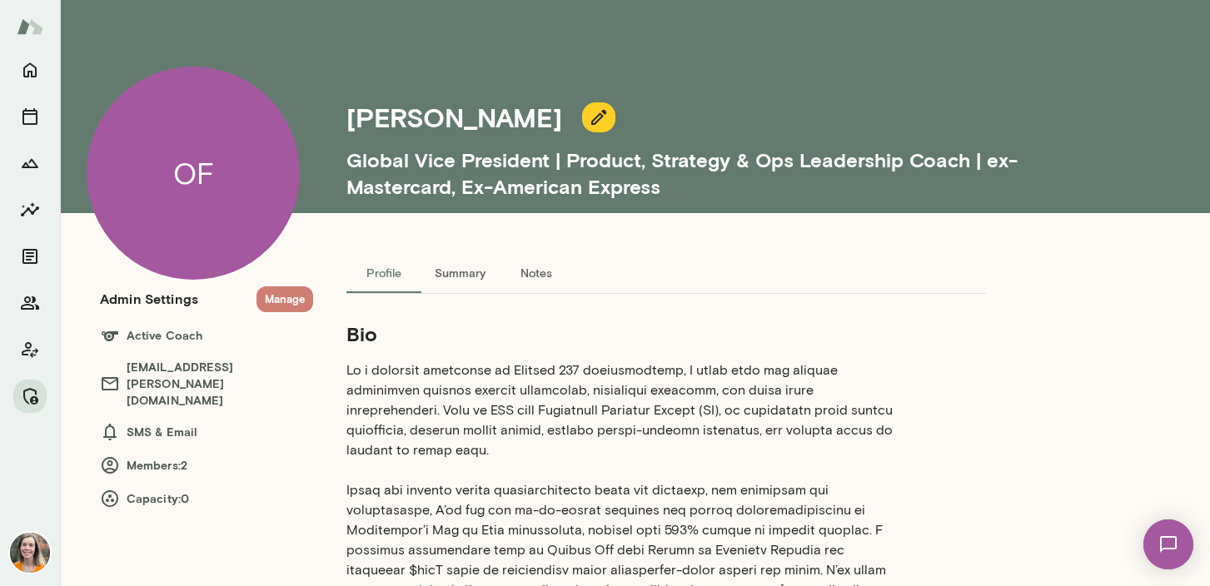
click at [287, 302] on button "Manage" at bounding box center [285, 300] width 57 height 26
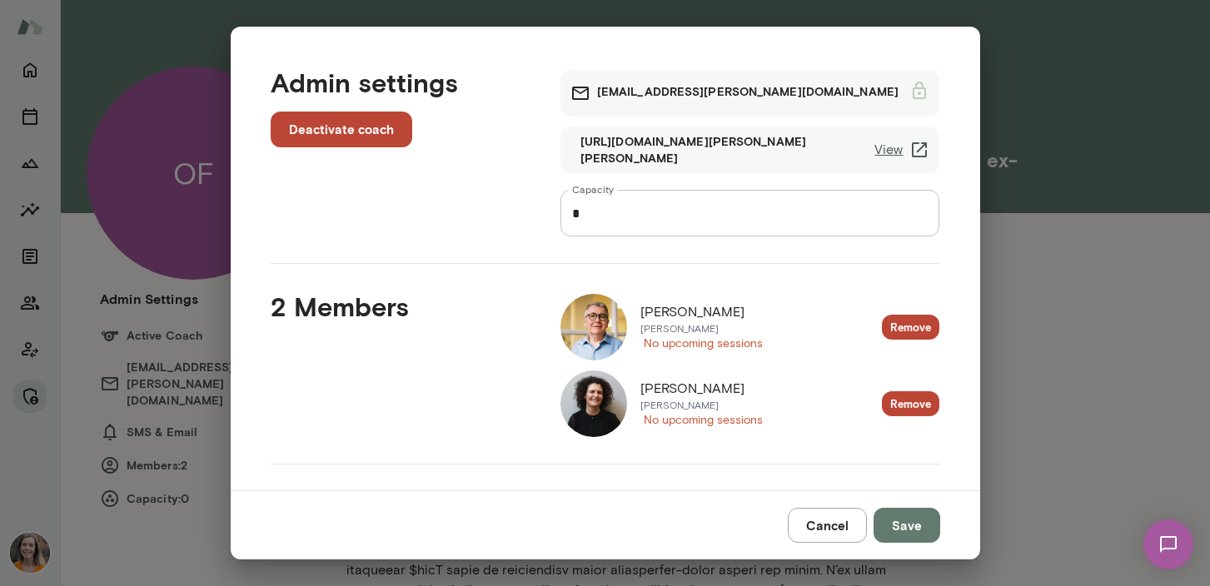
scroll to position [301, 0]
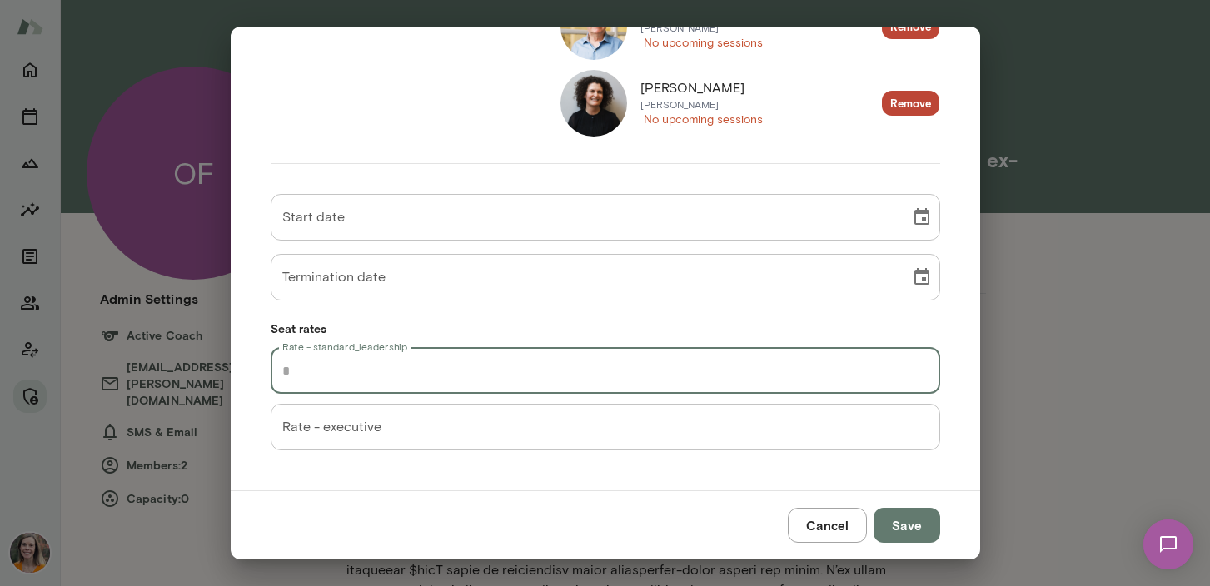
click at [399, 385] on input "Rate - standard_leadership" at bounding box center [606, 370] width 670 height 47
type input "*"
click at [829, 531] on button "Cancel" at bounding box center [827, 525] width 79 height 35
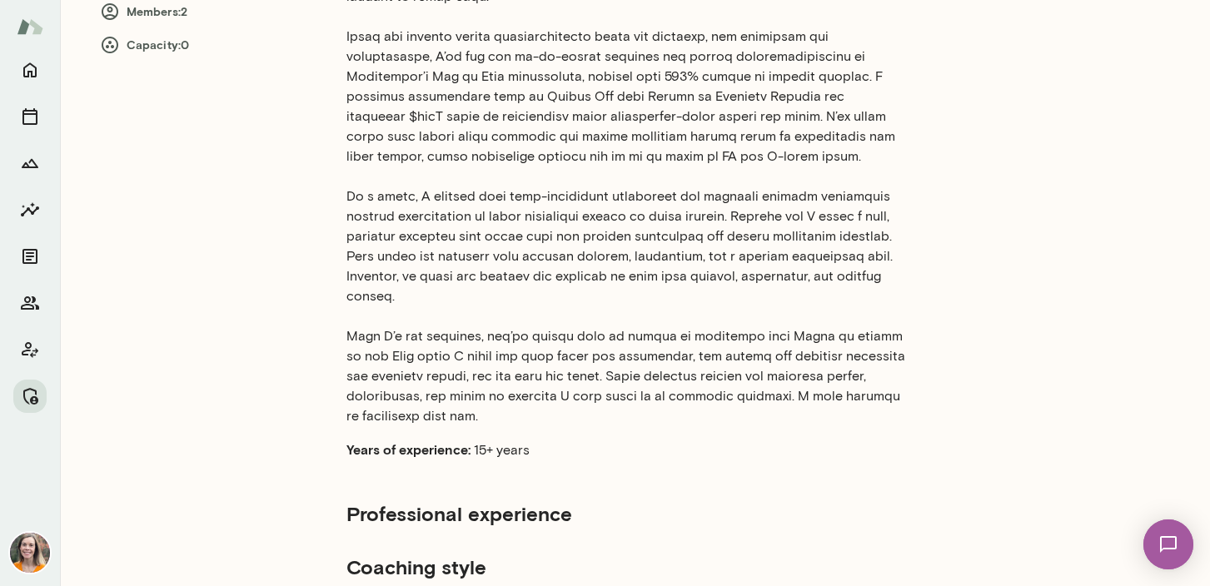
scroll to position [0, 0]
